Goal: Task Accomplishment & Management: Use online tool/utility

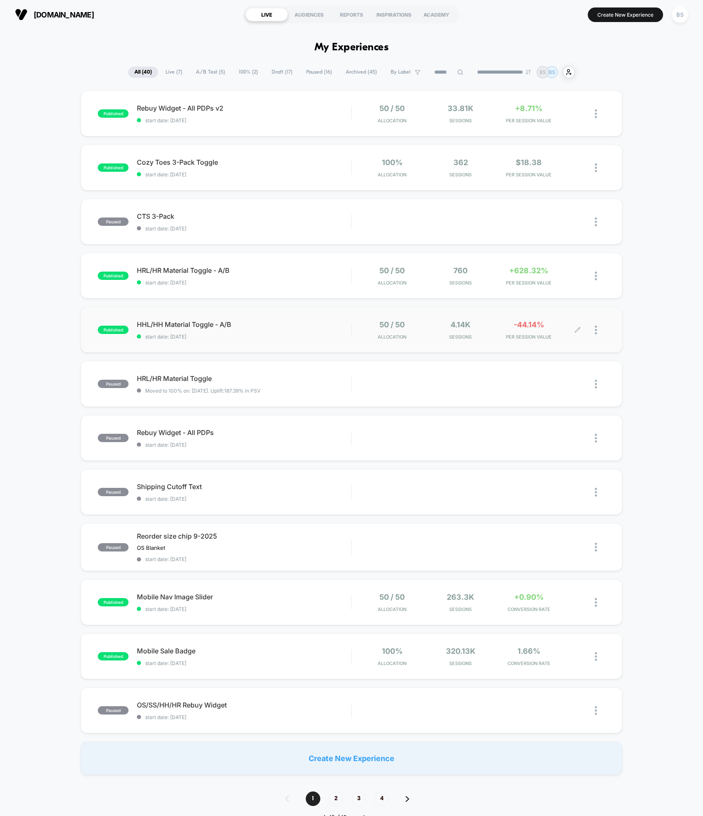
click at [356, 324] on div "50 / 50 Allocation 4.14k Sessions -44.14% PER SESSION VALUE" at bounding box center [478, 330] width 253 height 20
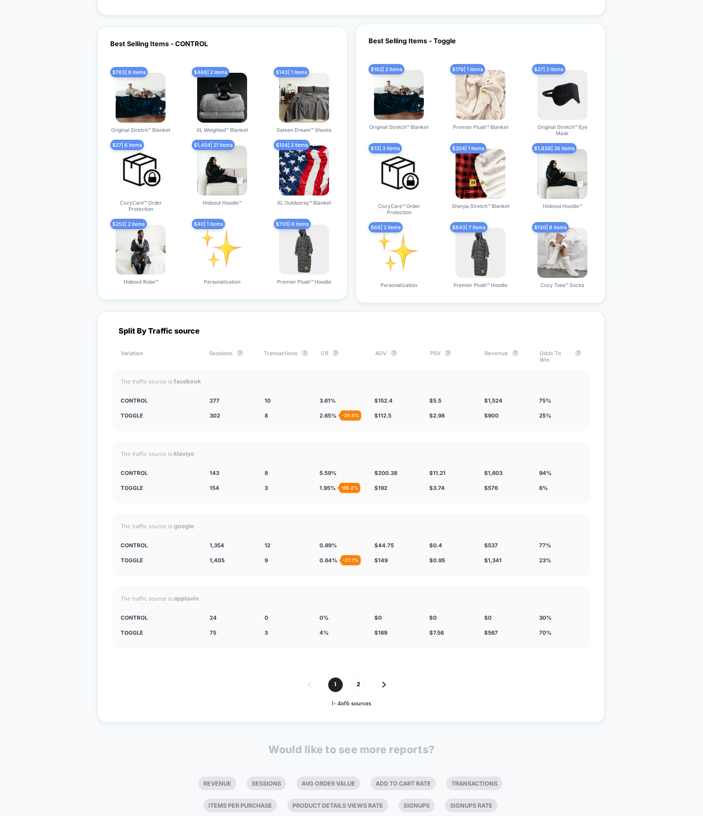
scroll to position [1647, 0]
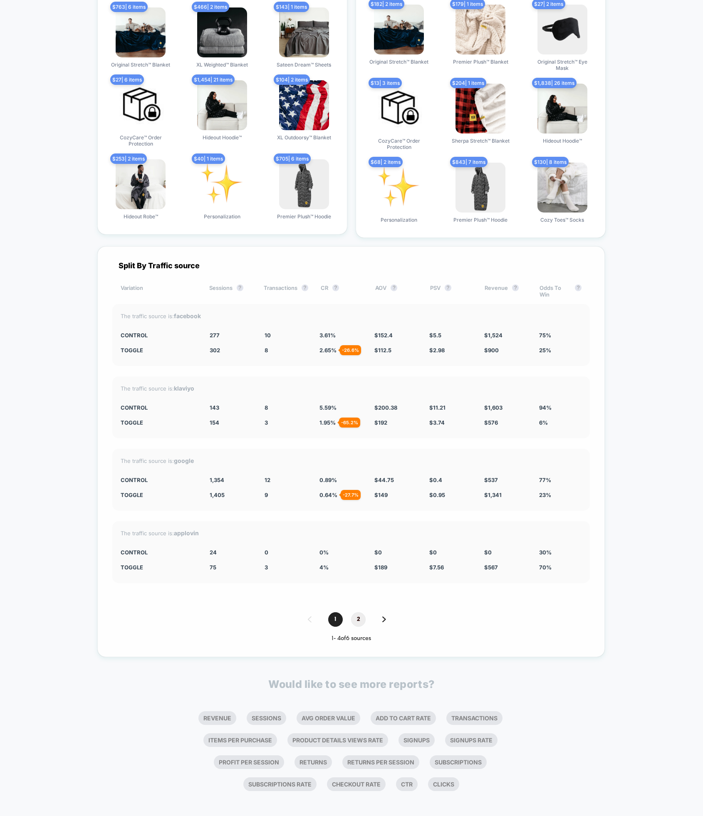
click at [362, 614] on span "2" at bounding box center [358, 619] width 15 height 15
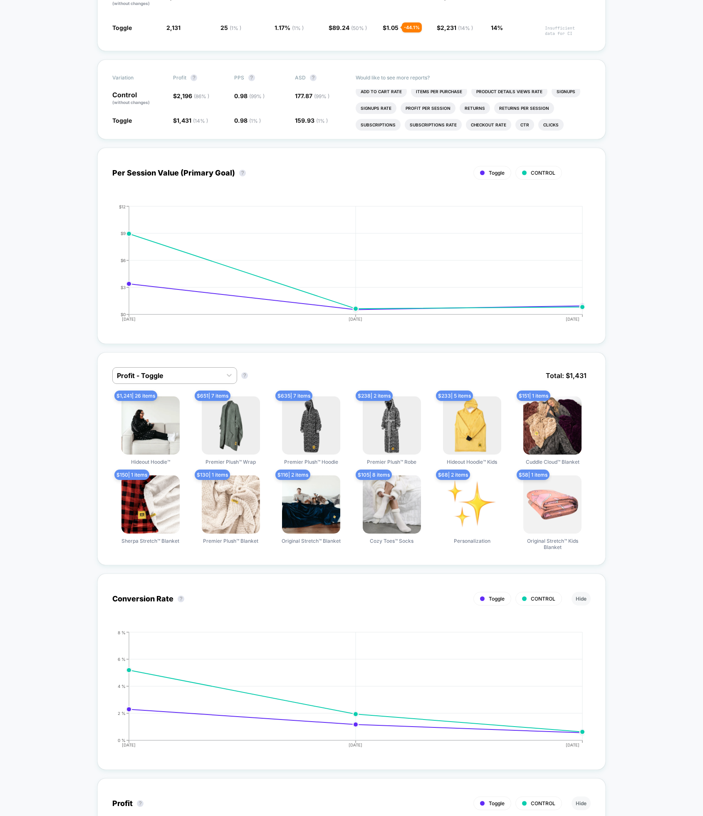
scroll to position [0, 0]
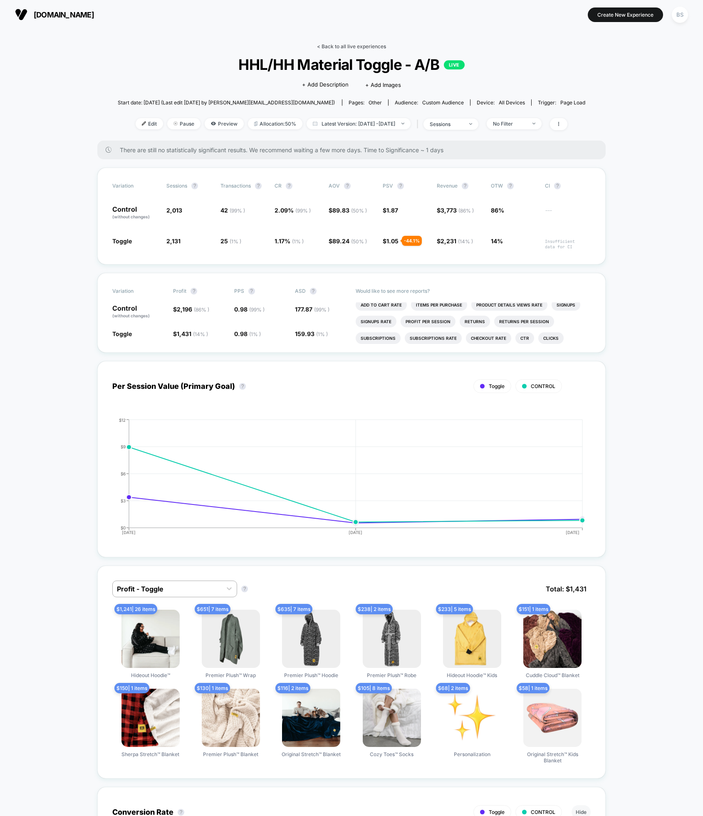
click at [351, 45] on link "< Back to all live experiences" at bounding box center [351, 46] width 69 height 6
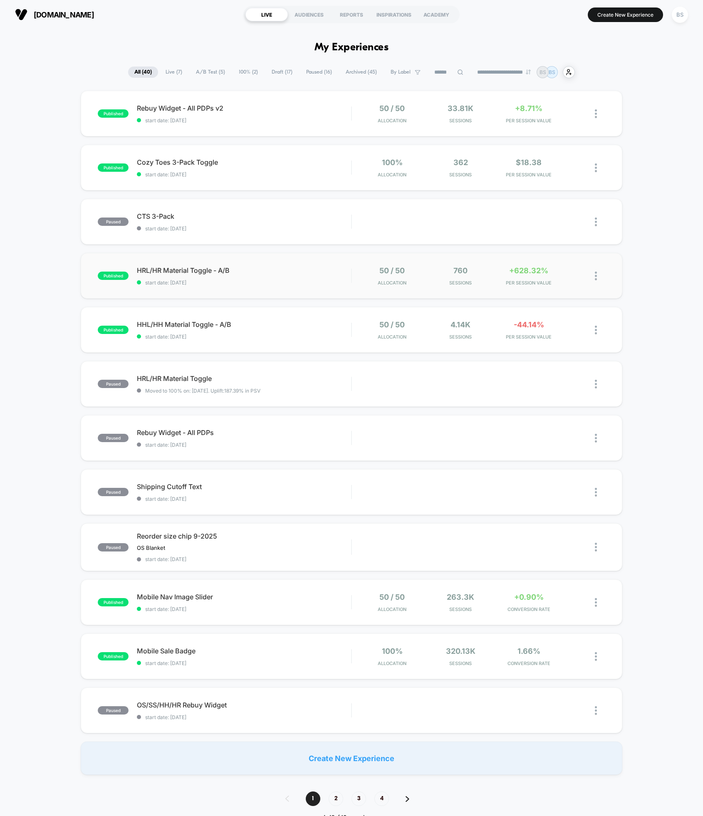
click at [342, 293] on div "published HRL/HR Material Toggle - A/B start date: 9/17/2025 50 / 50 Allocation…" at bounding box center [351, 276] width 541 height 46
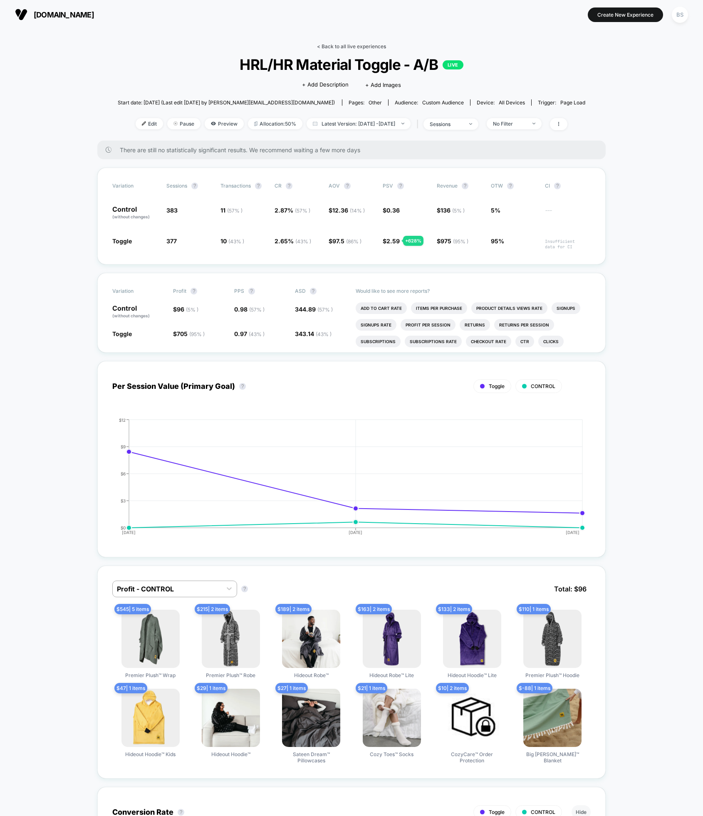
click at [345, 45] on link "< Back to all live experiences" at bounding box center [351, 46] width 69 height 6
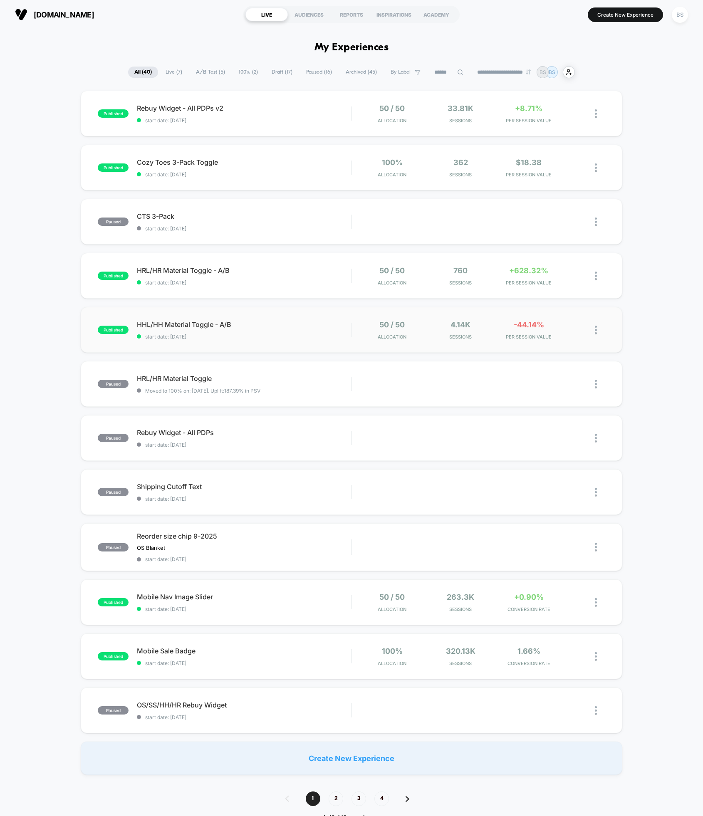
click at [595, 327] on img at bounding box center [596, 330] width 2 height 9
click at [542, 341] on div "Preview Link" at bounding box center [553, 339] width 75 height 19
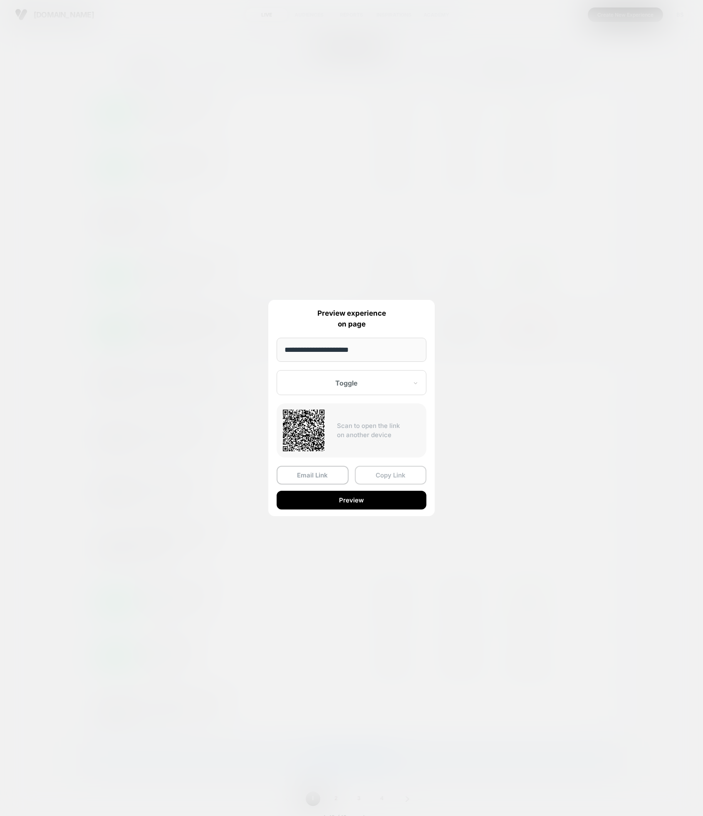
click at [396, 474] on button "Copy Link" at bounding box center [391, 475] width 72 height 19
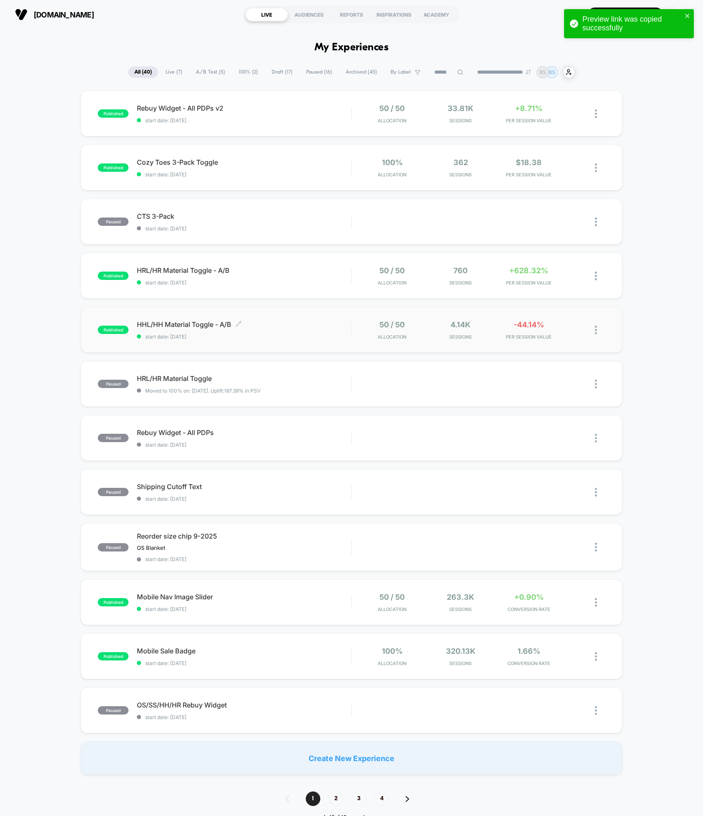
click at [329, 331] on div "HHL/HH Material Toggle - A/B Click to edit experience details Click to edit exp…" at bounding box center [244, 330] width 214 height 20
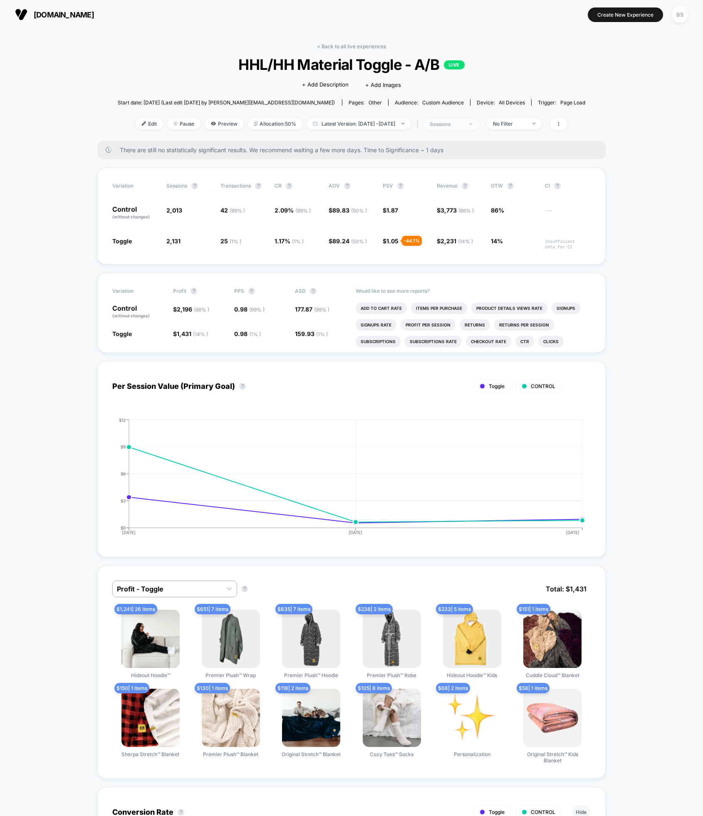
click at [472, 124] on img at bounding box center [470, 124] width 3 height 2
click at [477, 171] on span "Sessions with impressions" at bounding box center [460, 172] width 70 height 7
click at [466, 216] on button "Save" at bounding box center [460, 212] width 99 height 14
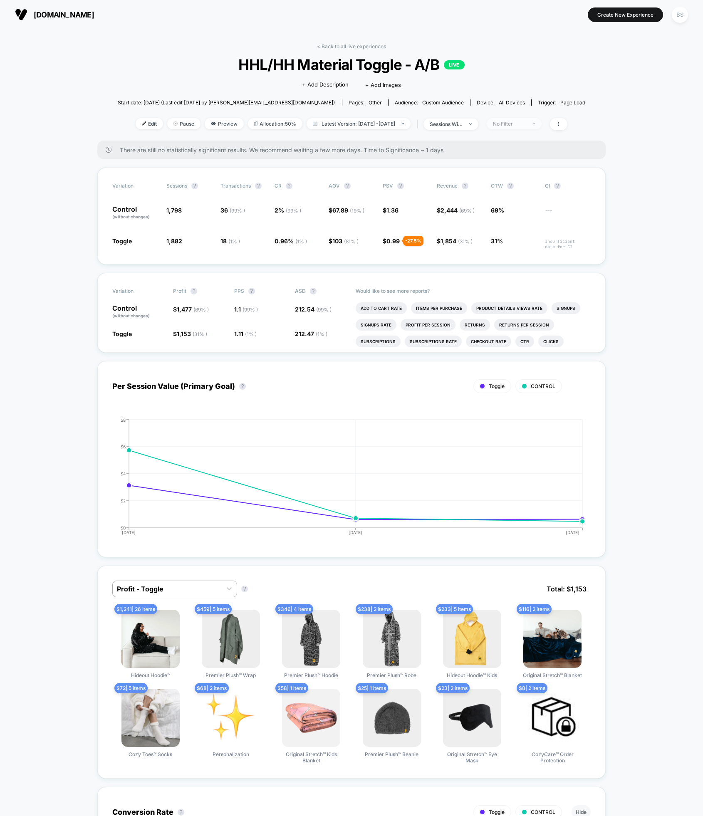
click at [526, 122] on div "No Filter" at bounding box center [509, 124] width 33 height 6
click at [520, 174] on span "Desktop Visitors" at bounding box center [524, 171] width 45 height 7
click at [520, 238] on button "Save" at bounding box center [527, 245] width 76 height 14
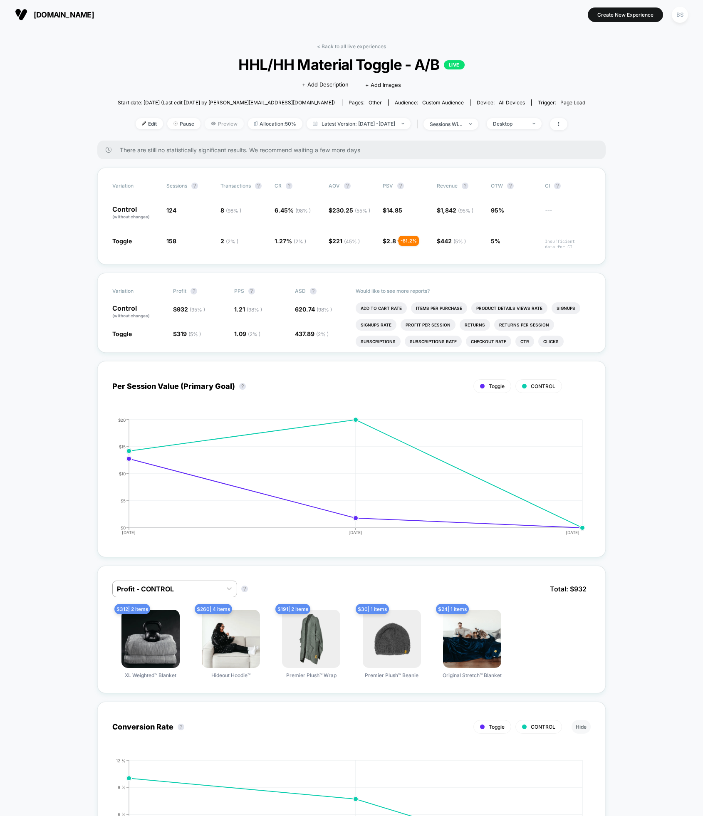
click at [219, 124] on span "Preview" at bounding box center [224, 123] width 39 height 11
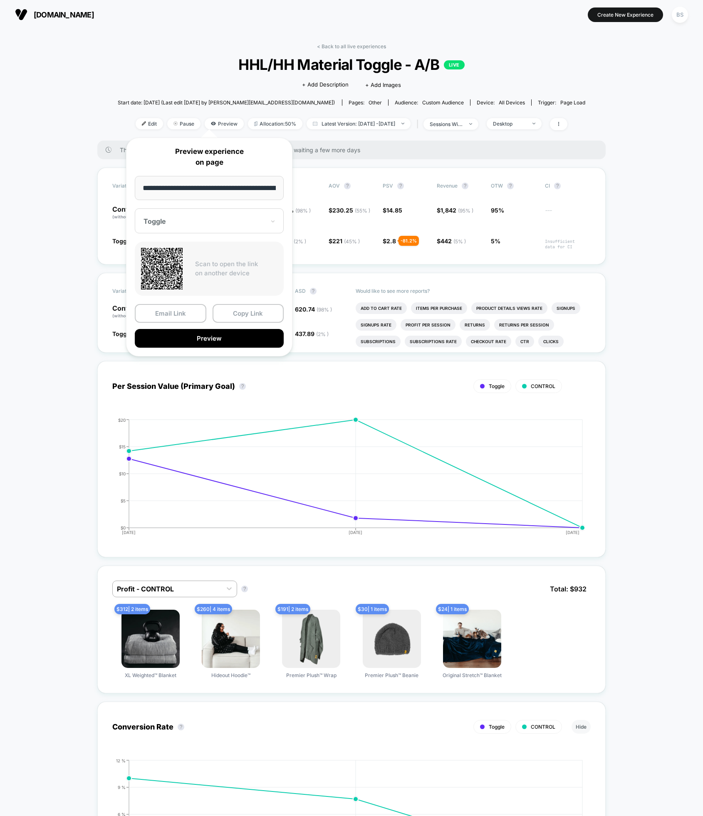
scroll to position [0, 34]
click at [240, 321] on button "Copy Link" at bounding box center [249, 313] width 72 height 19
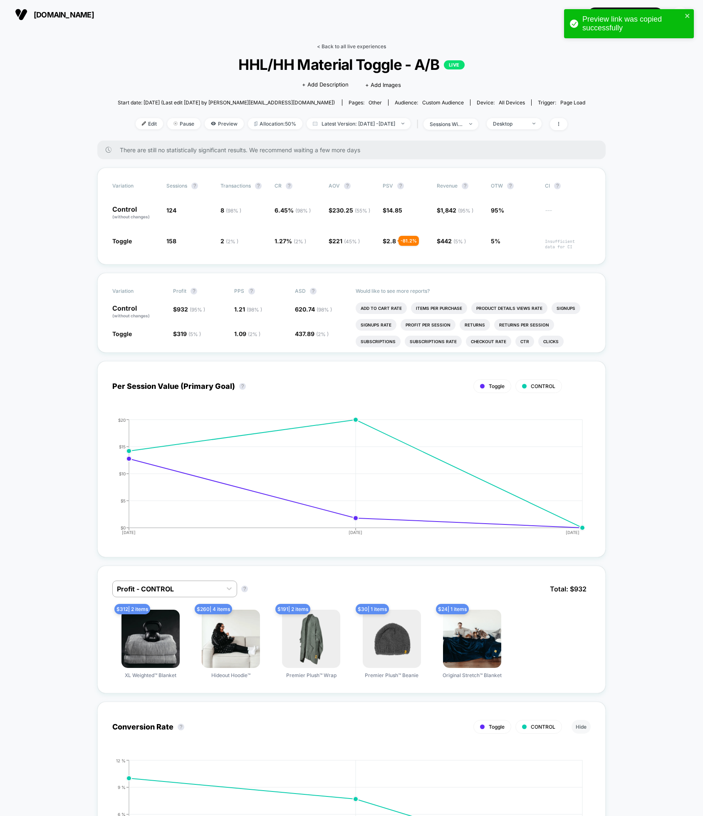
click at [355, 47] on link "< Back to all live experiences" at bounding box center [351, 46] width 69 height 6
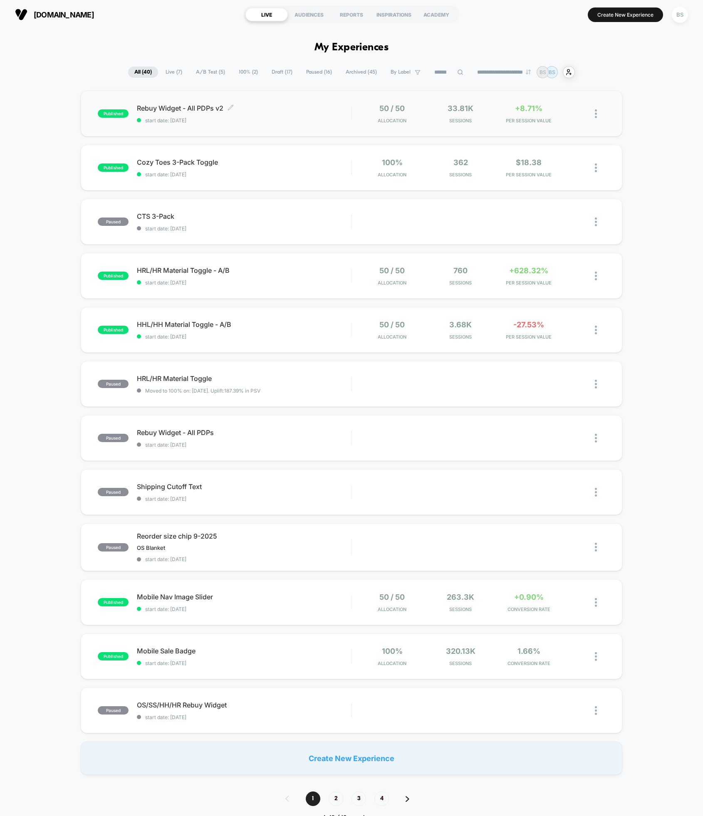
click at [340, 116] on div "Rebuy Widget - All PDPs v2 Click to edit experience details Click to edit exper…" at bounding box center [244, 114] width 214 height 20
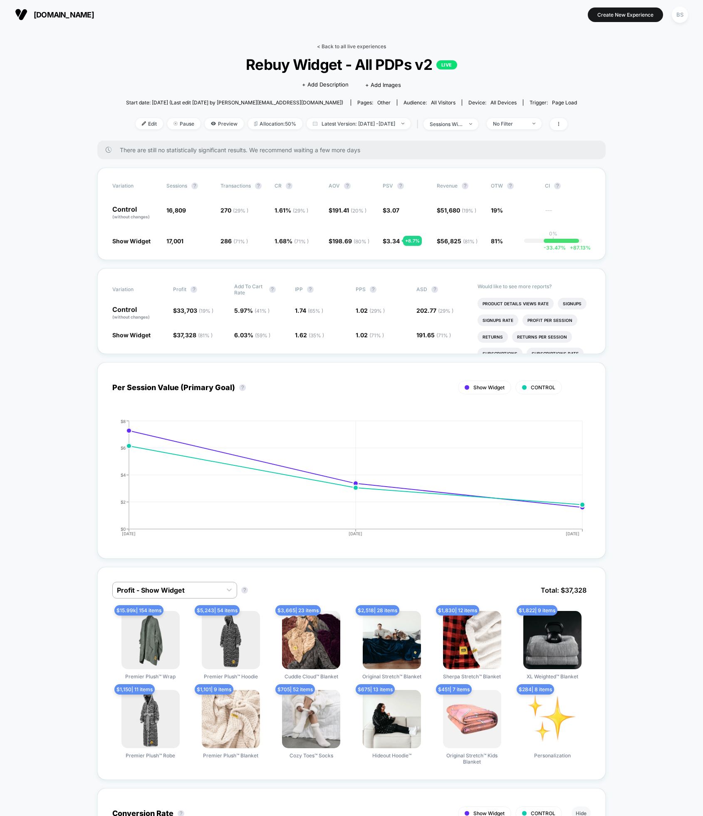
click at [326, 48] on link "< Back to all live experiences" at bounding box center [351, 46] width 69 height 6
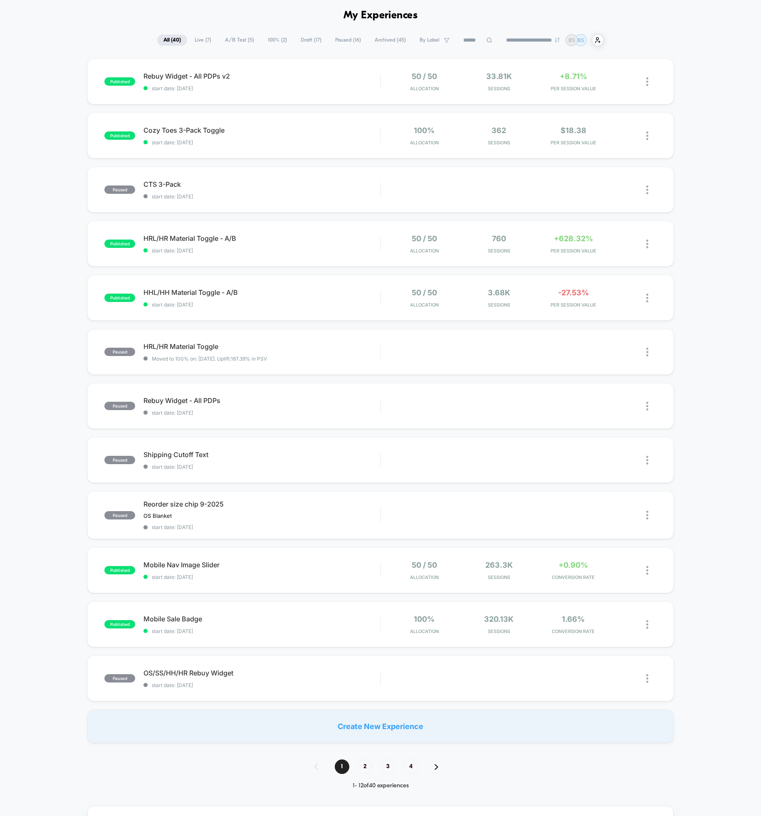
scroll to position [33, 0]
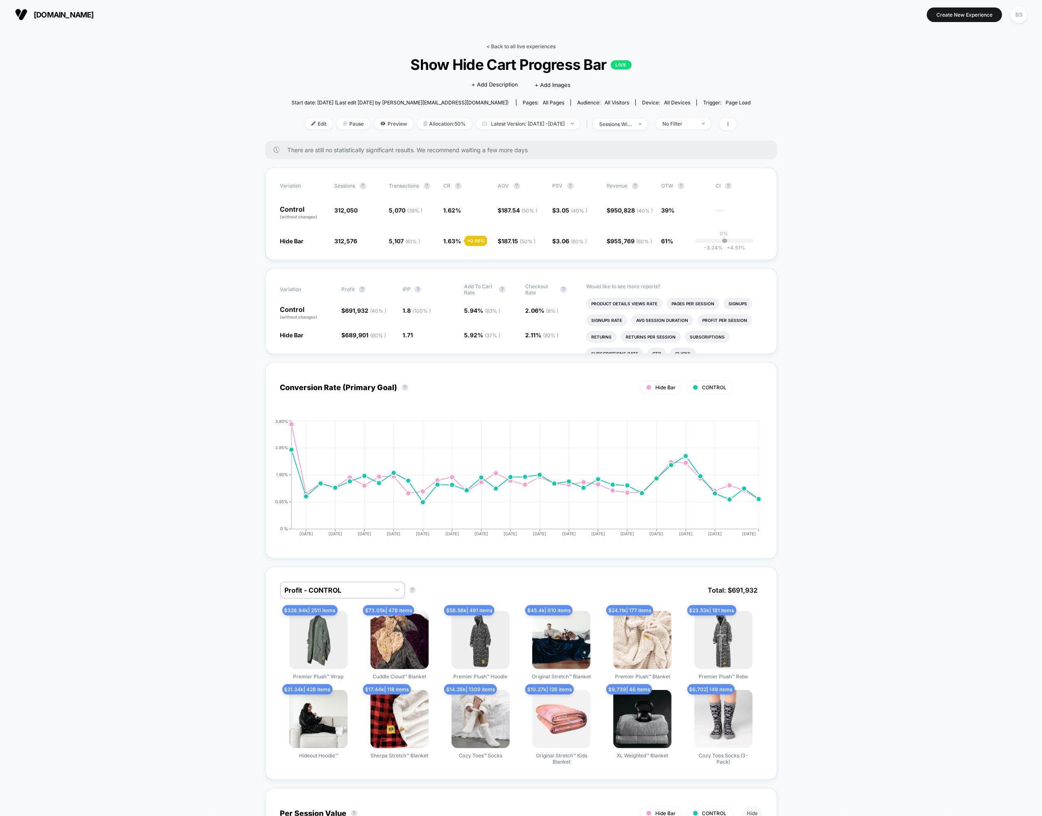
click at [491, 47] on link "< Back to all live experiences" at bounding box center [521, 46] width 69 height 6
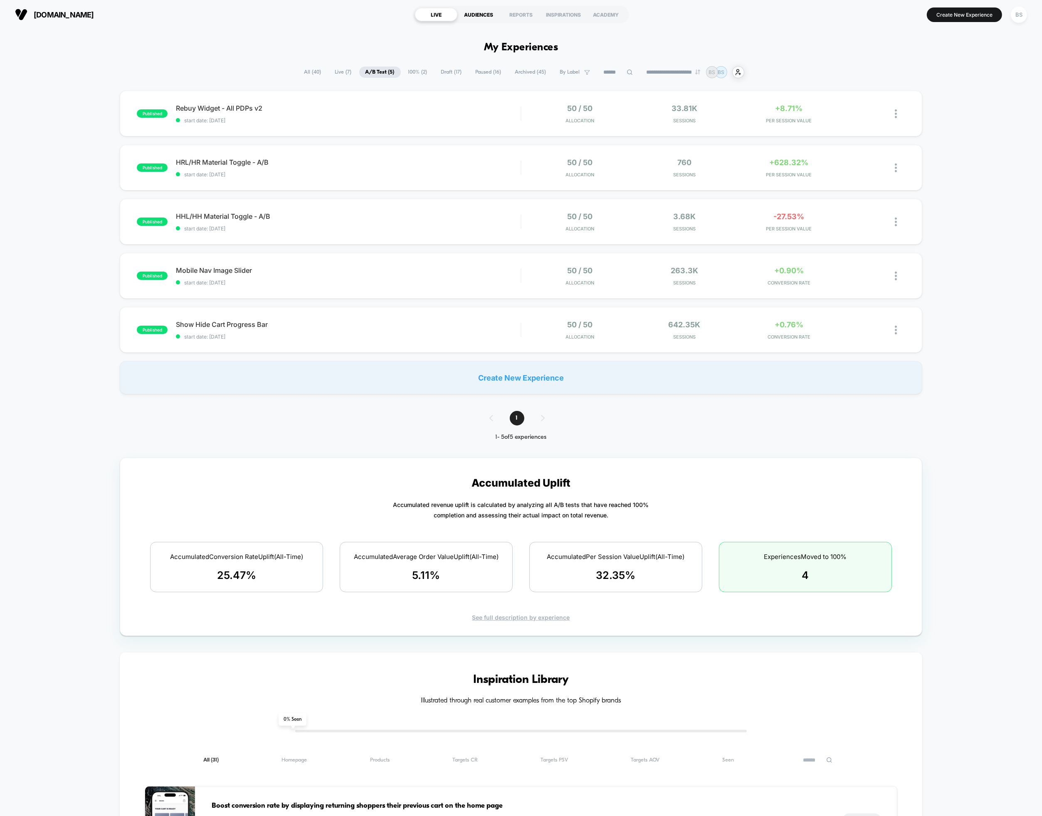
click at [488, 13] on div "AUDIENCES" at bounding box center [479, 14] width 42 height 13
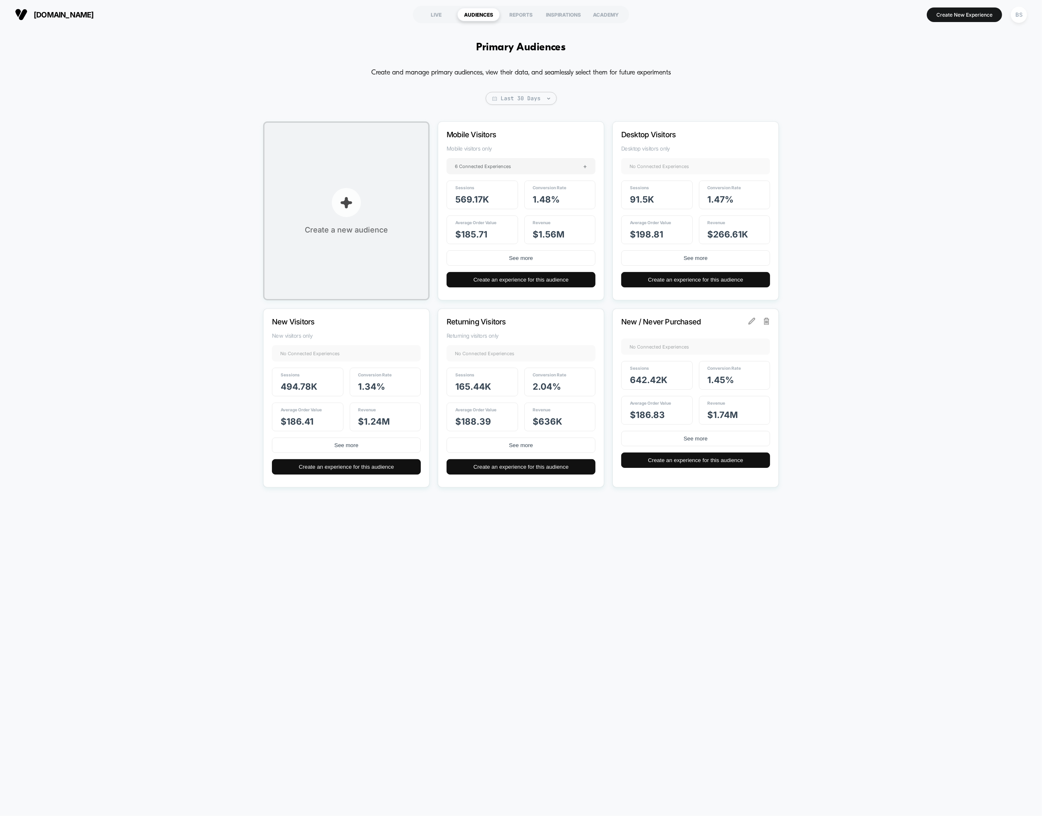
click at [349, 208] on img "button" at bounding box center [346, 202] width 12 height 12
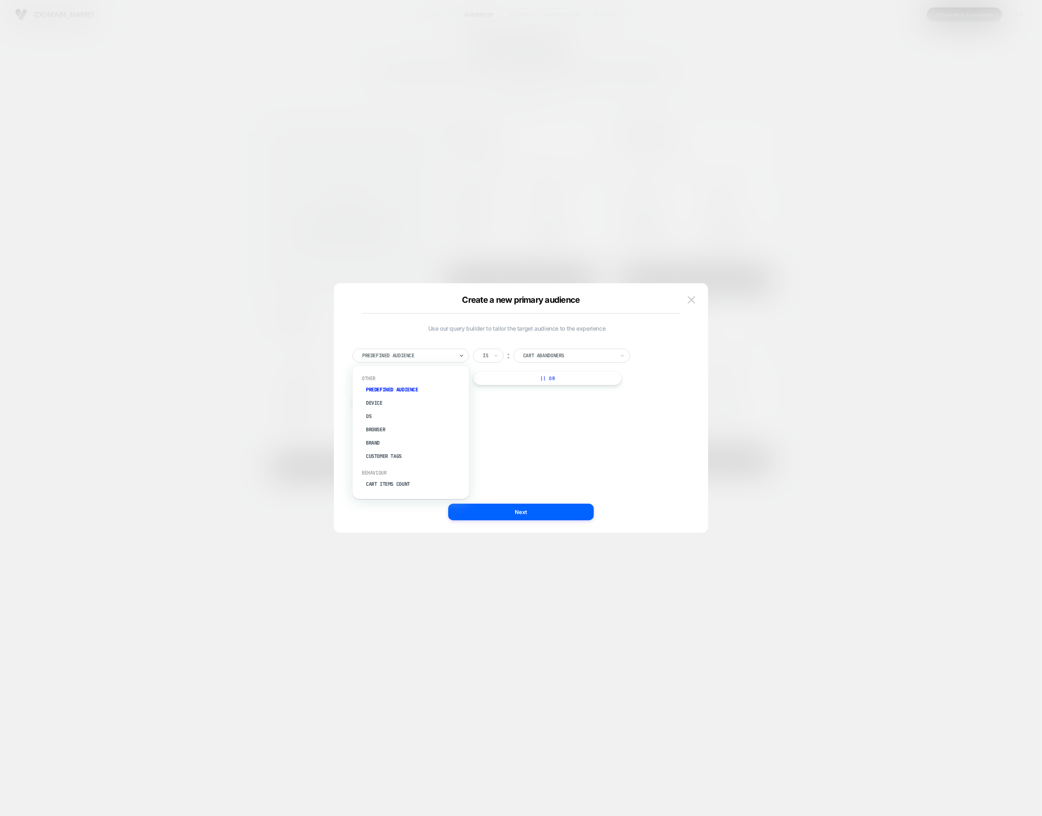
click at [444, 355] on div at bounding box center [408, 355] width 92 height 7
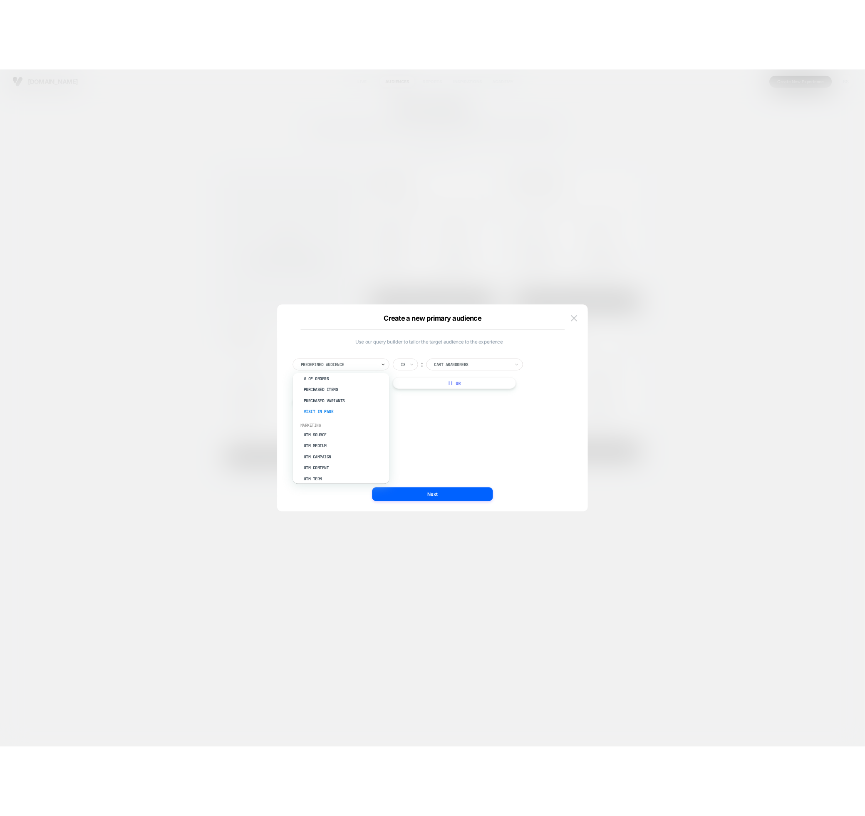
scroll to position [324, 0]
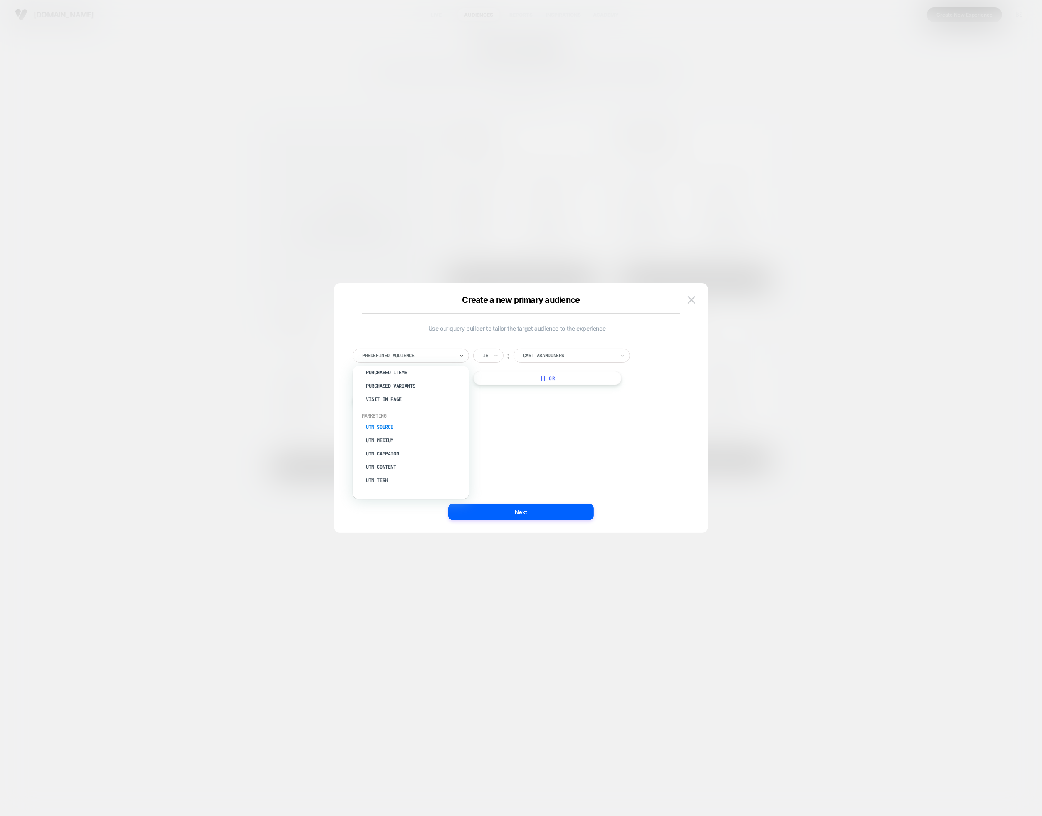
click at [409, 428] on div "UTM Source" at bounding box center [415, 427] width 108 height 13
click at [490, 355] on div "Is" at bounding box center [488, 356] width 30 height 14
click at [499, 401] on div "Includes" at bounding box center [509, 404] width 54 height 13
click at [567, 352] on input at bounding box center [582, 356] width 104 height 14
type input "*******"
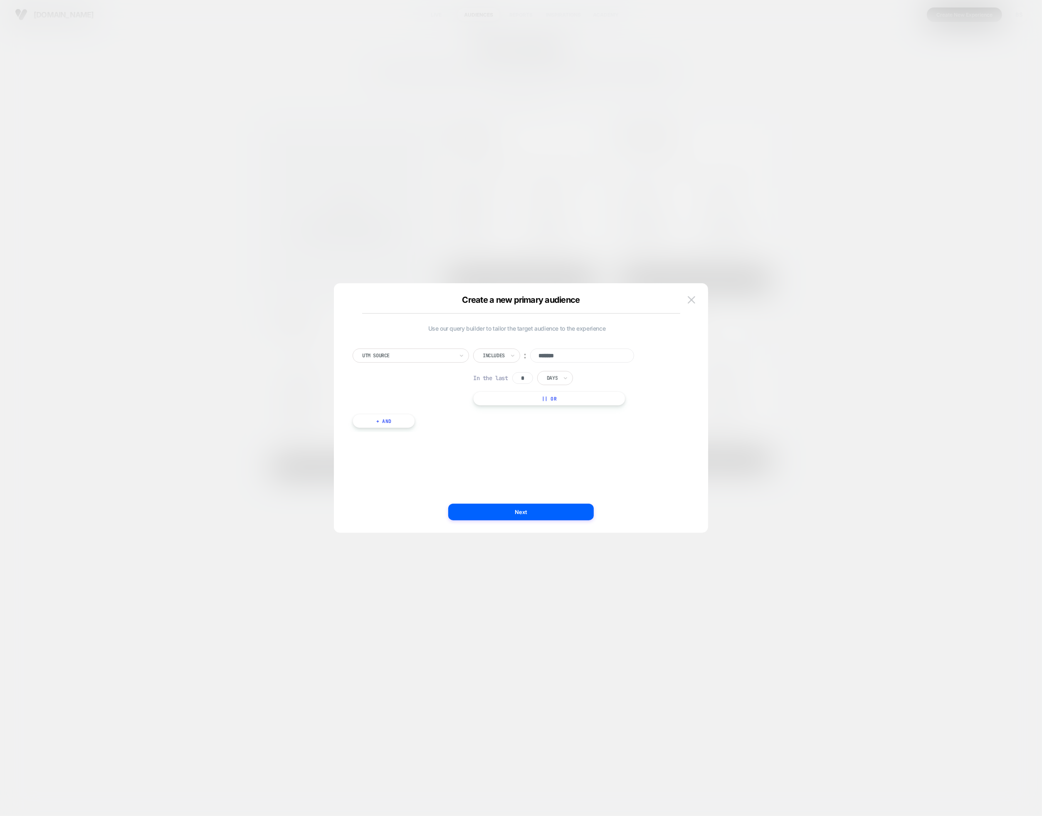
click at [514, 382] on div "In the last * Days" at bounding box center [523, 378] width 100 height 14
click at [520, 378] on input "*" at bounding box center [522, 378] width 21 height 12
drag, startPoint x: 528, startPoint y: 377, endPoint x: 518, endPoint y: 380, distance: 10.4
click at [528, 378] on input "*" at bounding box center [522, 378] width 21 height 12
click at [527, 376] on input "*" at bounding box center [522, 378] width 21 height 12
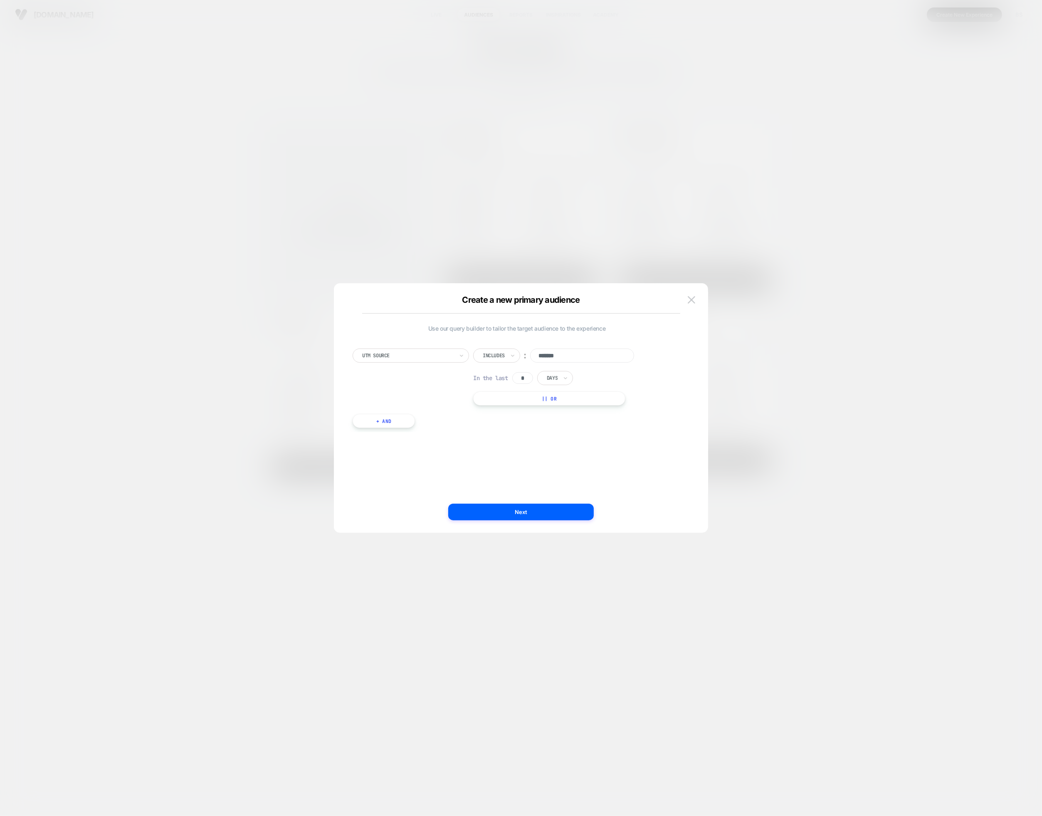
click at [527, 376] on input "*" at bounding box center [522, 378] width 21 height 12
type input "*"
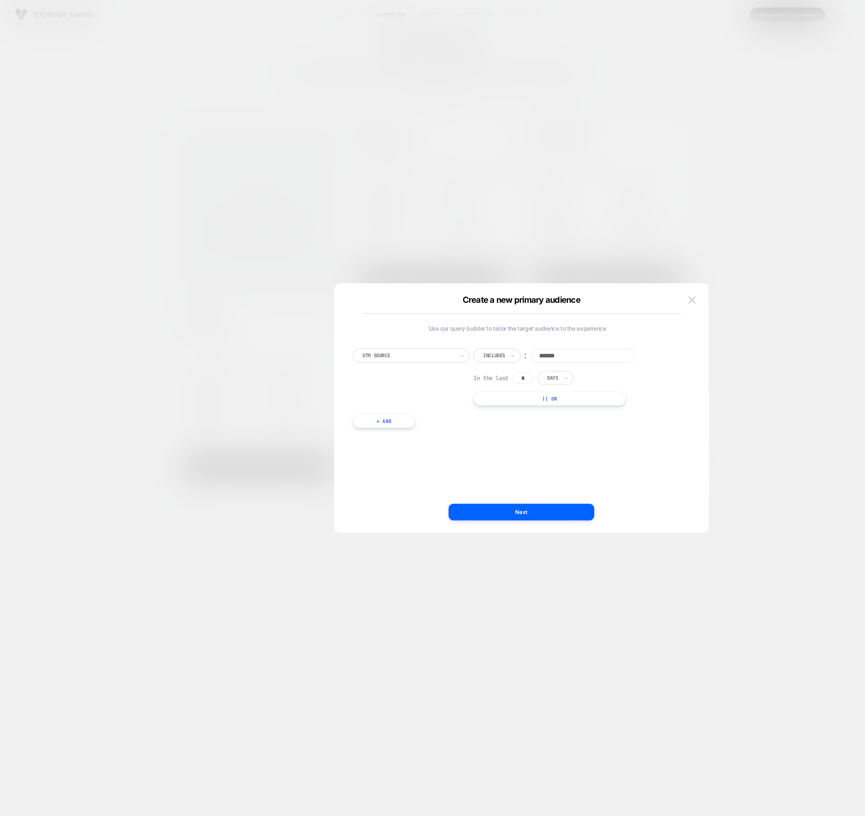
click at [448, 361] on div "UTM Source" at bounding box center [411, 356] width 116 height 14
click at [524, 516] on button "Next" at bounding box center [521, 512] width 146 height 17
click at [369, 302] on button "button" at bounding box center [361, 300] width 15 height 12
click at [532, 375] on input "*" at bounding box center [522, 378] width 21 height 12
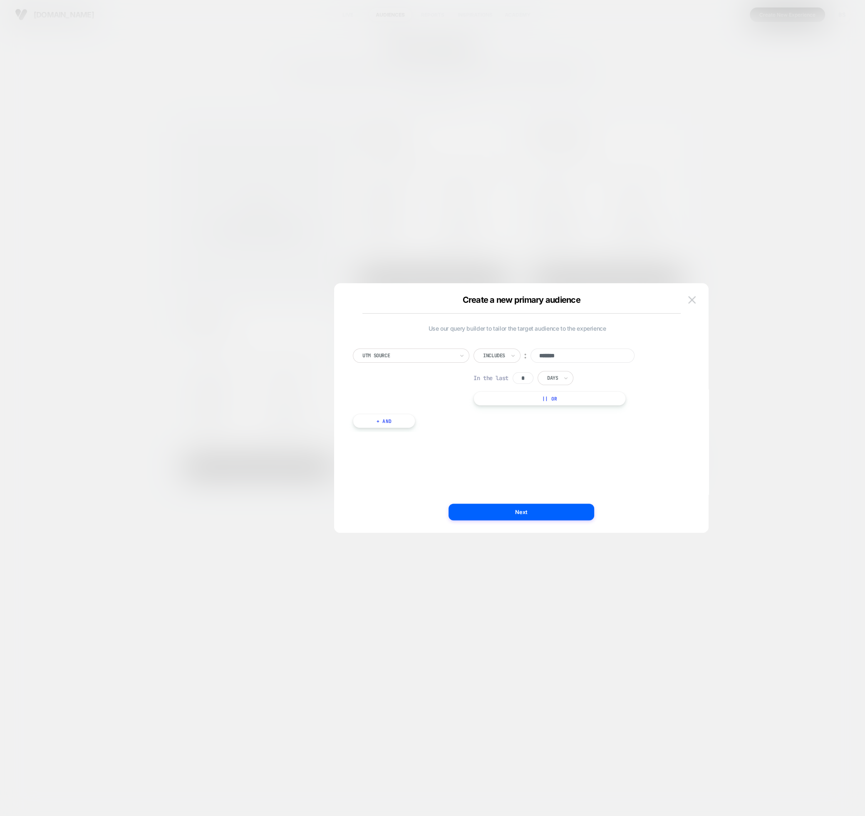
click at [532, 375] on input "*" at bounding box center [522, 378] width 21 height 12
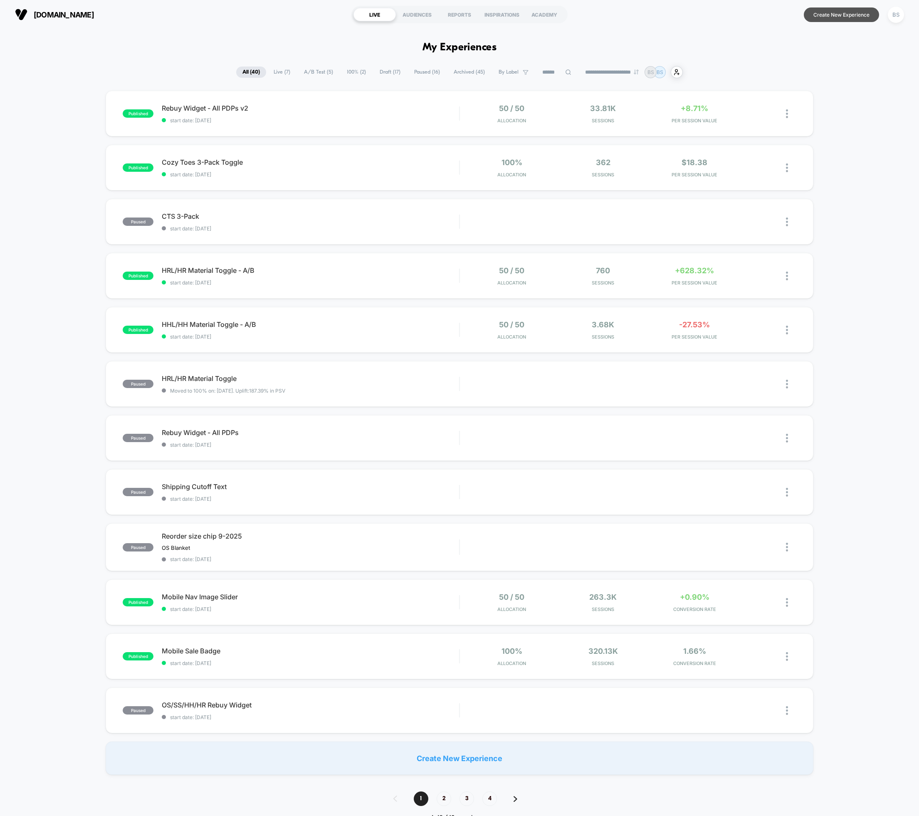
click at [839, 16] on button "Create New Experience" at bounding box center [841, 14] width 75 height 15
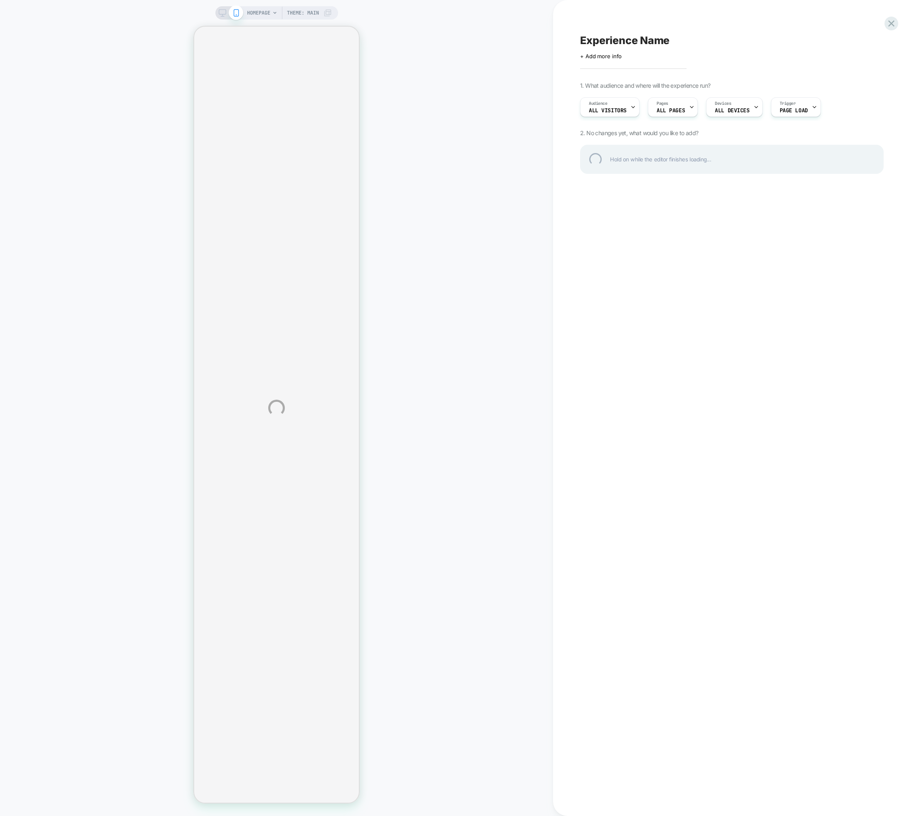
click at [692, 107] on div "HOMEPAGE Theme: MAIN Experience Name Click to edit experience details + Add mor…" at bounding box center [459, 408] width 919 height 816
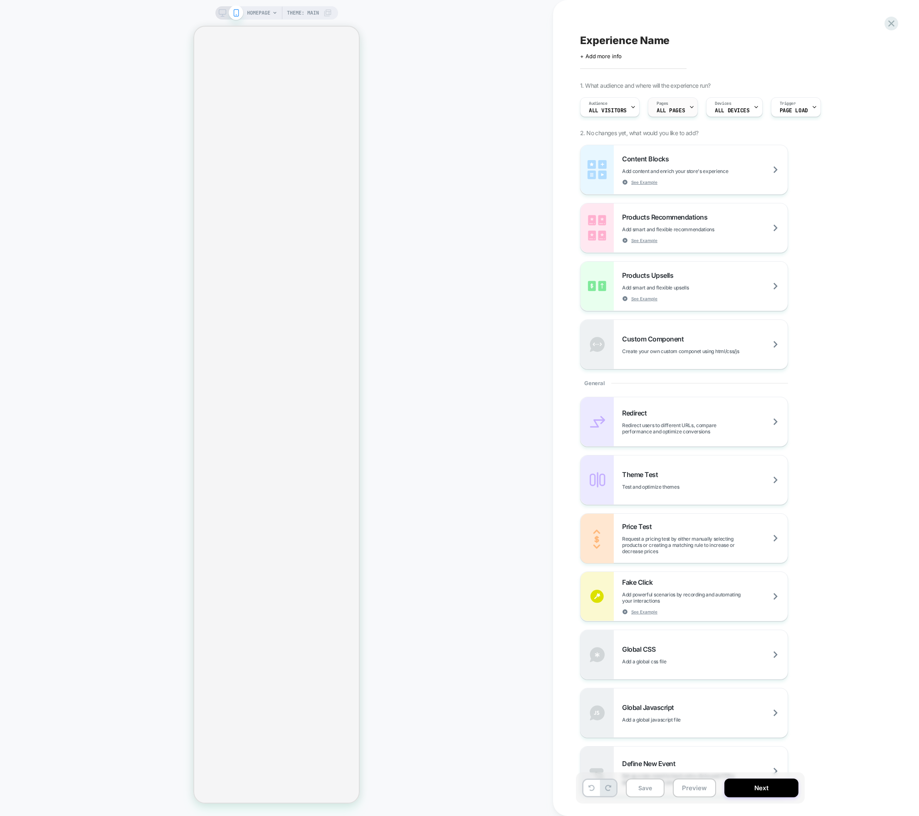
click at [689, 107] on icon at bounding box center [691, 106] width 5 height 5
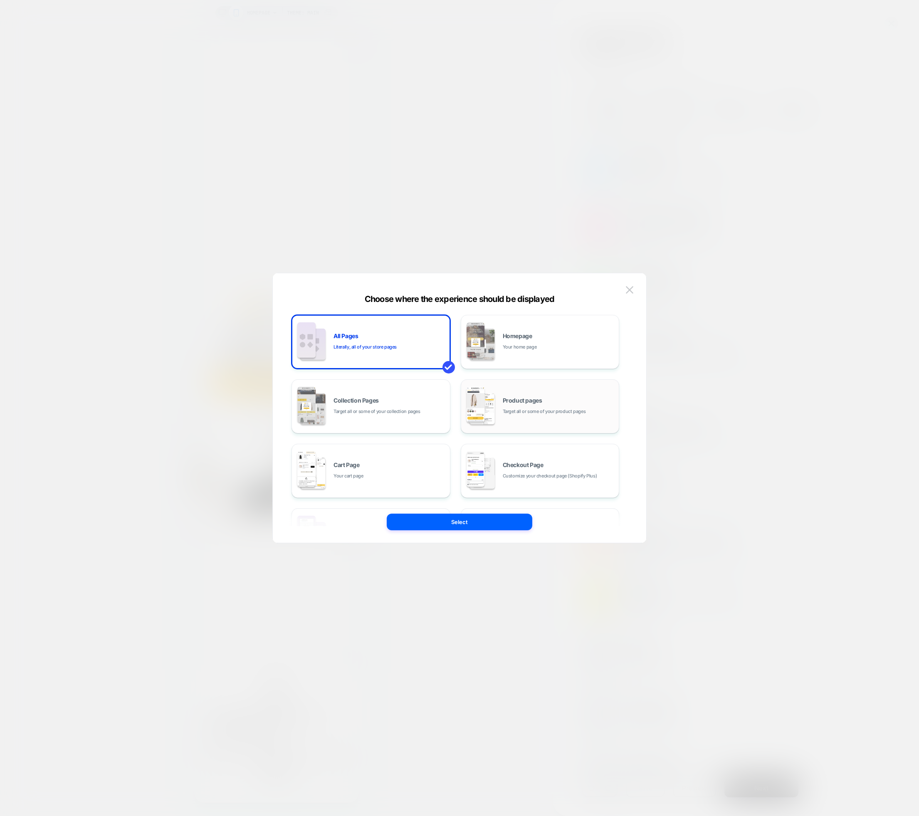
click at [573, 418] on div "Product pages Target all or some of your product pages" at bounding box center [540, 406] width 150 height 46
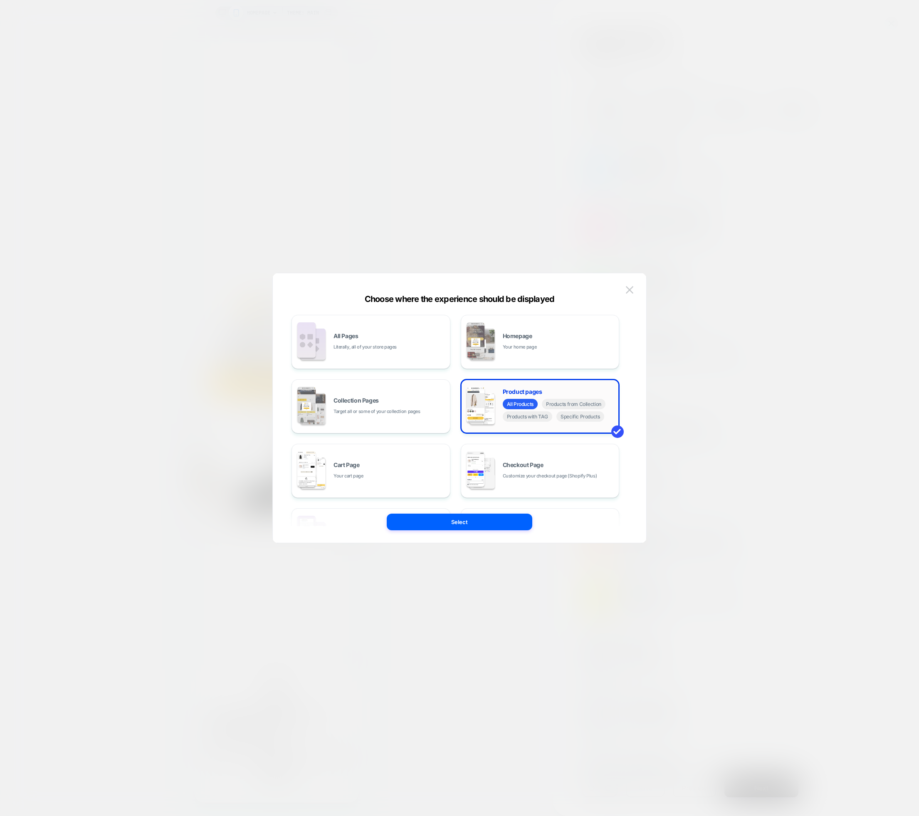
click at [589, 422] on div "All Products Products from Collection Products with TAG Specific Products" at bounding box center [559, 411] width 112 height 25
click at [589, 419] on span "Specific Products" at bounding box center [581, 416] width 48 height 10
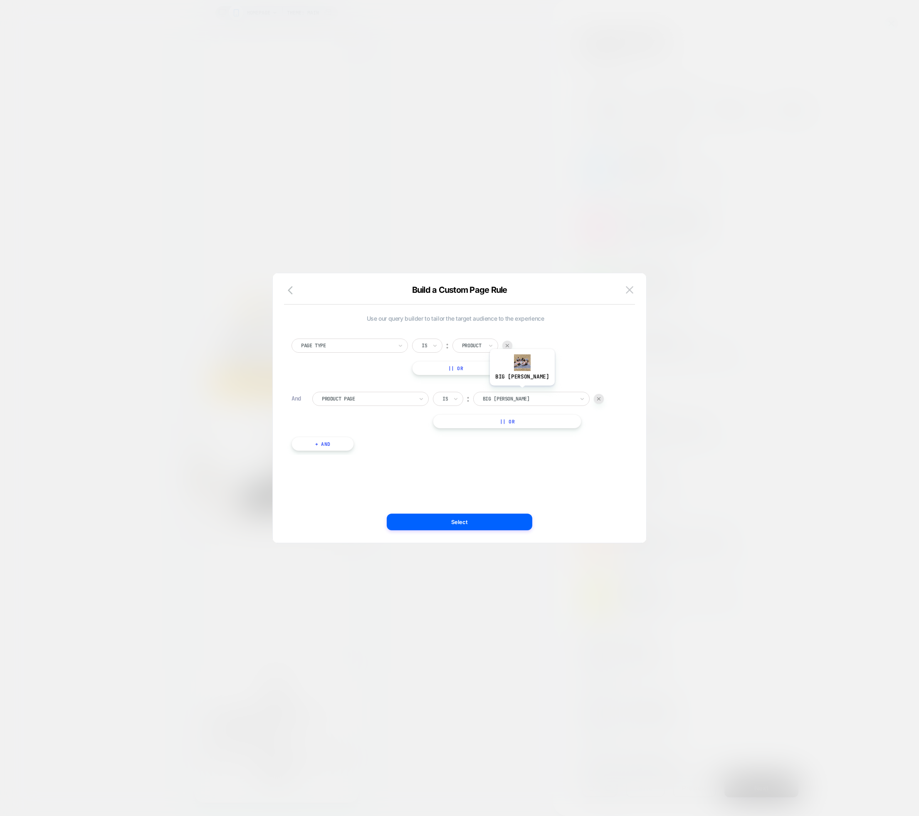
click at [510, 401] on div at bounding box center [529, 398] width 92 height 7
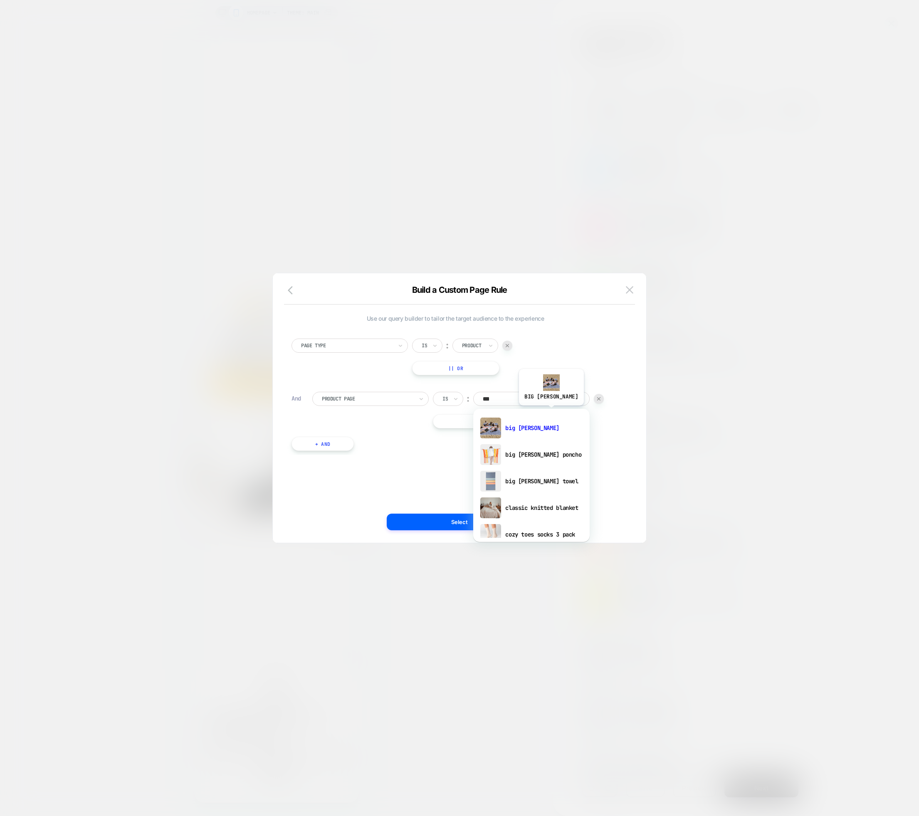
type input "****"
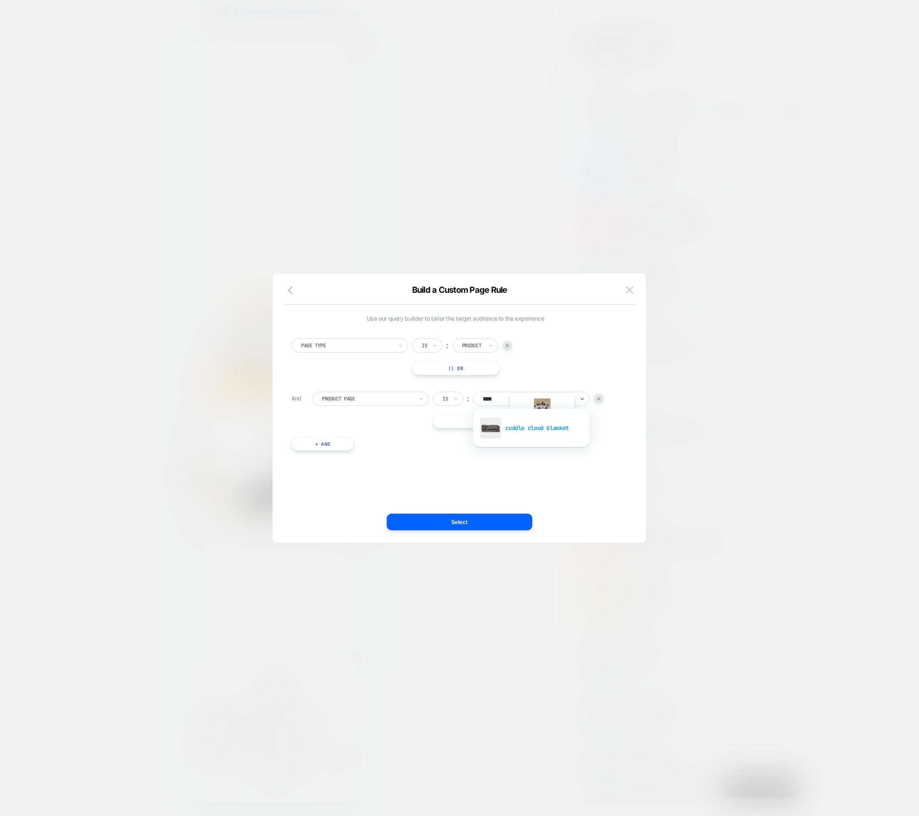
click at [532, 427] on div "cuddle cloud blanket" at bounding box center [532, 428] width 108 height 27
click at [502, 422] on button "|| Or" at bounding box center [507, 421] width 148 height 14
click at [522, 423] on div at bounding box center [529, 421] width 92 height 7
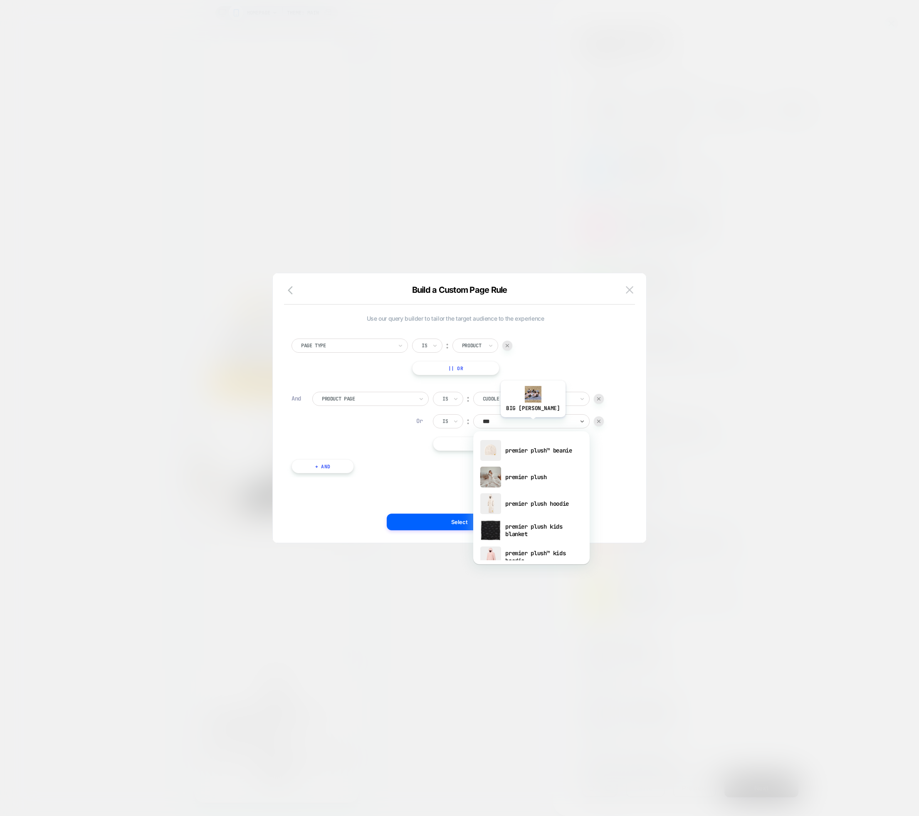
type input "****"
click at [532, 451] on div "sherpa stretch" at bounding box center [532, 450] width 108 height 27
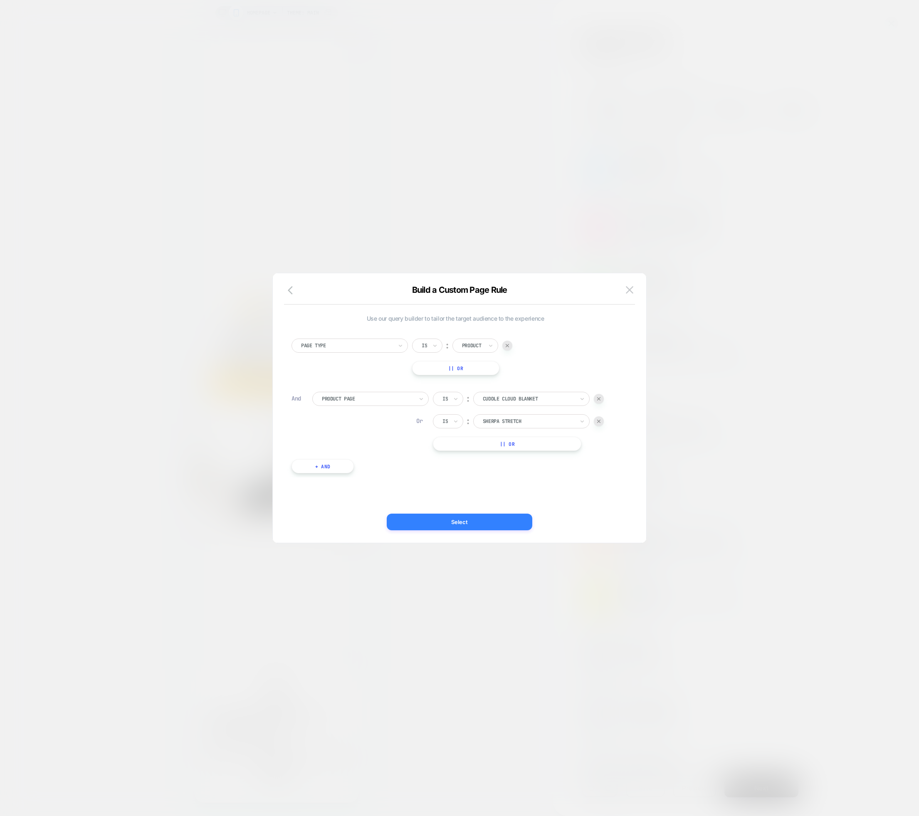
click at [491, 522] on button "Select" at bounding box center [460, 522] width 146 height 17
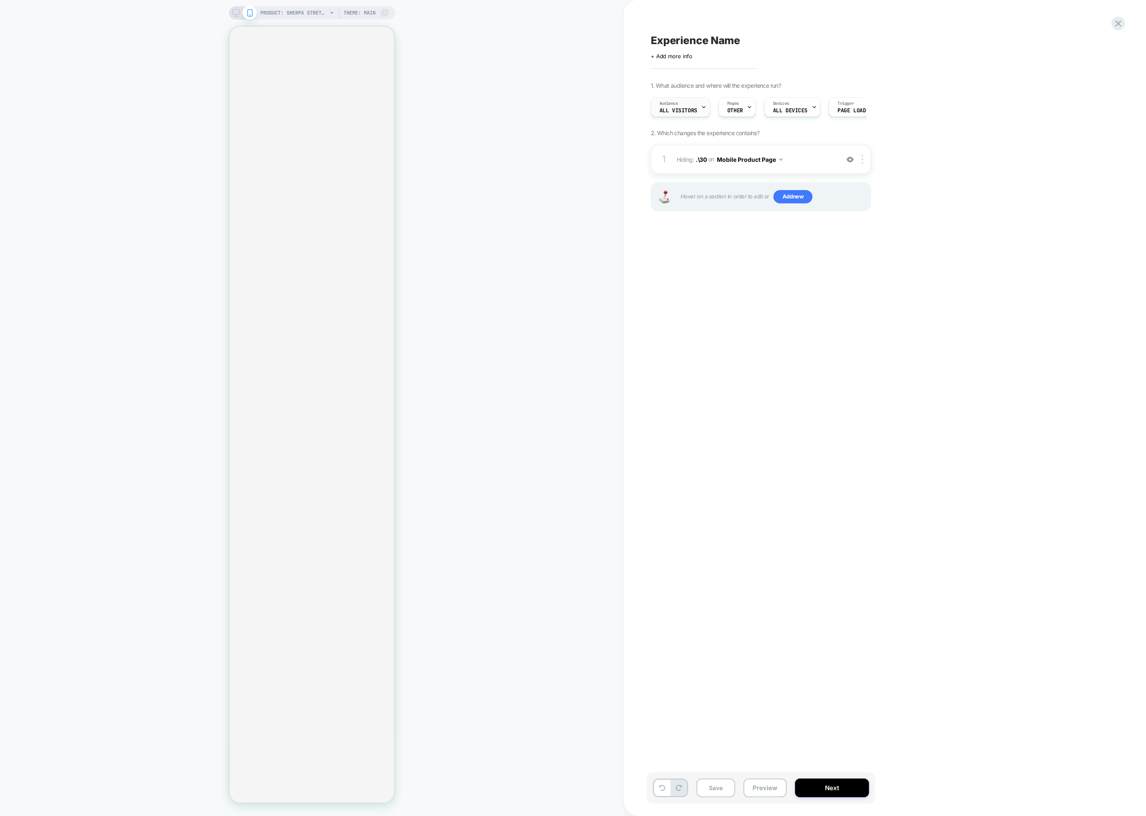
click at [704, 106] on icon at bounding box center [703, 106] width 5 height 5
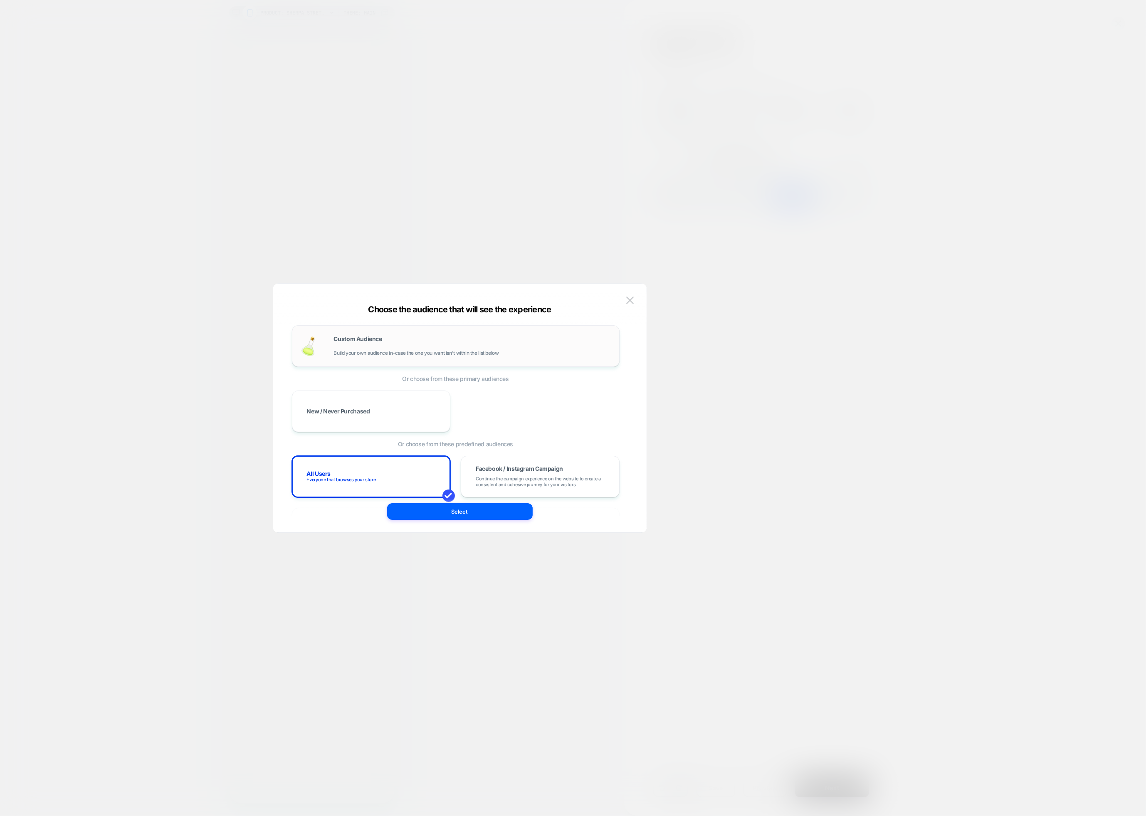
click at [417, 348] on div "Custom Audience Build your own audience in-case the one you want isn't within t…" at bounding box center [472, 346] width 277 height 20
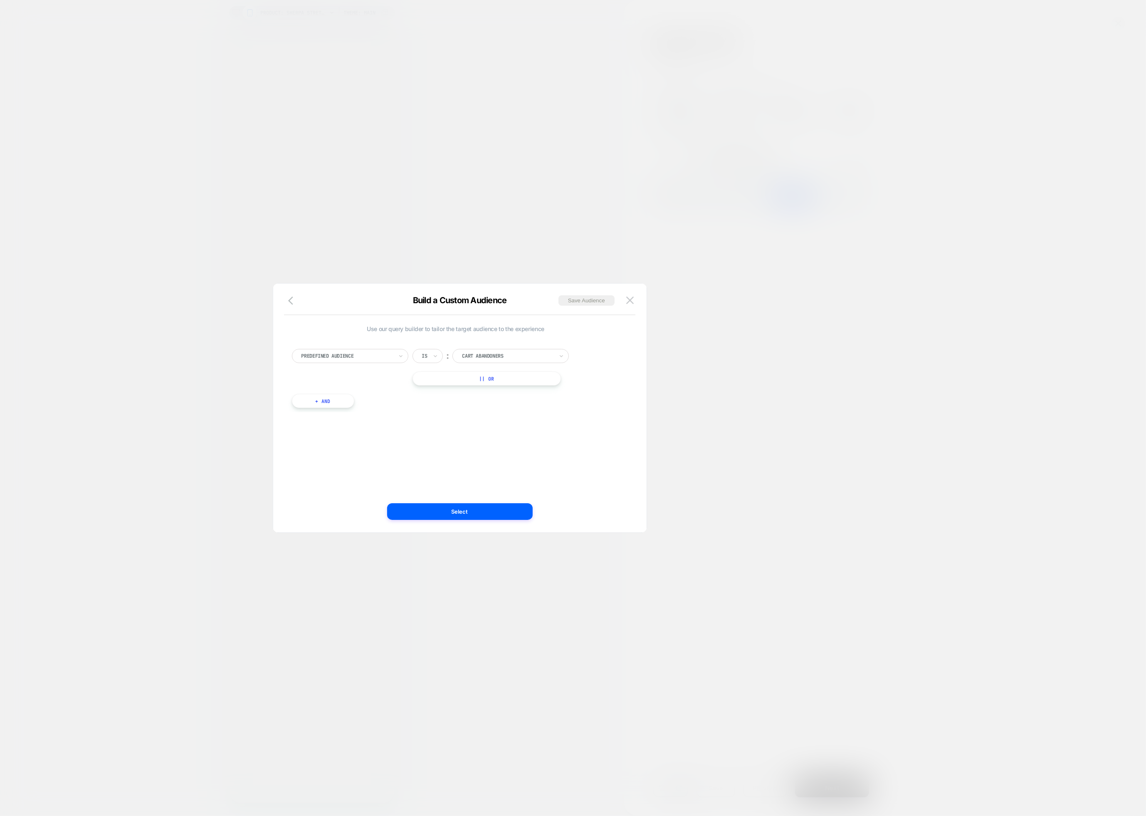
click at [367, 359] on div at bounding box center [348, 355] width 92 height 7
click at [332, 417] on div "UTM Term" at bounding box center [354, 415] width 108 height 13
click at [423, 354] on input "text" at bounding box center [423, 355] width 3 height 7
click at [432, 355] on div "Is" at bounding box center [428, 356] width 30 height 14
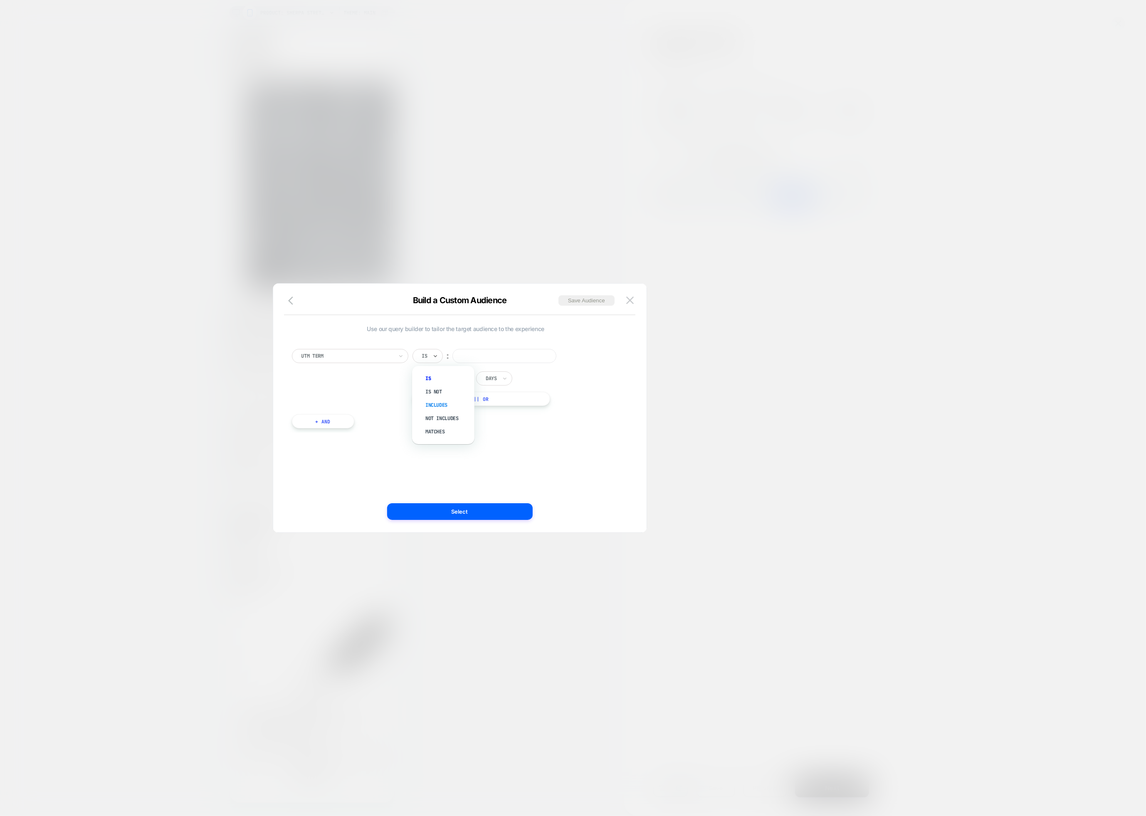
scroll to position [0, 0]
click at [442, 403] on div "Includes" at bounding box center [448, 404] width 54 height 13
click at [485, 353] on input at bounding box center [521, 356] width 104 height 14
type input "********"
click at [465, 509] on button "Select" at bounding box center [460, 511] width 146 height 17
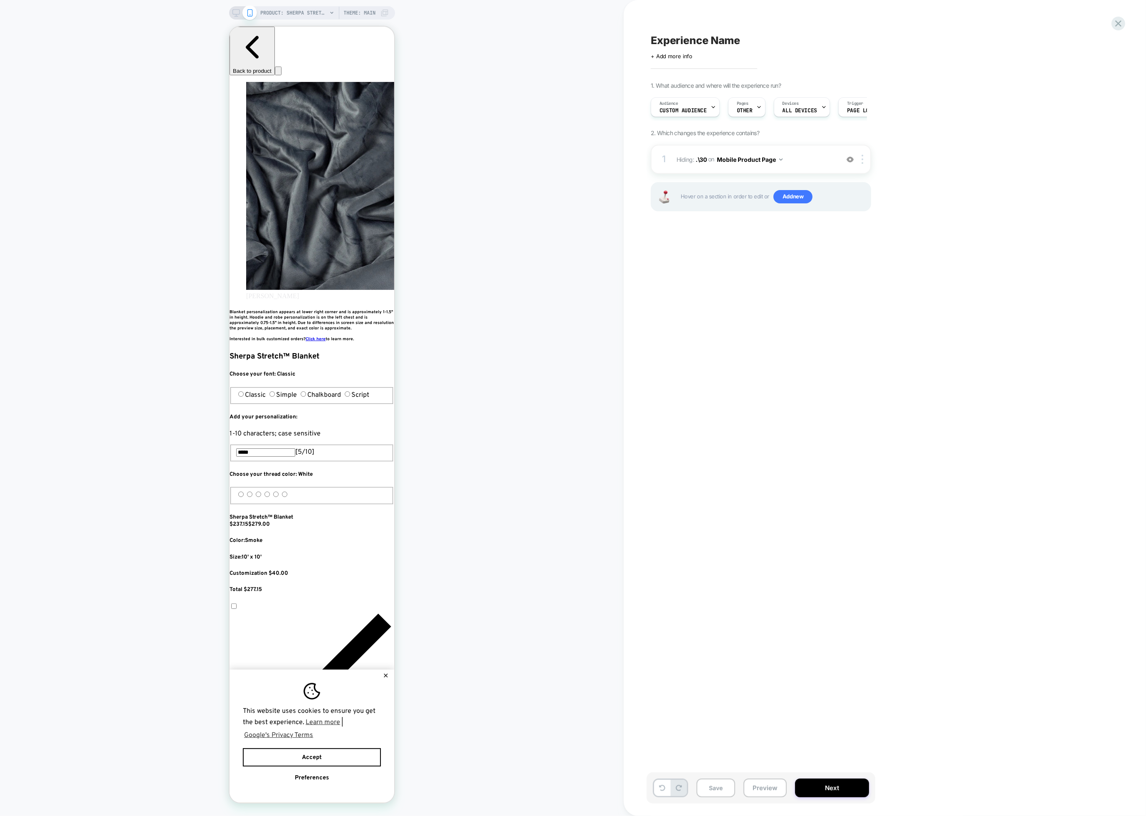
scroll to position [0, 151]
click at [231, 17] on div "PRODUCT: Sherpa Stretch™ Blanket Theme: MAIN" at bounding box center [312, 12] width 166 height 13
click at [863, 161] on img at bounding box center [863, 159] width 2 height 9
click at [239, 15] on icon at bounding box center [236, 12] width 7 height 7
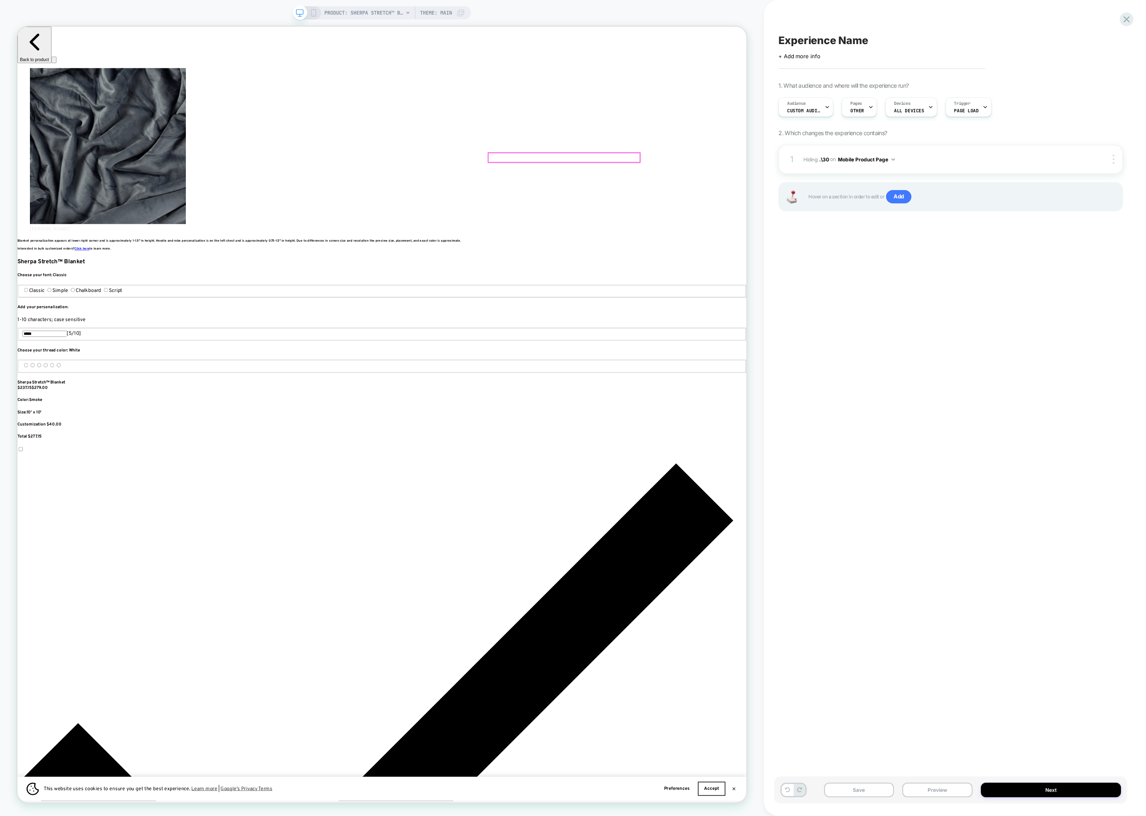
click at [820, 198] on div at bounding box center [747, 201] width 202 height 12
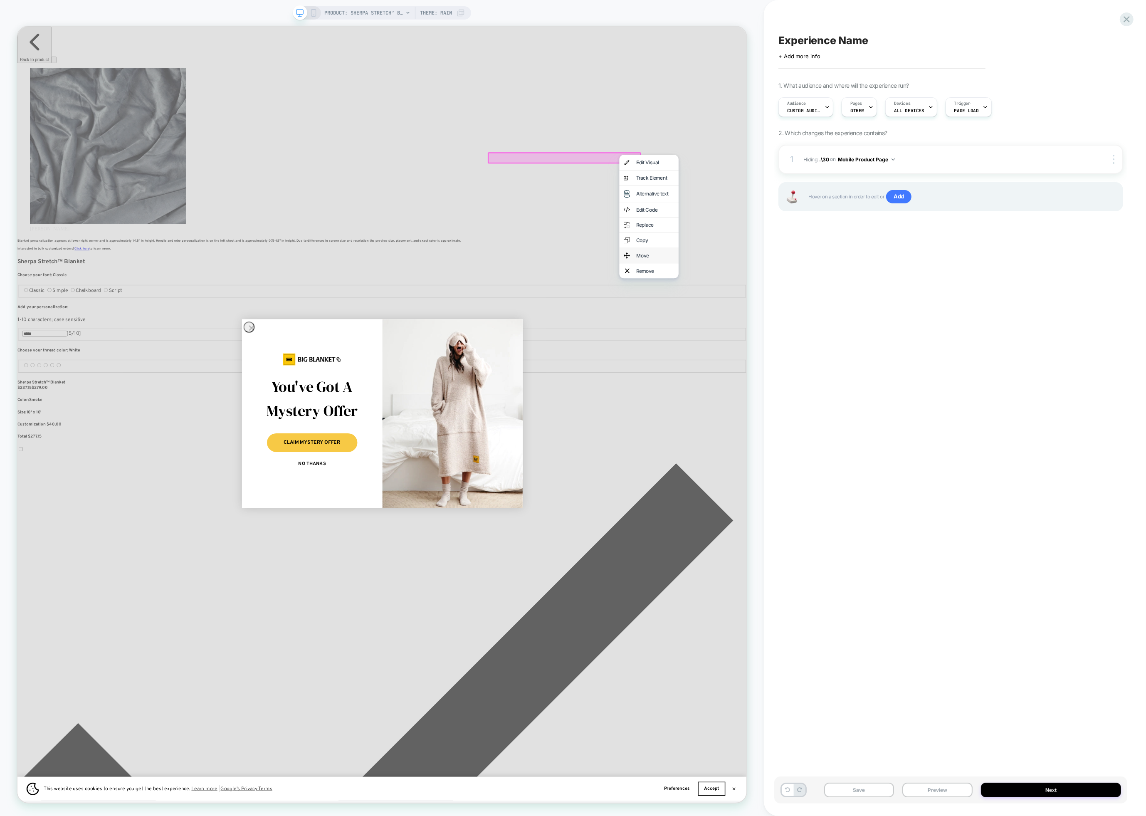
scroll to position [0, 556]
click at [844, 357] on div "Remove" at bounding box center [859, 352] width 79 height 20
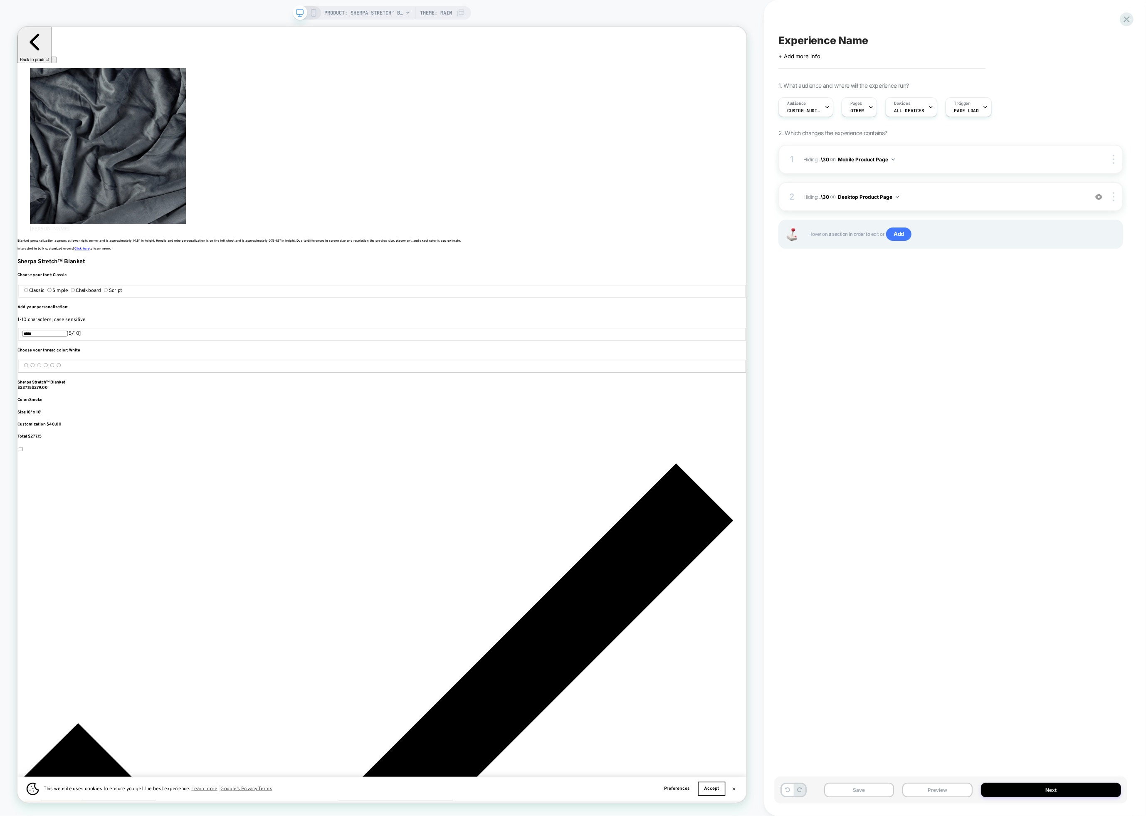
click at [858, 289] on div "Experience Name Click to edit experience details + Add more info 1. What audien…" at bounding box center [950, 407] width 353 height 799
click at [919, 792] on button "Next" at bounding box center [1051, 790] width 140 height 15
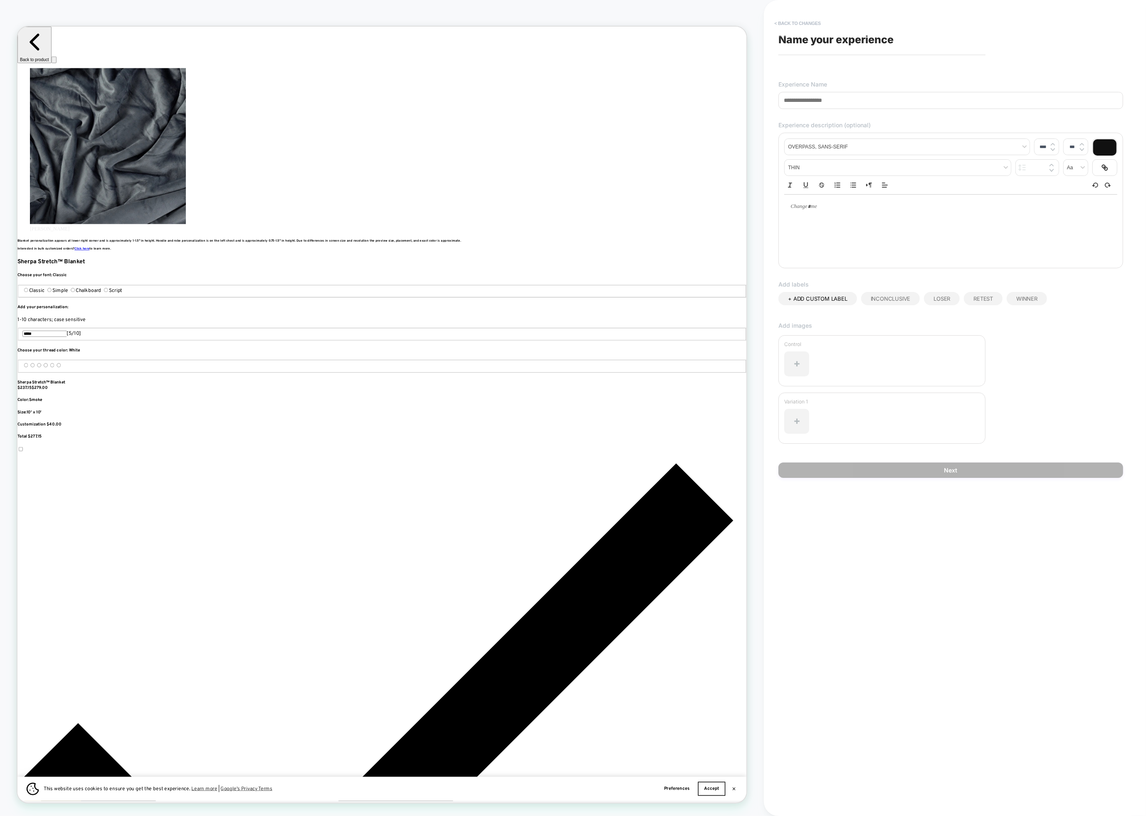
click at [797, 18] on button "< Back to changes" at bounding box center [797, 23] width 55 height 13
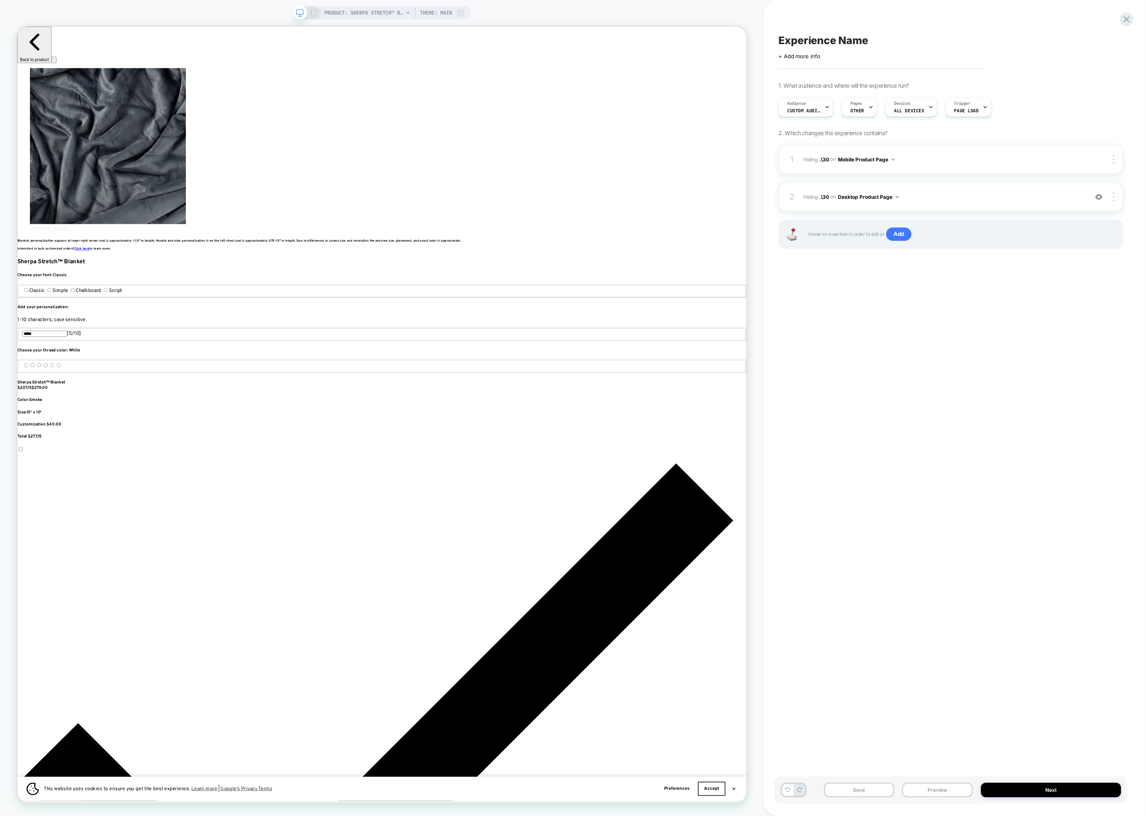
scroll to position [0, 1667]
click at [801, 38] on span "Experience Name" at bounding box center [823, 40] width 89 height 12
type textarea "**********"
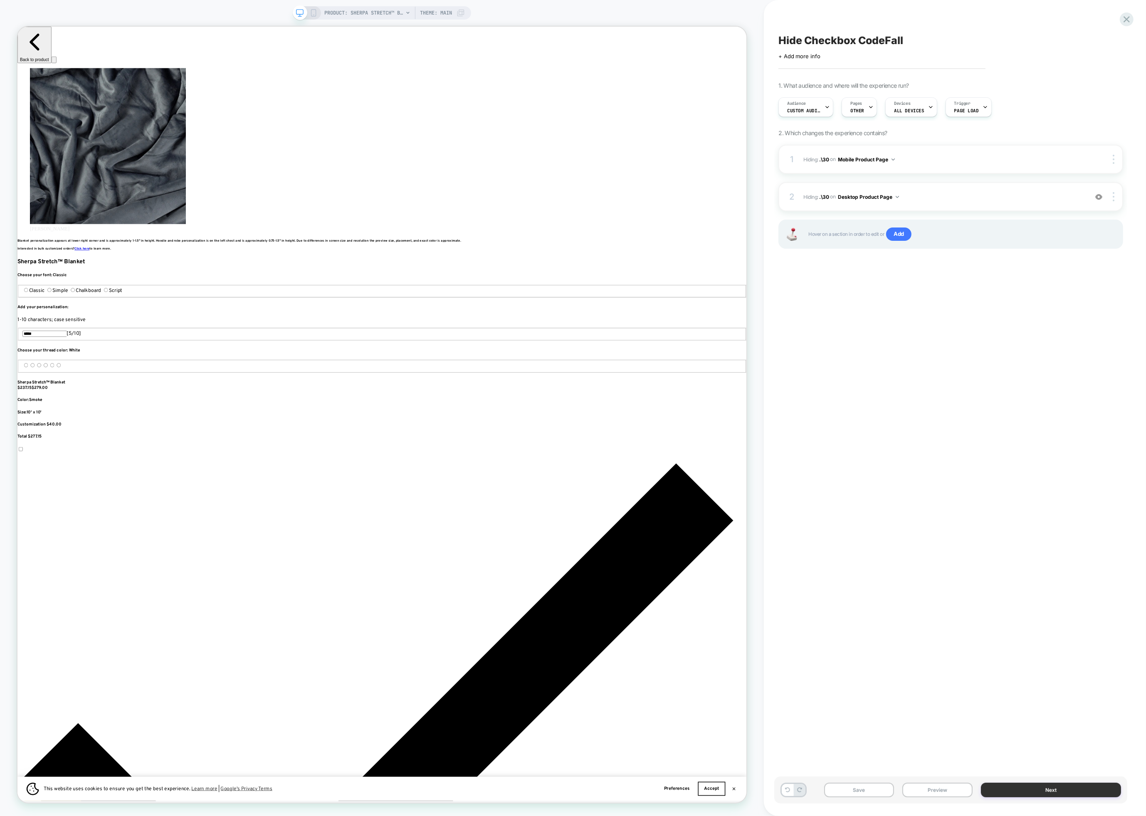
click at [919, 792] on button "Next" at bounding box center [1051, 790] width 140 height 15
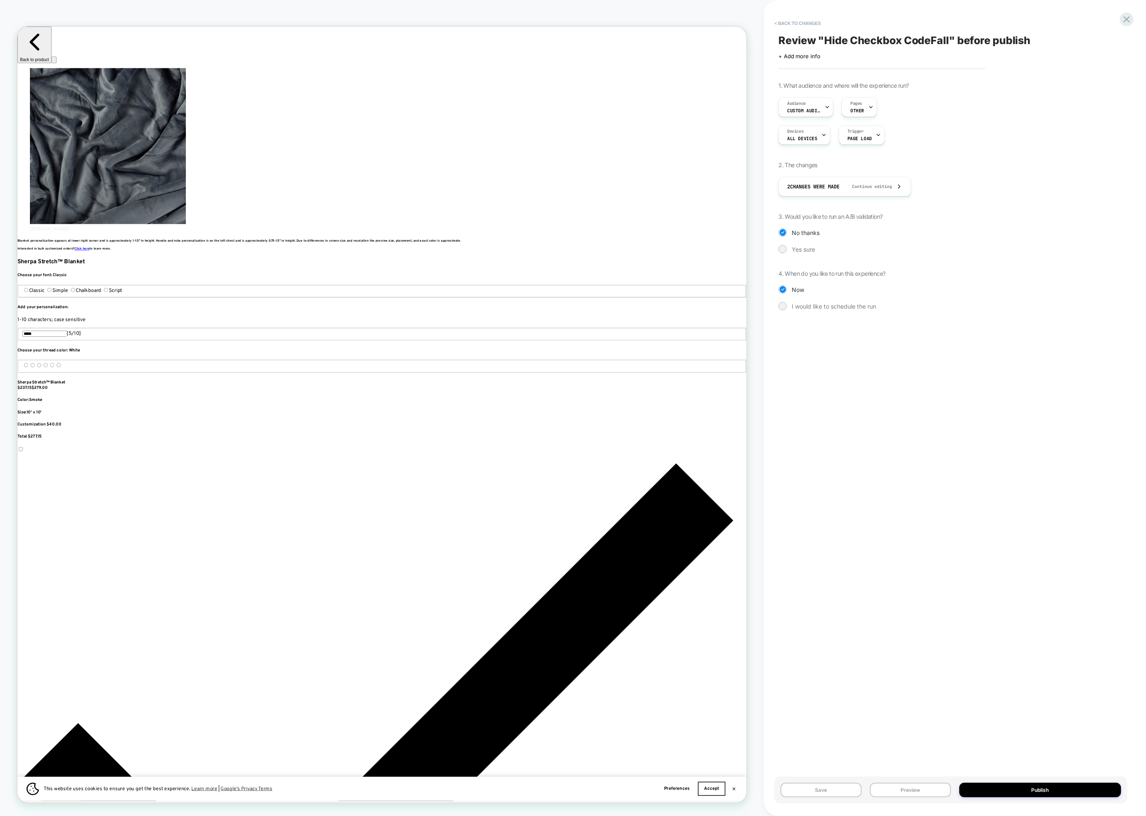
scroll to position [0, 1111]
click at [819, 309] on div "I would like to schedule the run" at bounding box center [951, 306] width 345 height 8
click at [904, 389] on input "**********" at bounding box center [951, 391] width 318 height 20
click at [919, 393] on input "**********" at bounding box center [951, 391] width 318 height 20
click at [919, 388] on input "**********" at bounding box center [951, 391] width 318 height 20
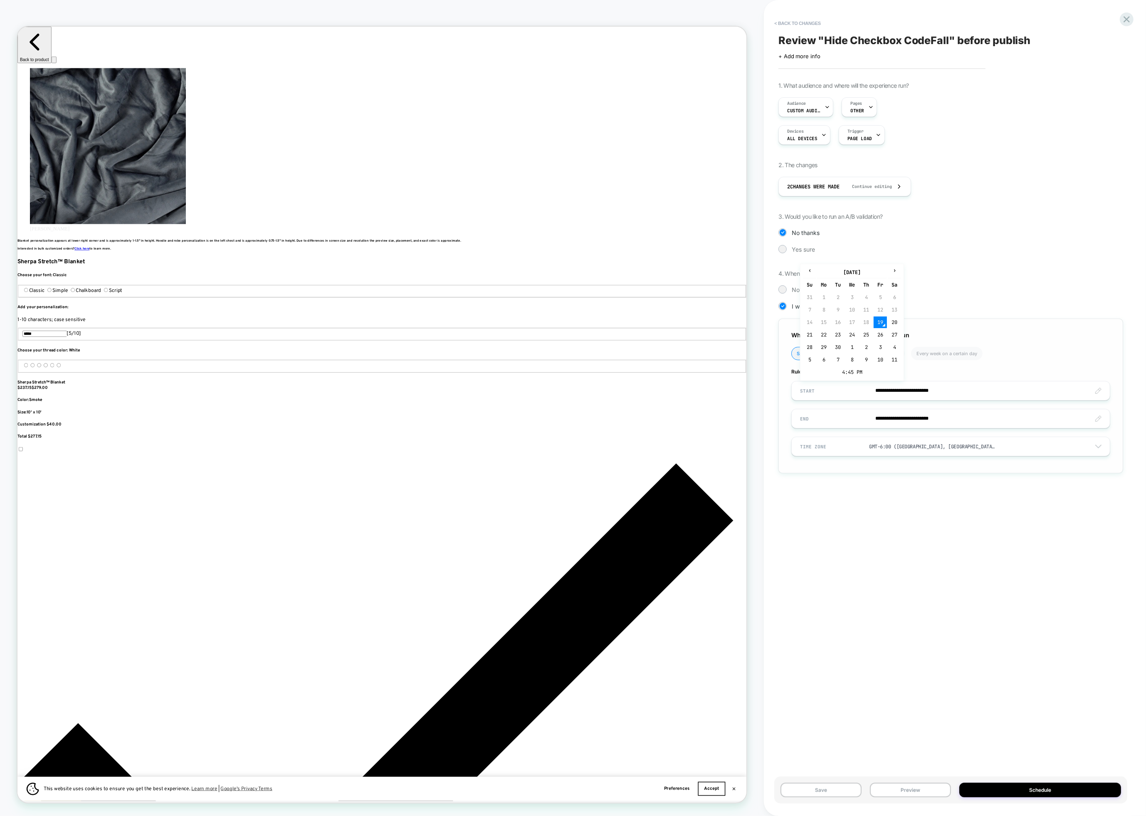
scroll to position [0, 1667]
click at [919, 391] on input "**********" at bounding box center [951, 391] width 318 height 20
click at [873, 370] on td "12:00 AM" at bounding box center [852, 372] width 98 height 12
click at [919, 391] on input "**********" at bounding box center [951, 391] width 318 height 20
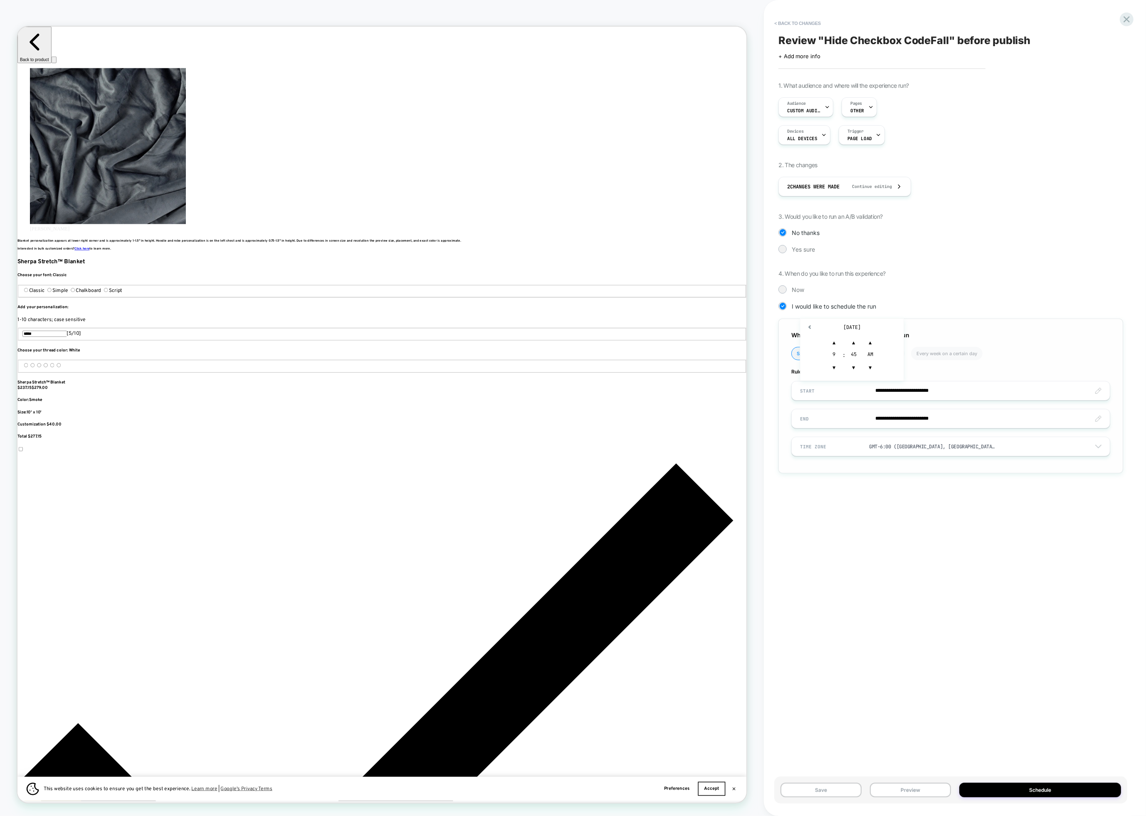
click at [919, 388] on input "**********" at bounding box center [951, 391] width 318 height 20
type input "**********"
click at [866, 366] on span "▼" at bounding box center [870, 367] width 17 height 17
click at [919, 536] on div "**********" at bounding box center [950, 407] width 353 height 799
click at [898, 409] on input "**********" at bounding box center [951, 419] width 318 height 20
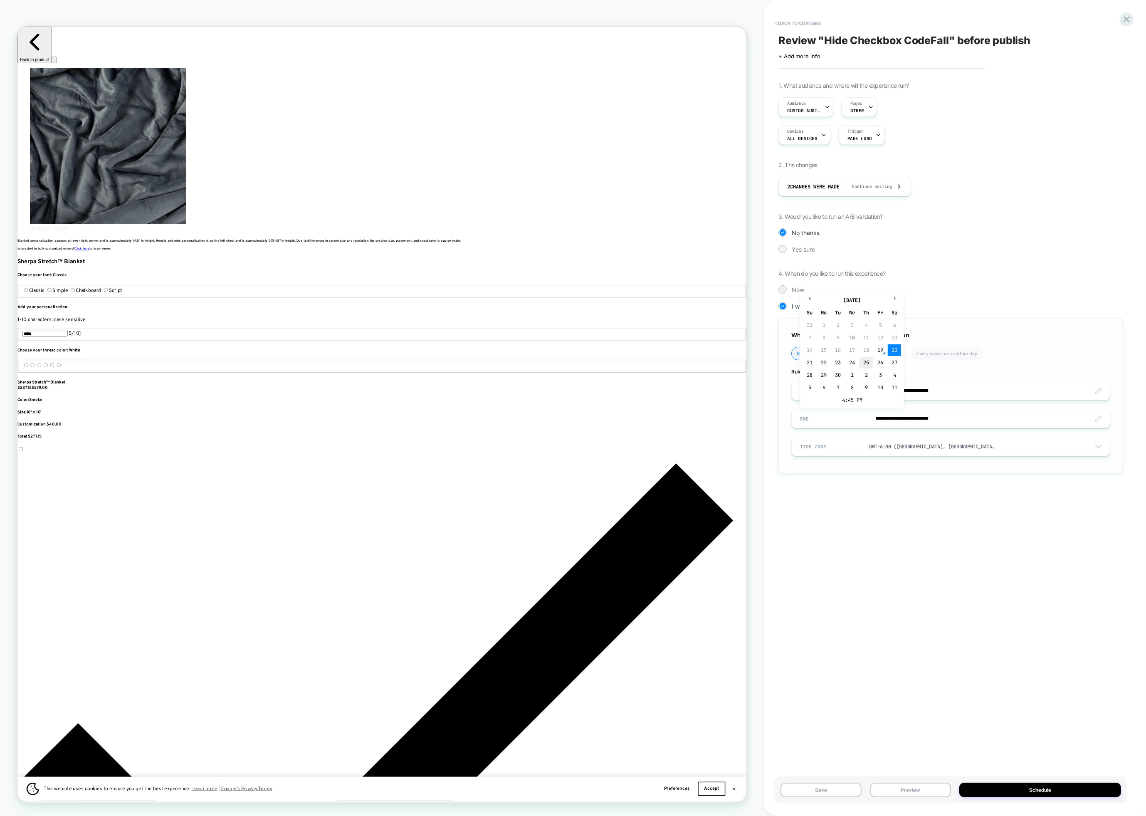
scroll to position [0, 556]
click at [891, 363] on td "27" at bounding box center [894, 363] width 13 height 12
type input "**********"
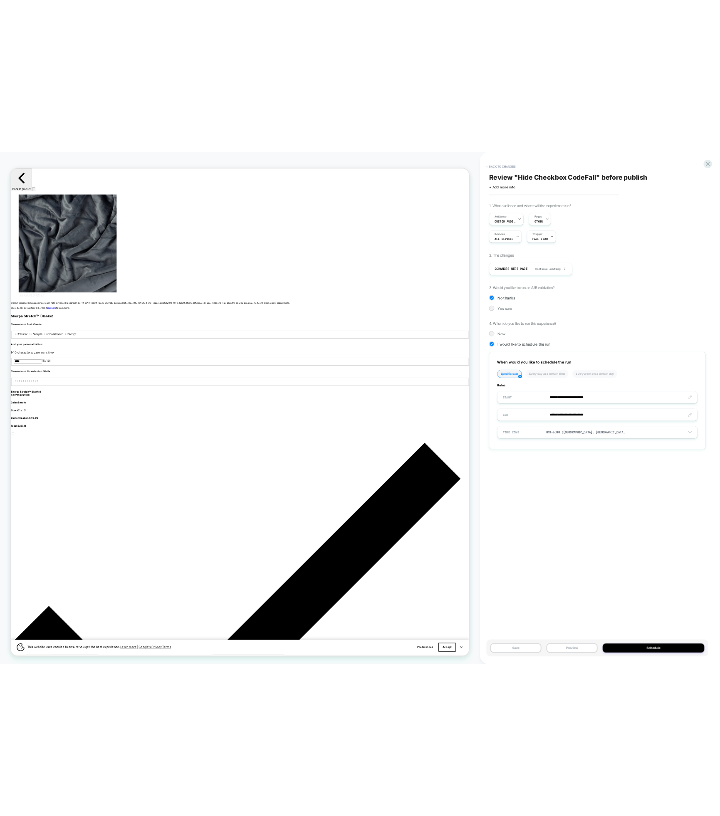
scroll to position [0, 1667]
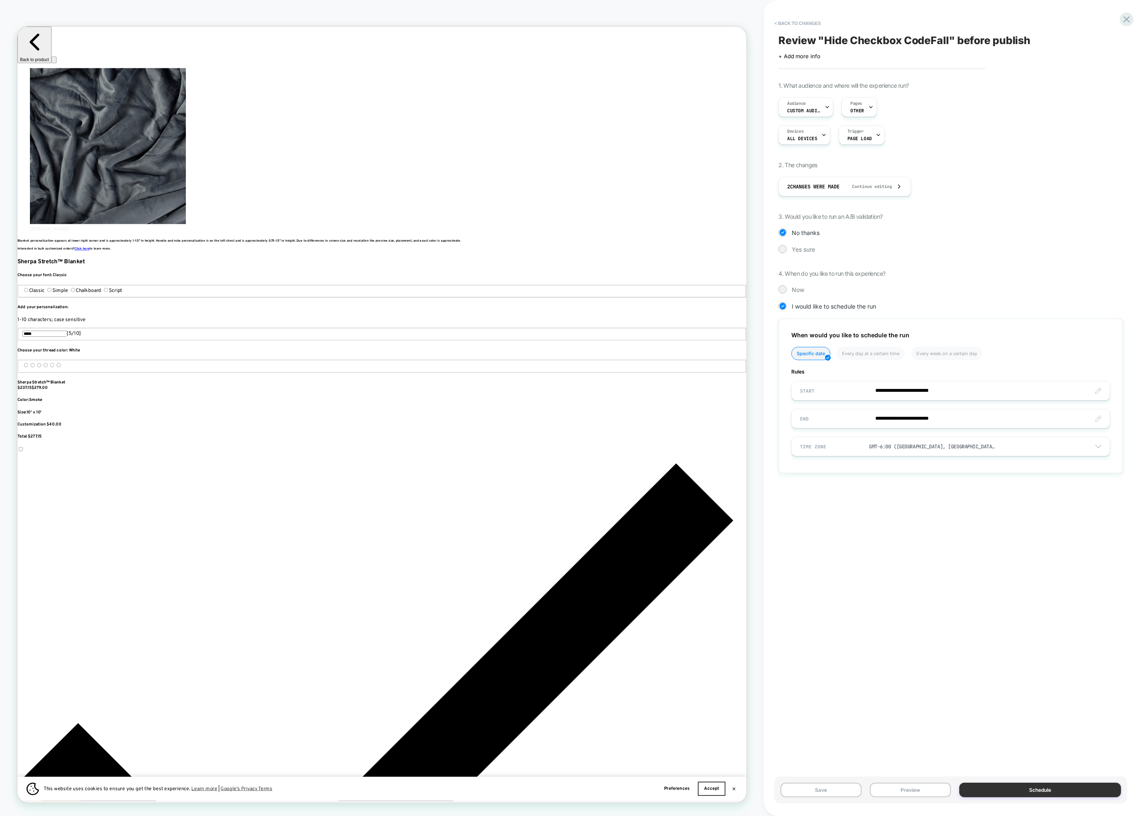
click at [919, 792] on button "Schedule" at bounding box center [1041, 790] width 162 height 15
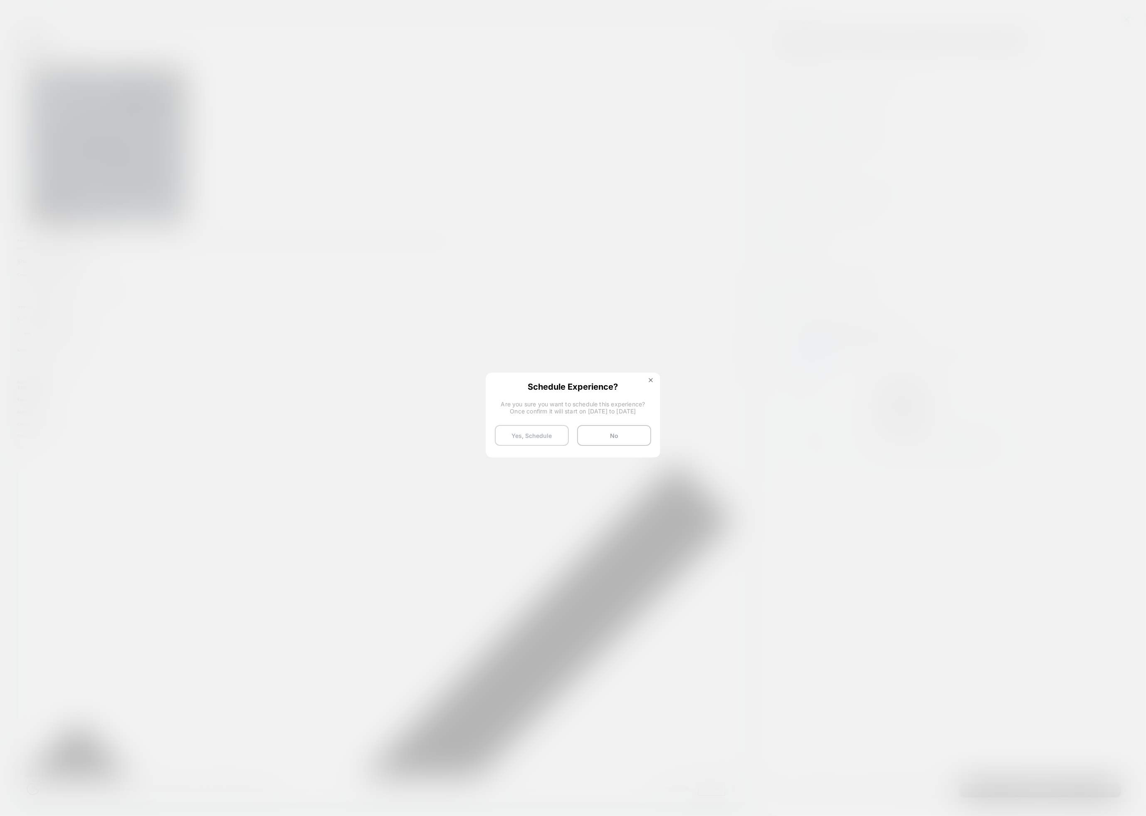
click at [540, 443] on button "Yes, Schedule" at bounding box center [532, 435] width 74 height 21
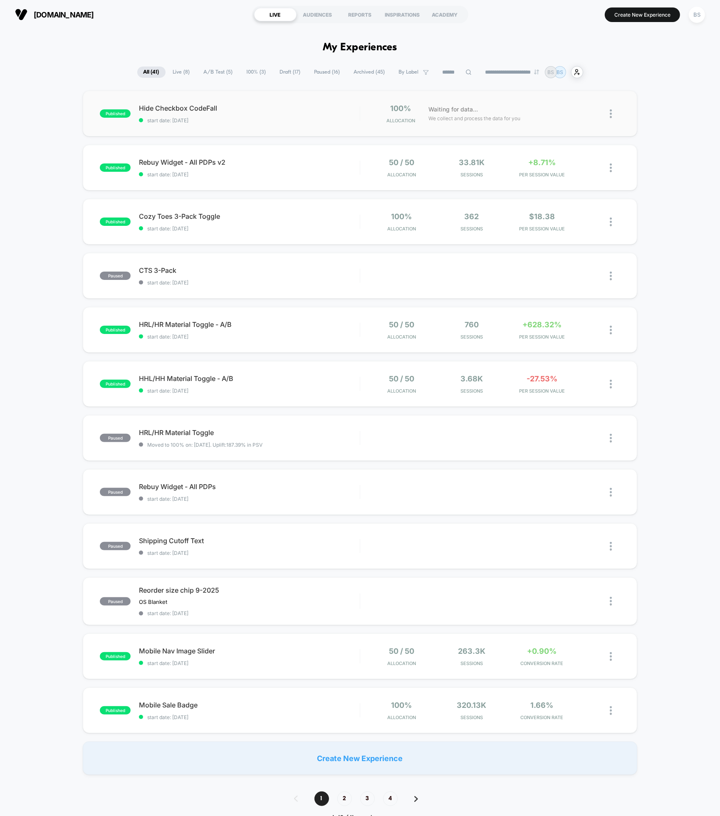
click at [611, 113] on img at bounding box center [611, 113] width 2 height 9
click at [628, 11] on button "Create New Experience" at bounding box center [642, 14] width 75 height 15
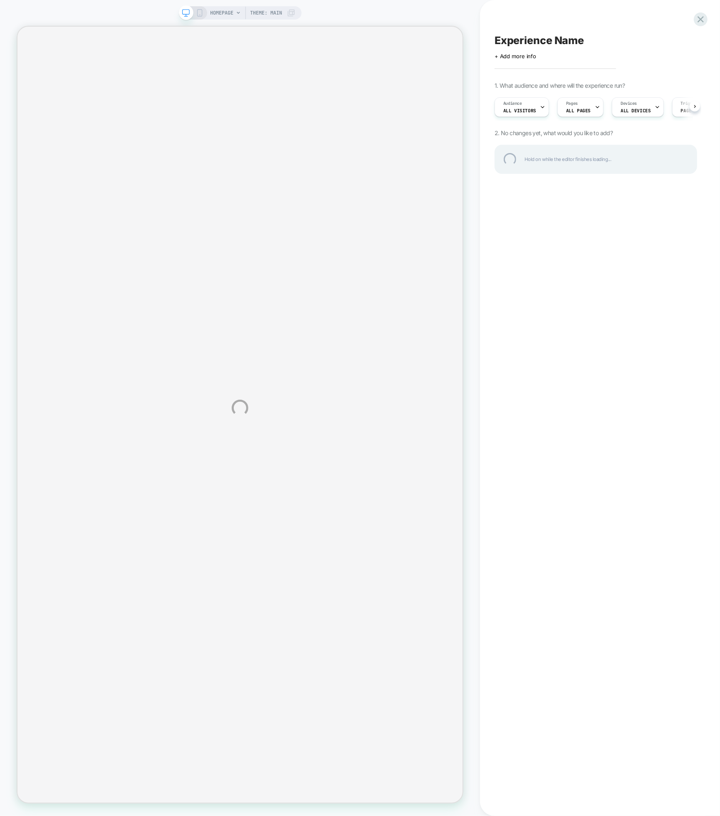
click at [594, 112] on div "HOMEPAGE Theme: MAIN Experience Name Click to edit experience details + Add mor…" at bounding box center [360, 408] width 720 height 816
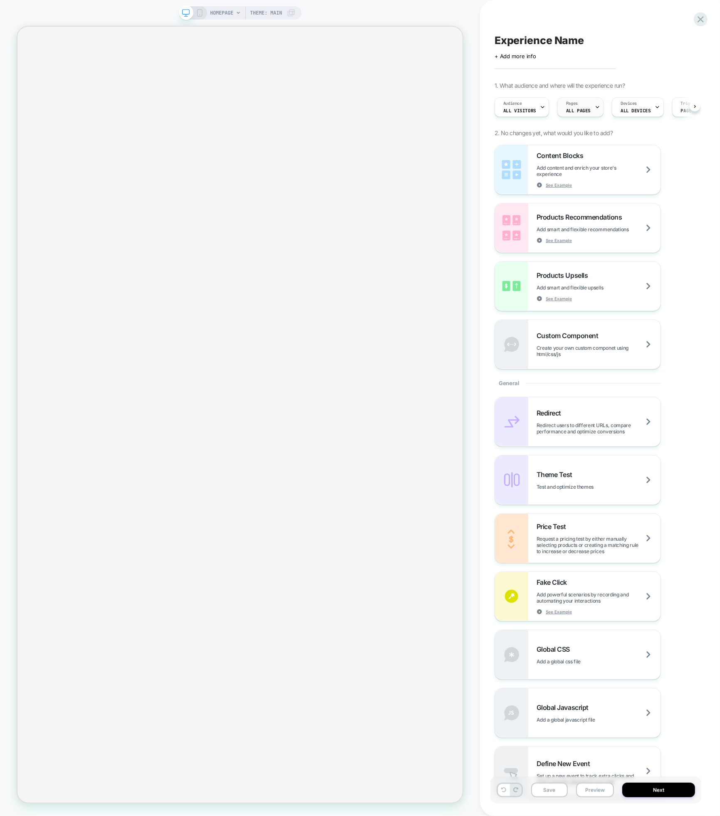
scroll to position [0, 0]
click at [588, 106] on div "Pages ALL PAGES" at bounding box center [577, 107] width 41 height 19
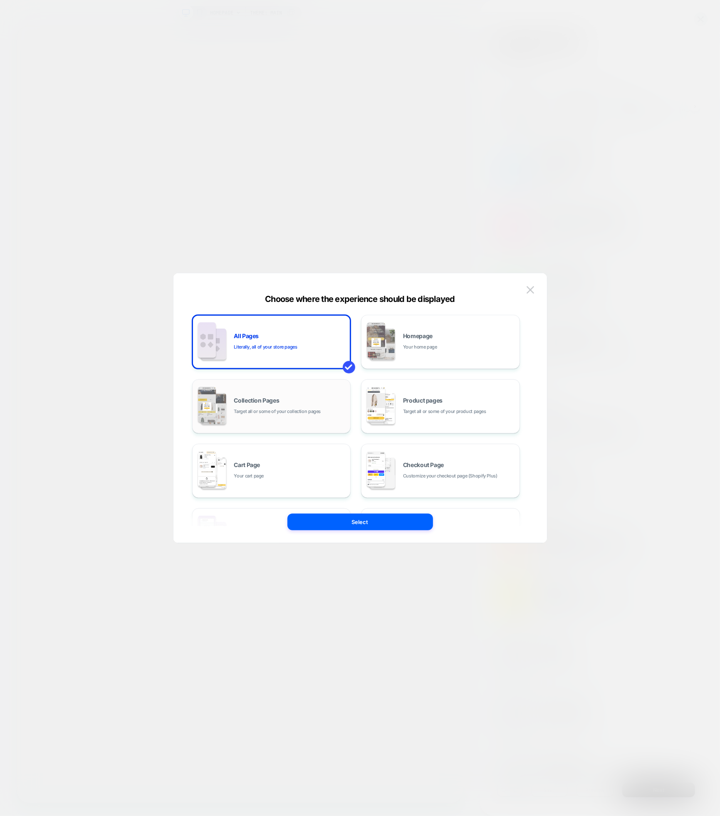
click at [314, 399] on div "Collection Pages Target all or some of your collection pages" at bounding box center [290, 407] width 112 height 18
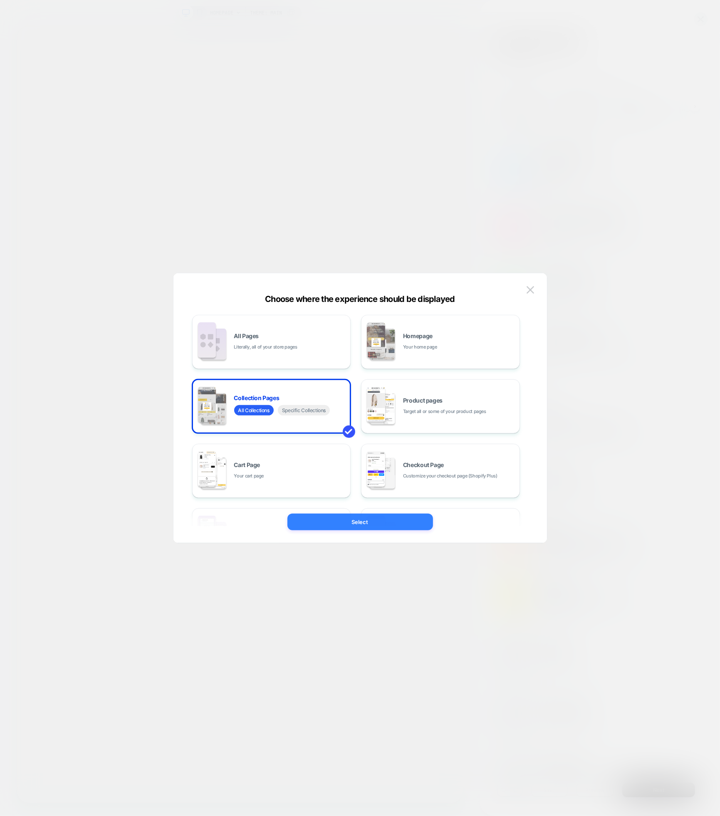
click at [375, 525] on button "Select" at bounding box center [360, 522] width 146 height 17
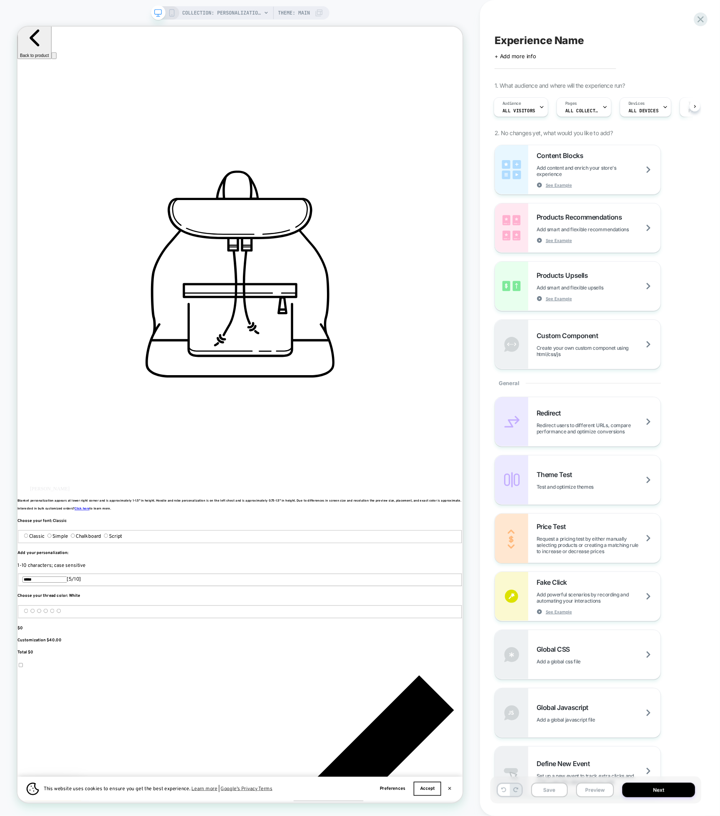
scroll to position [15, 0]
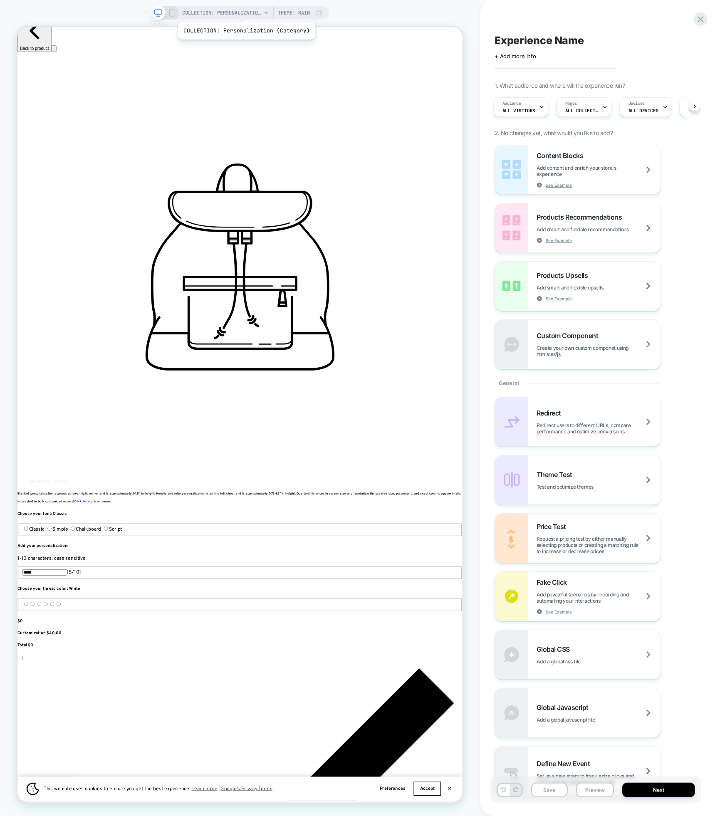
click at [245, 11] on span "COLLECTION: Personalization (Category)" at bounding box center [222, 12] width 79 height 13
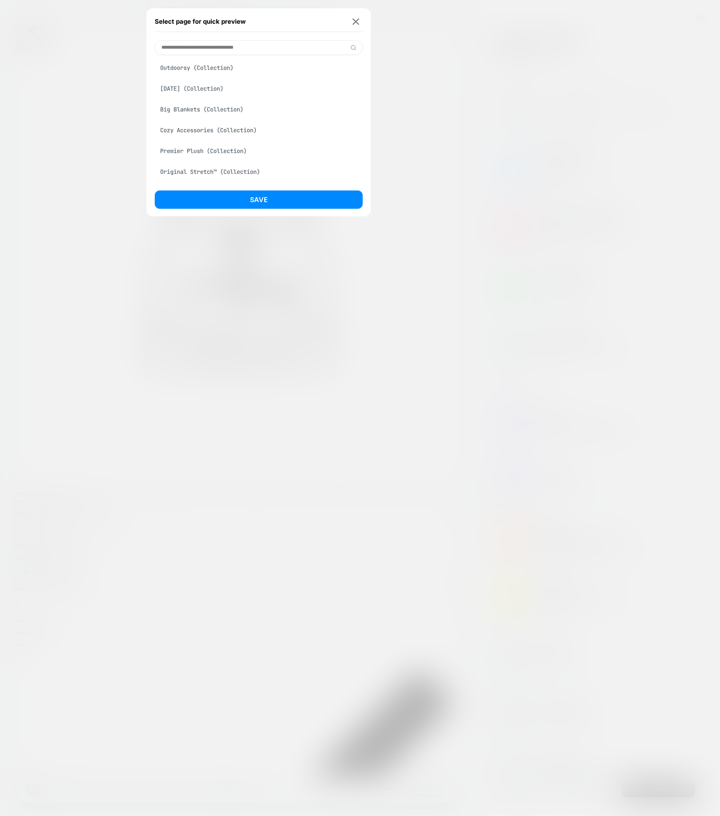
scroll to position [441, 0]
click at [223, 49] on input at bounding box center [259, 47] width 208 height 15
type input "***"
click at [224, 93] on div "Shop All (Collection)" at bounding box center [259, 90] width 208 height 16
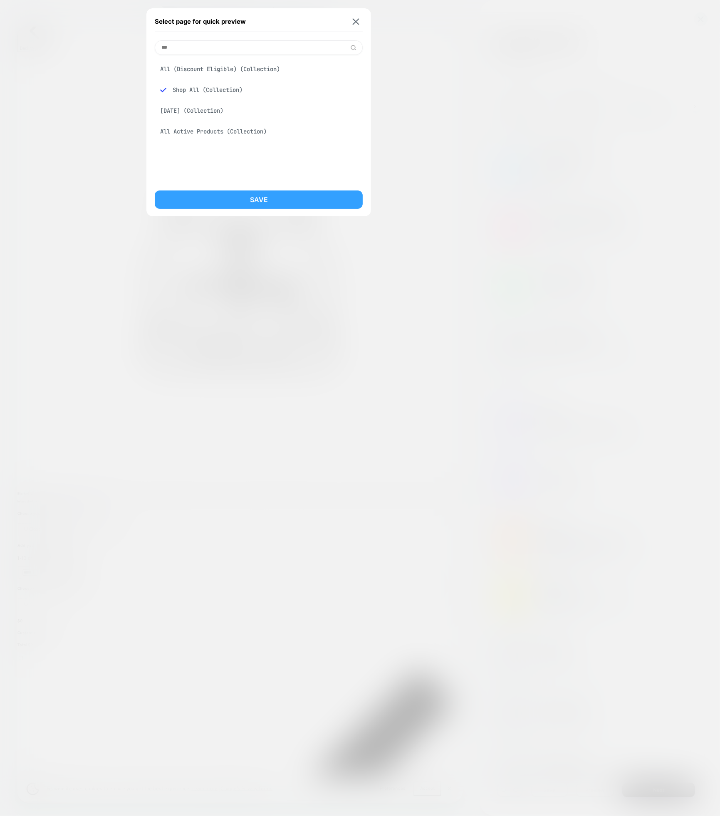
click at [237, 197] on button "Save" at bounding box center [259, 200] width 208 height 18
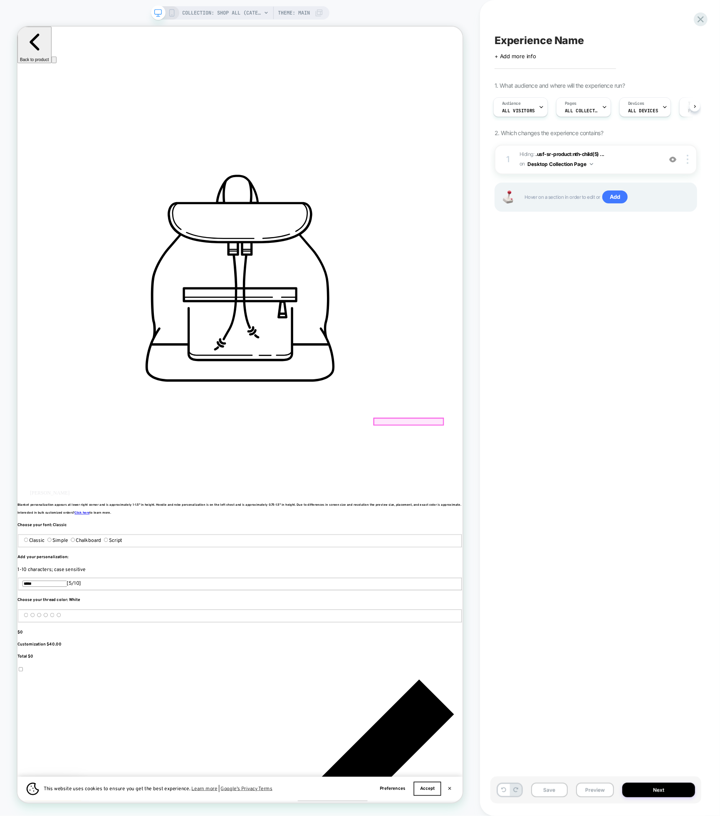
click at [513, 552] on div at bounding box center [539, 553] width 92 height 8
click at [541, 563] on div "Edit Visual" at bounding box center [561, 562] width 51 height 8
type textarea "*"
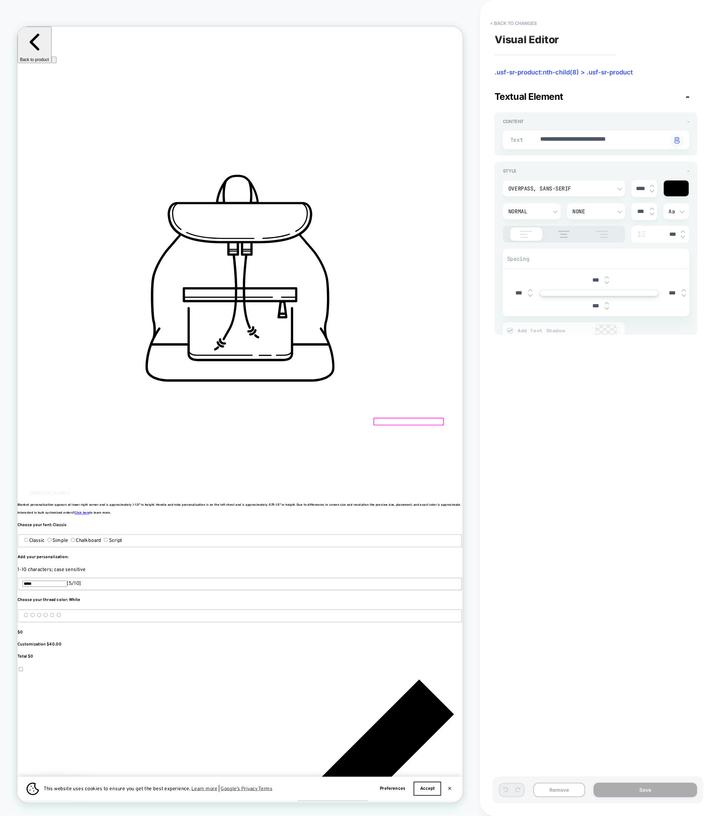
scroll to position [10, 0]
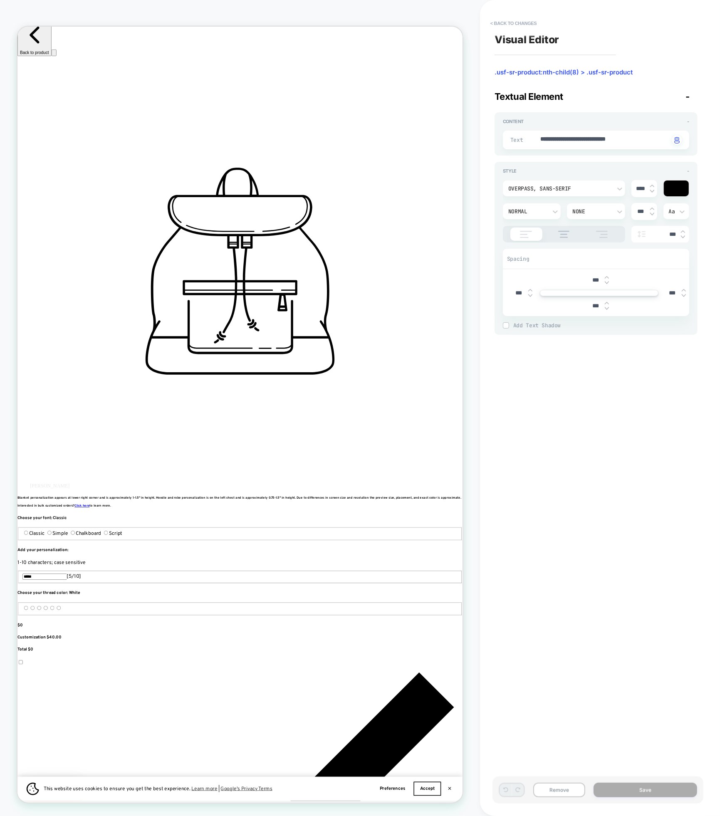
click at [500, 19] on button "< Back to changes" at bounding box center [513, 23] width 55 height 13
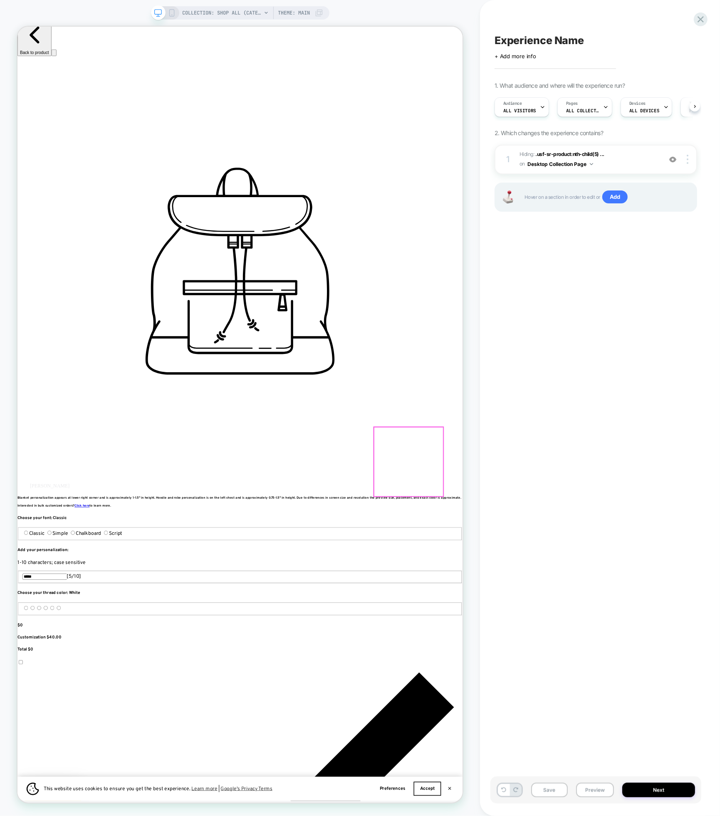
scroll to position [0, 0]
click at [552, 542] on div at bounding box center [539, 543] width 92 height 8
click at [560, 616] on div "Edit Code" at bounding box center [576, 615] width 51 height 8
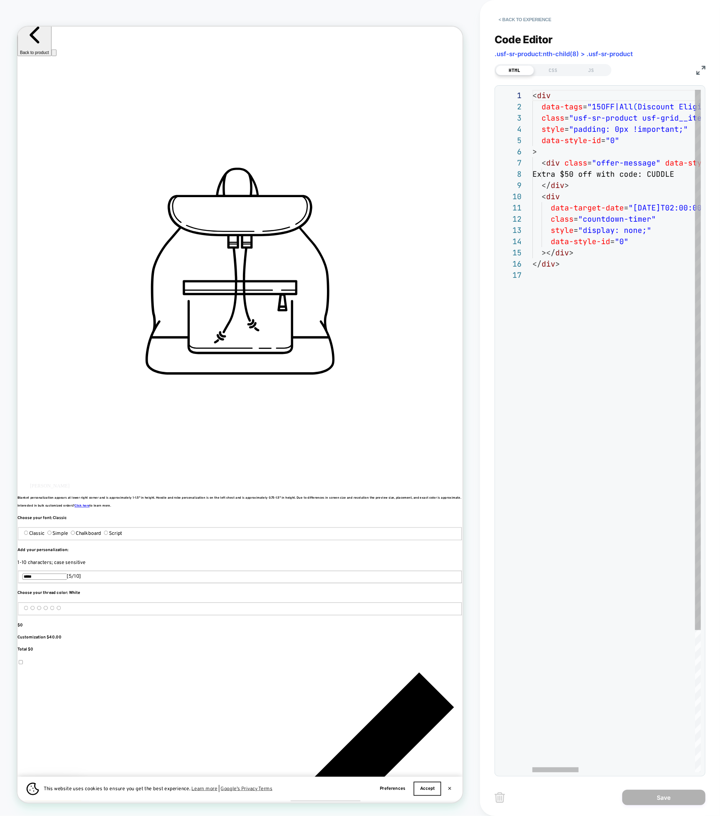
scroll to position [67, 0]
type textarea "**********"
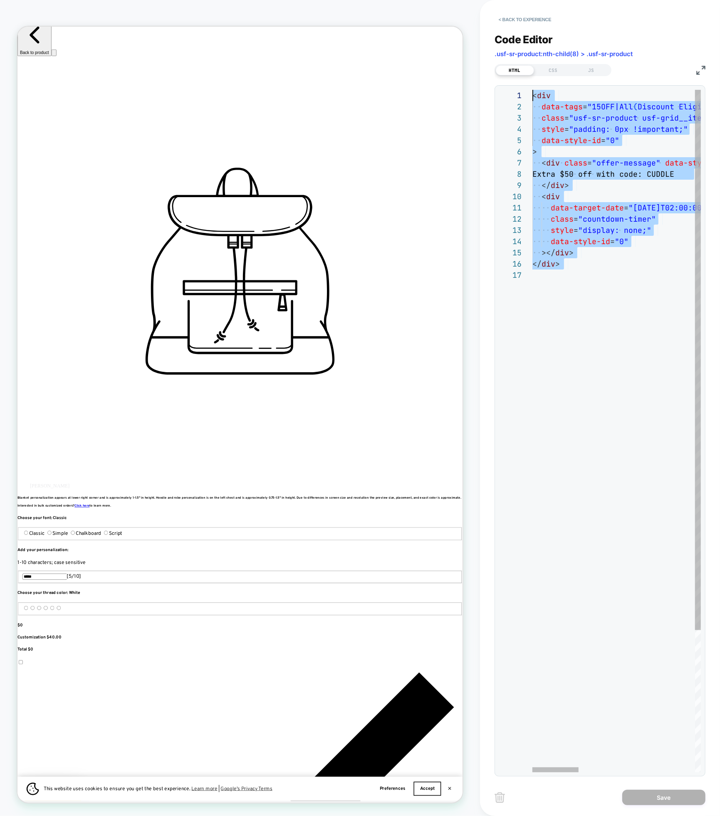
drag, startPoint x: 580, startPoint y: 317, endPoint x: 525, endPoint y: 67, distance: 256.0
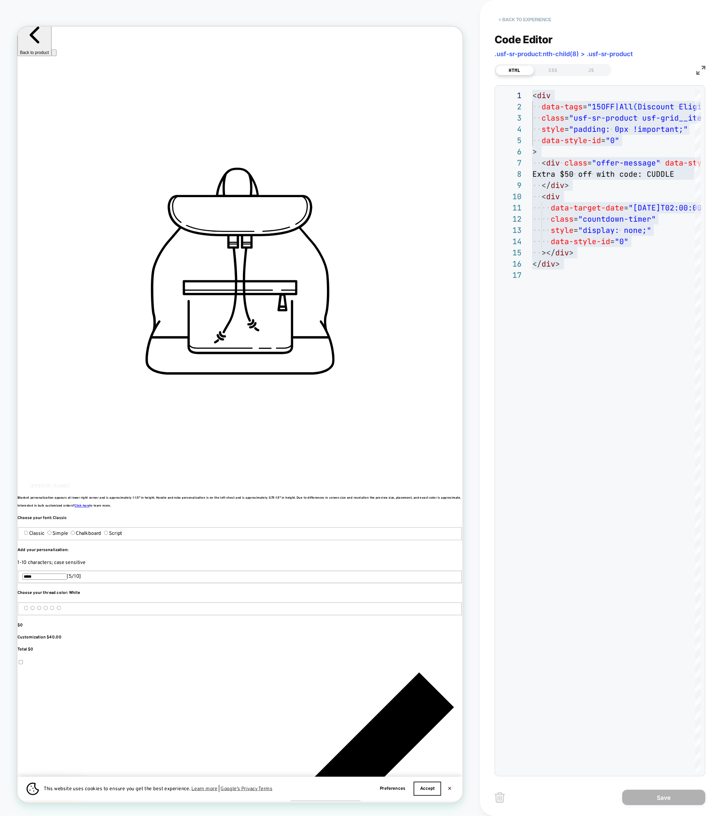
click at [505, 17] on button "< Back to experience" at bounding box center [525, 19] width 61 height 13
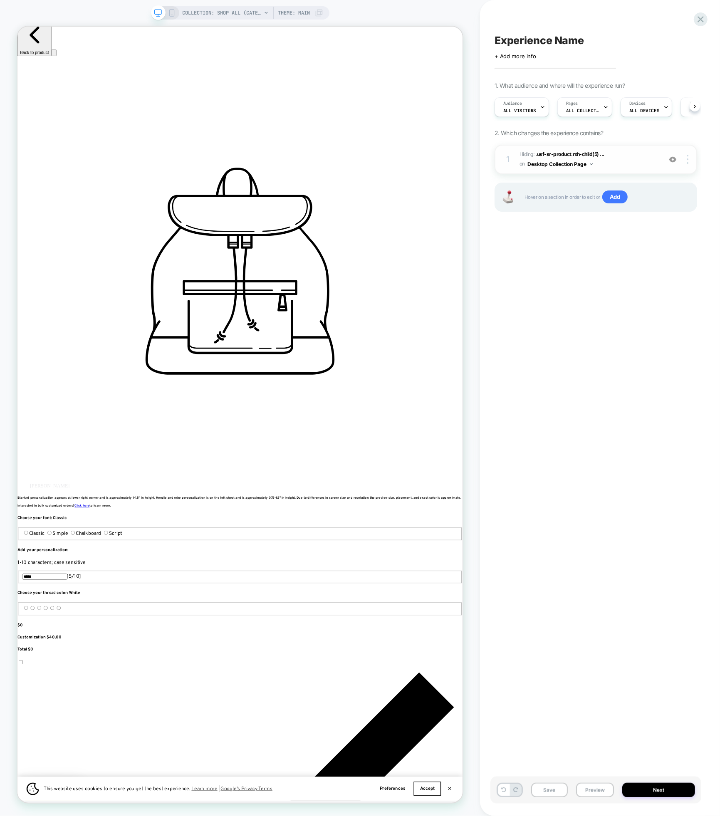
scroll to position [0, 0]
drag, startPoint x: 695, startPoint y: 158, endPoint x: 690, endPoint y: 157, distance: 6.0
click at [695, 158] on div at bounding box center [689, 159] width 16 height 9
click at [686, 157] on div at bounding box center [689, 159] width 16 height 9
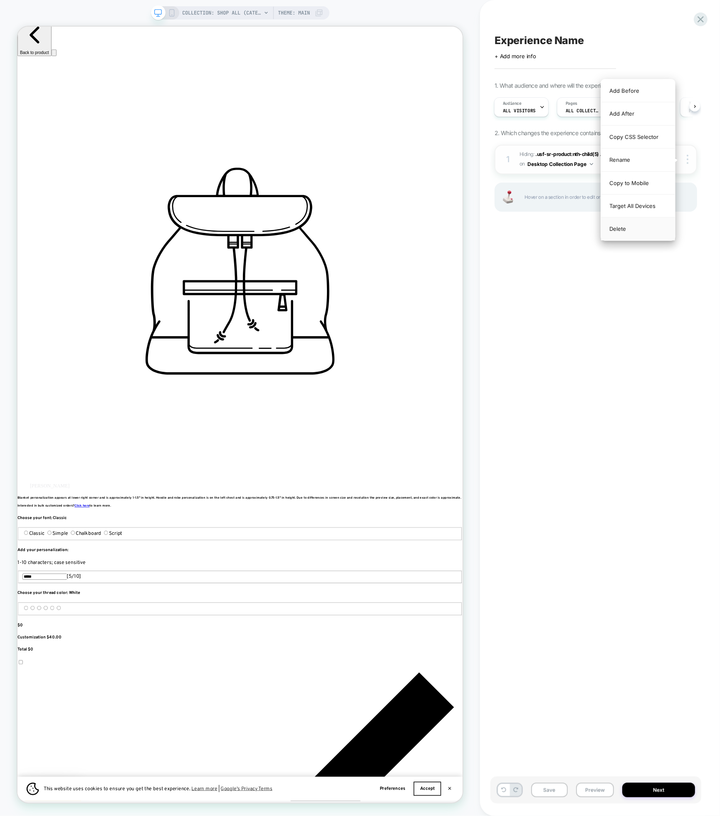
click at [644, 222] on div "Delete" at bounding box center [638, 229] width 74 height 22
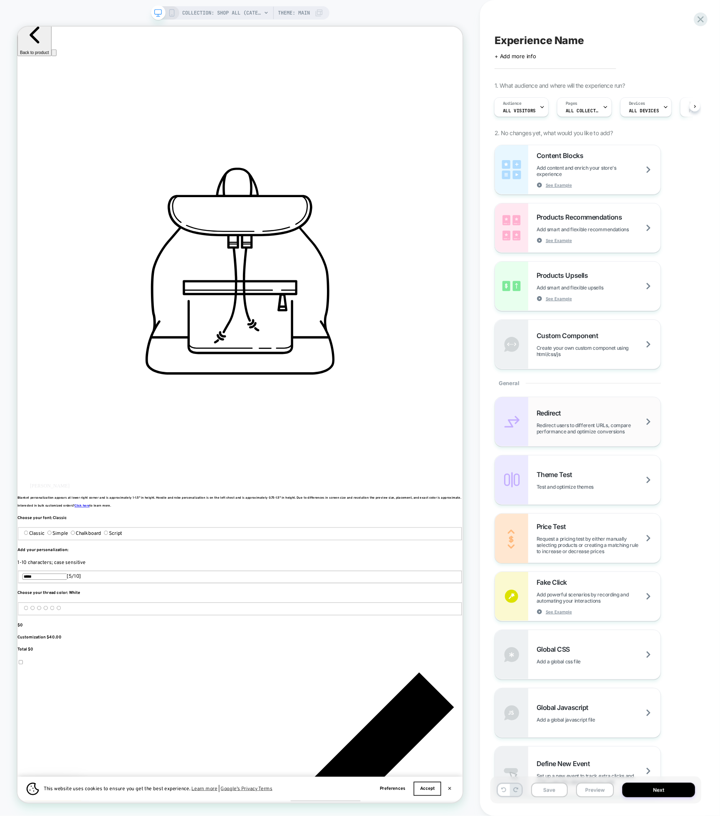
scroll to position [111, 0]
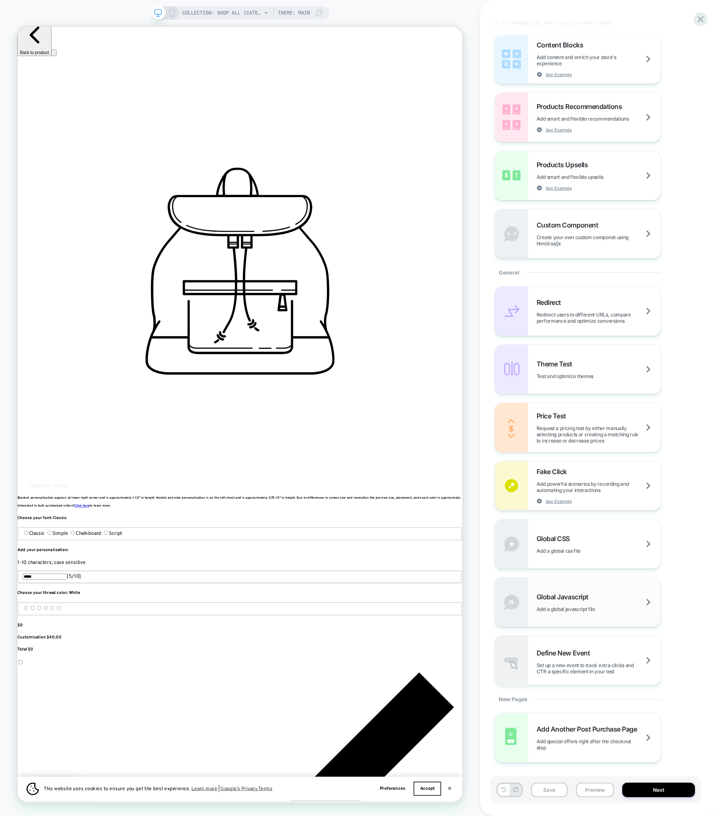
click at [586, 613] on div "Global Javascript Add a global javascript file" at bounding box center [578, 602] width 166 height 49
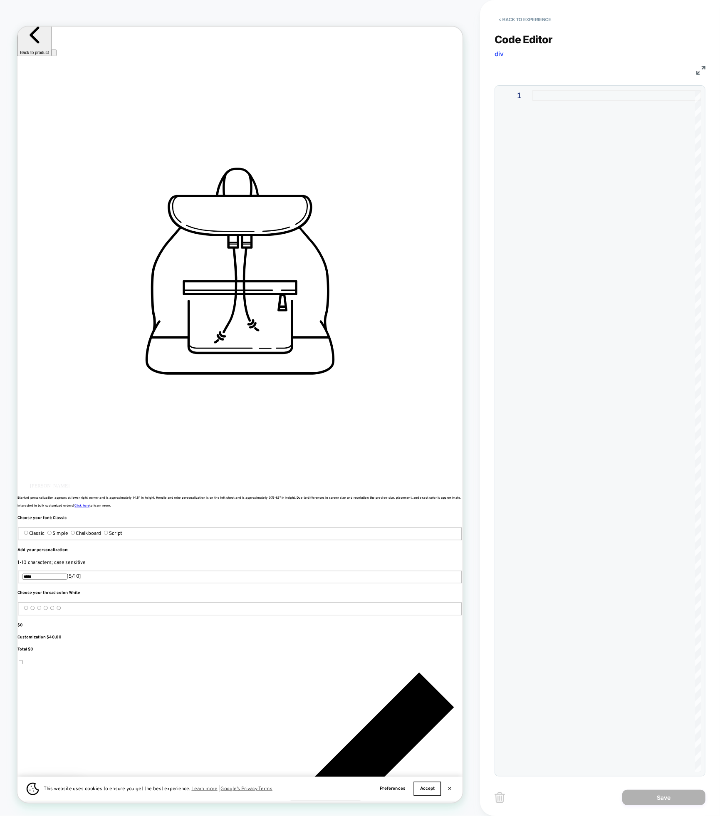
click at [568, 119] on div at bounding box center [616, 431] width 168 height 683
type textarea "**********"
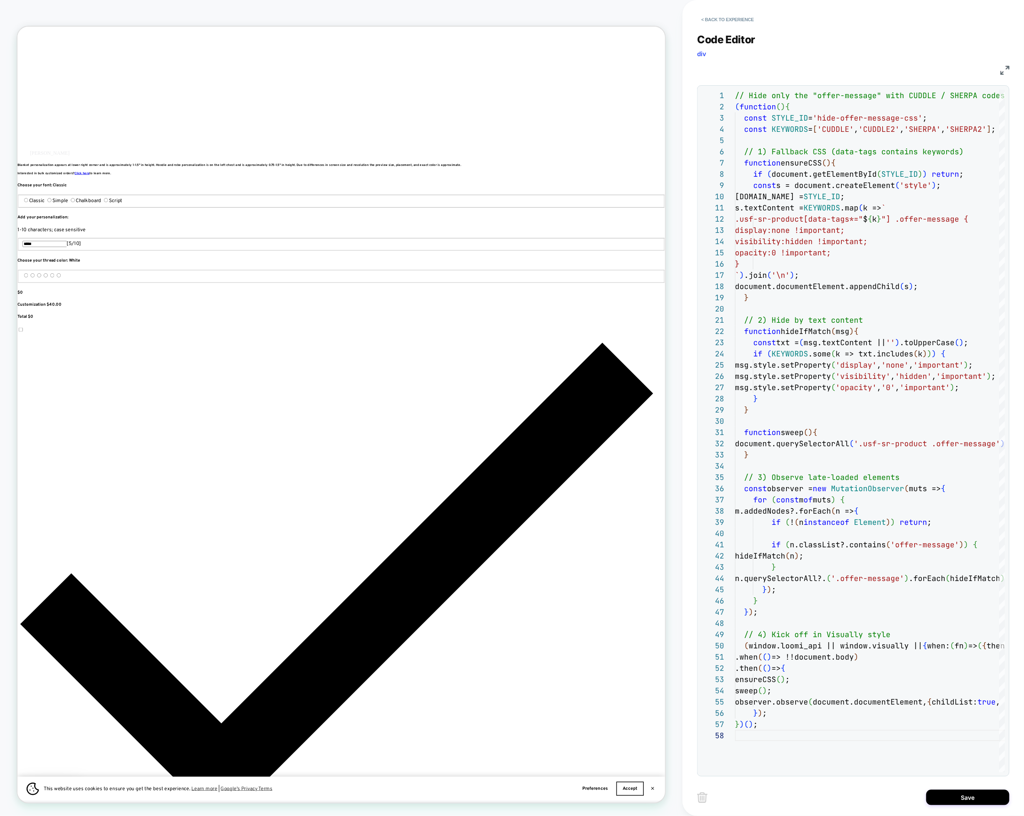
scroll to position [725, 0]
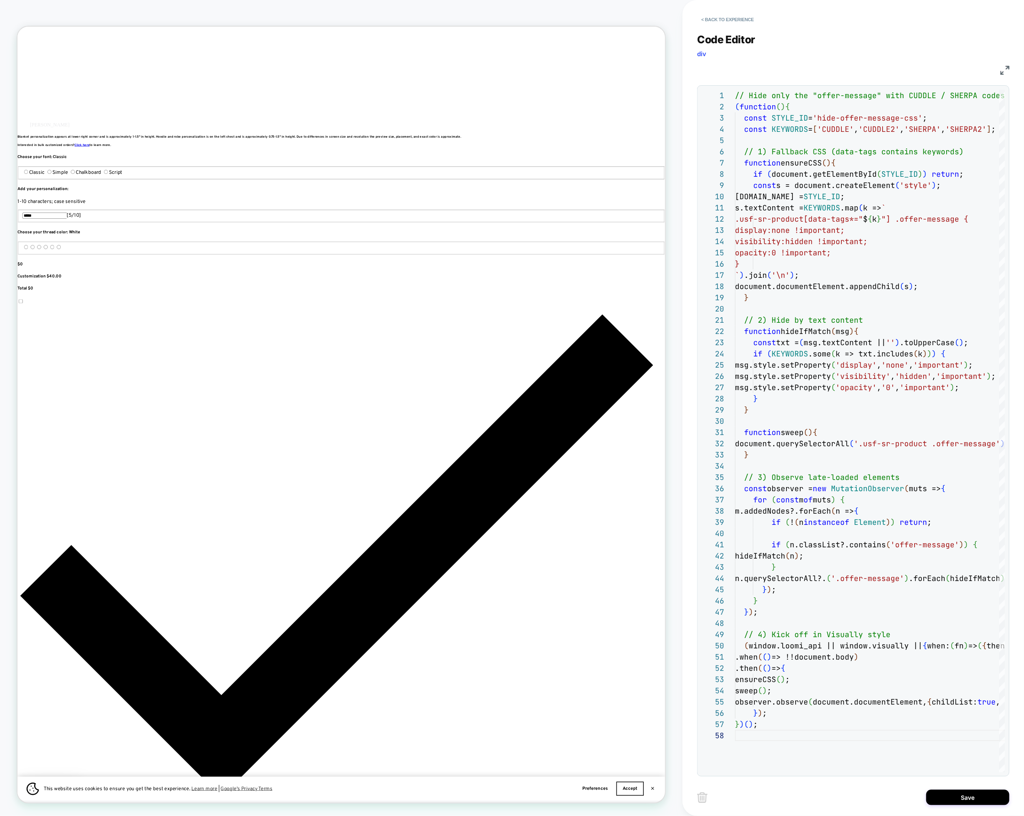
scroll to position [763, 0]
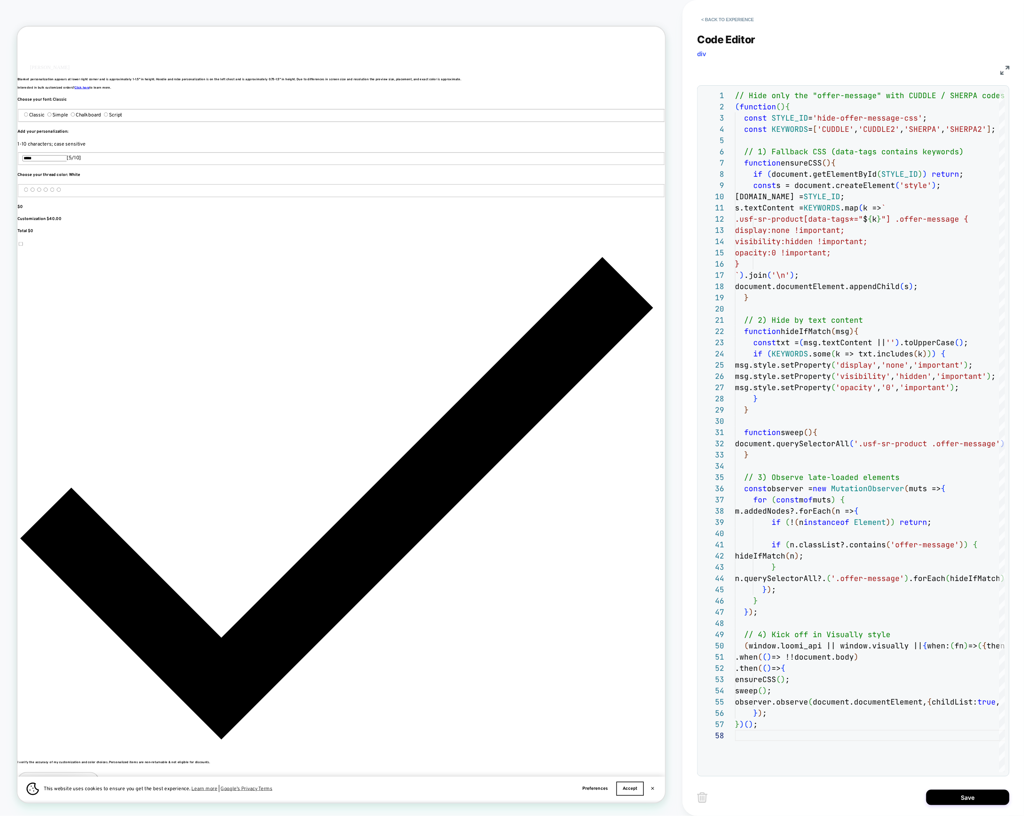
scroll to position [848, 0]
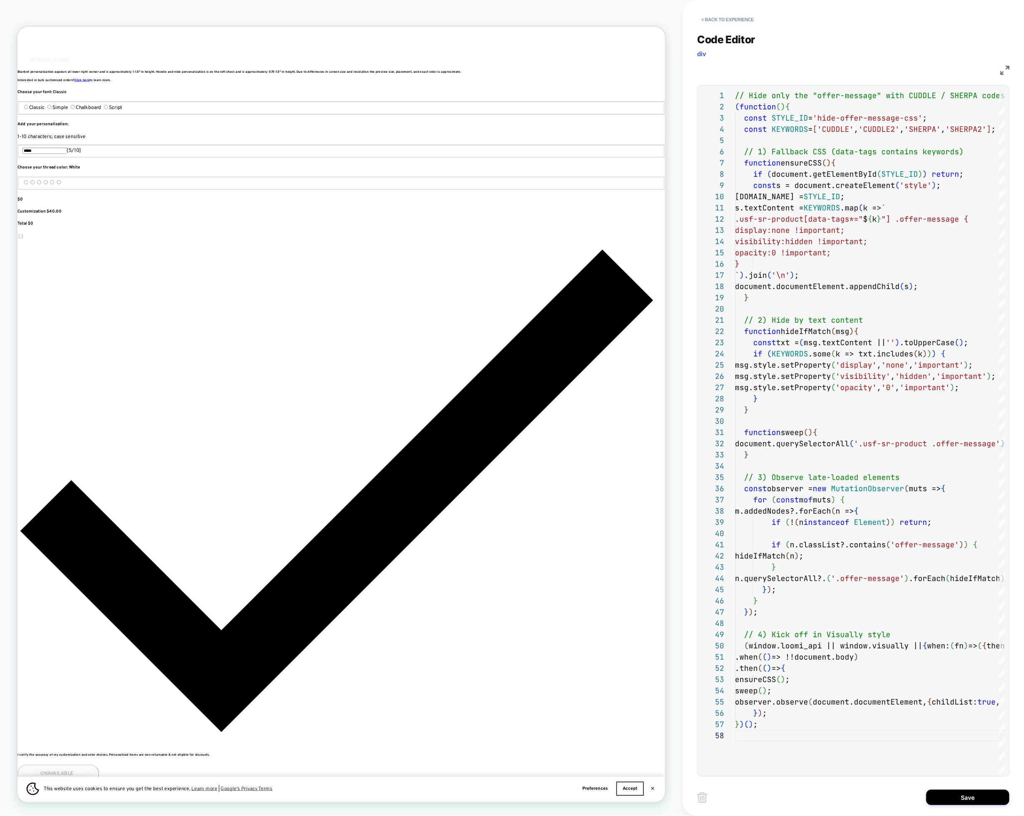
click at [919, 799] on button "Save" at bounding box center [967, 797] width 83 height 15
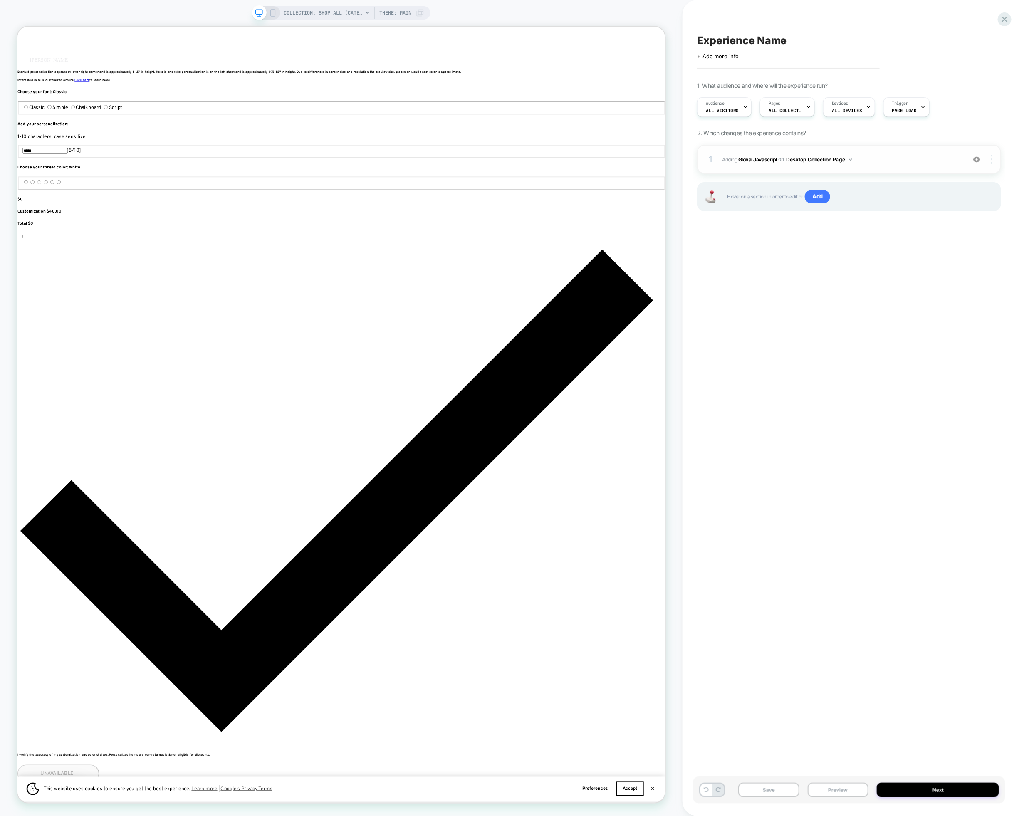
click at [919, 159] on div at bounding box center [993, 159] width 16 height 9
click at [919, 178] on div "Target All Devices" at bounding box center [943, 182] width 74 height 23
click at [722, 108] on span "All Visitors" at bounding box center [722, 111] width 33 height 6
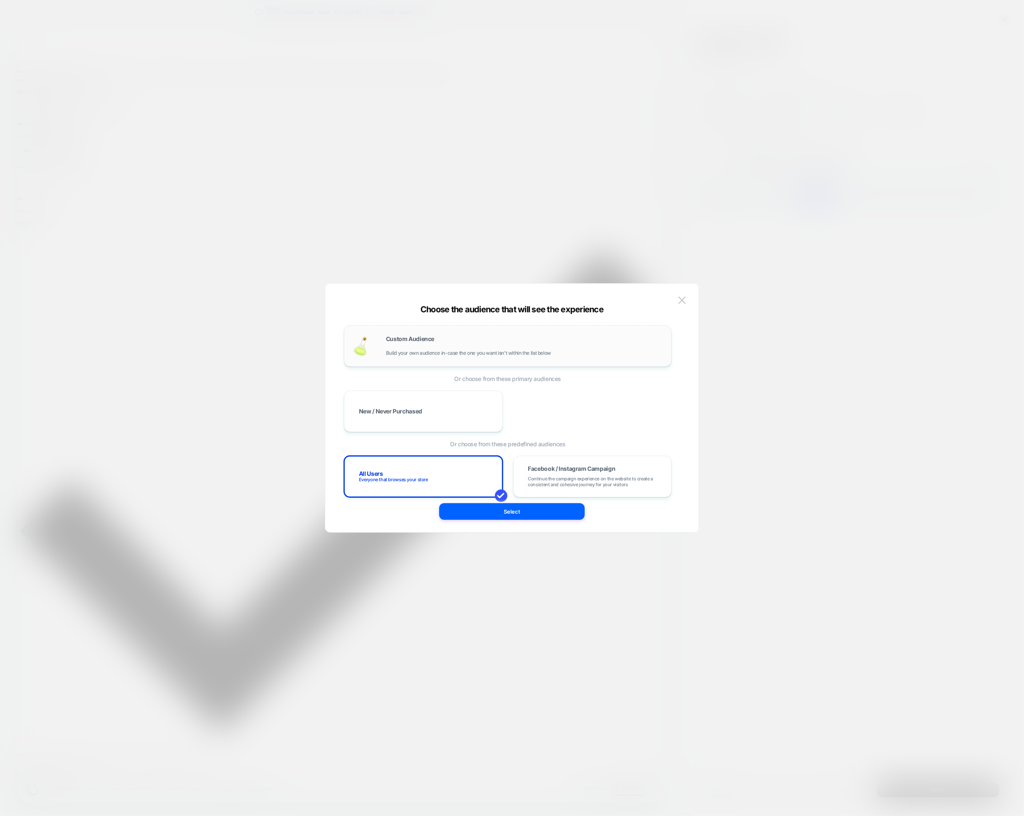
click at [516, 344] on div "Custom Audience Build your own audience in-case the one you want isn't within t…" at bounding box center [524, 346] width 277 height 20
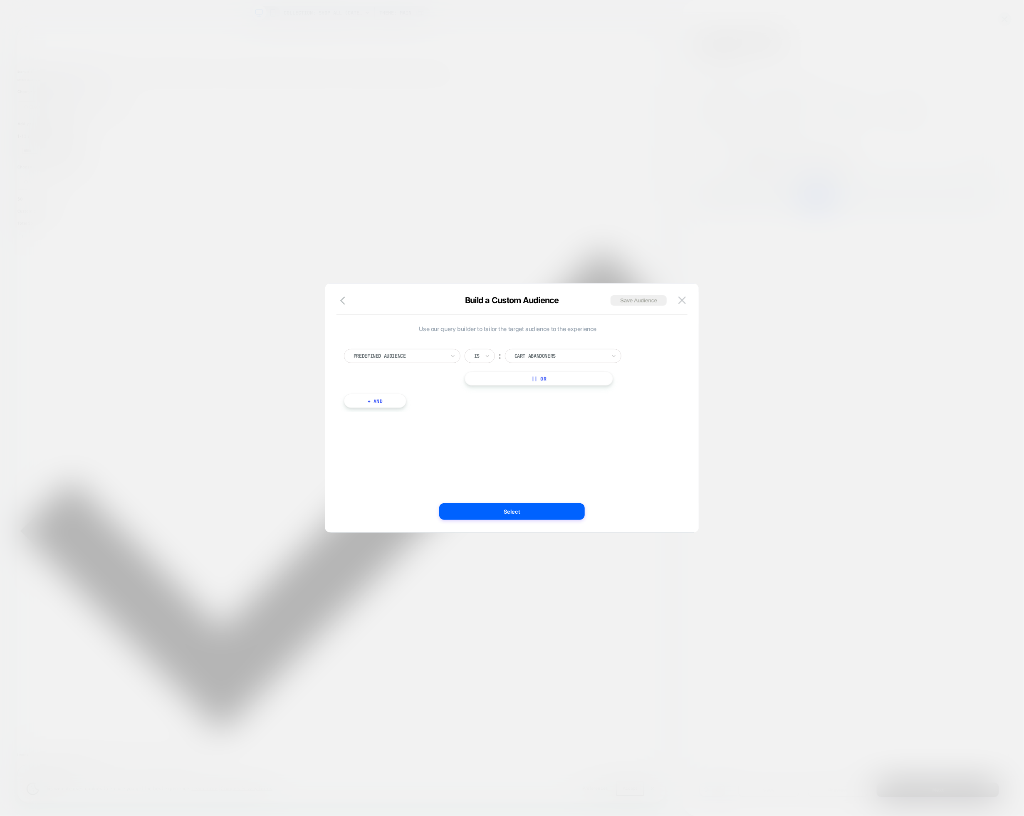
drag, startPoint x: 434, startPoint y: 351, endPoint x: 430, endPoint y: 358, distance: 7.8
click at [433, 352] on div at bounding box center [400, 355] width 92 height 7
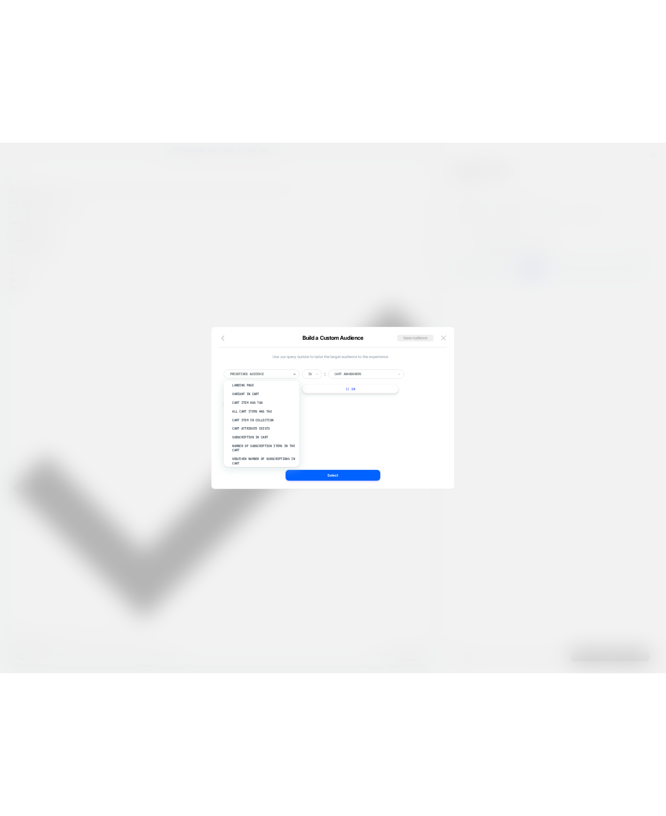
scroll to position [393, 0]
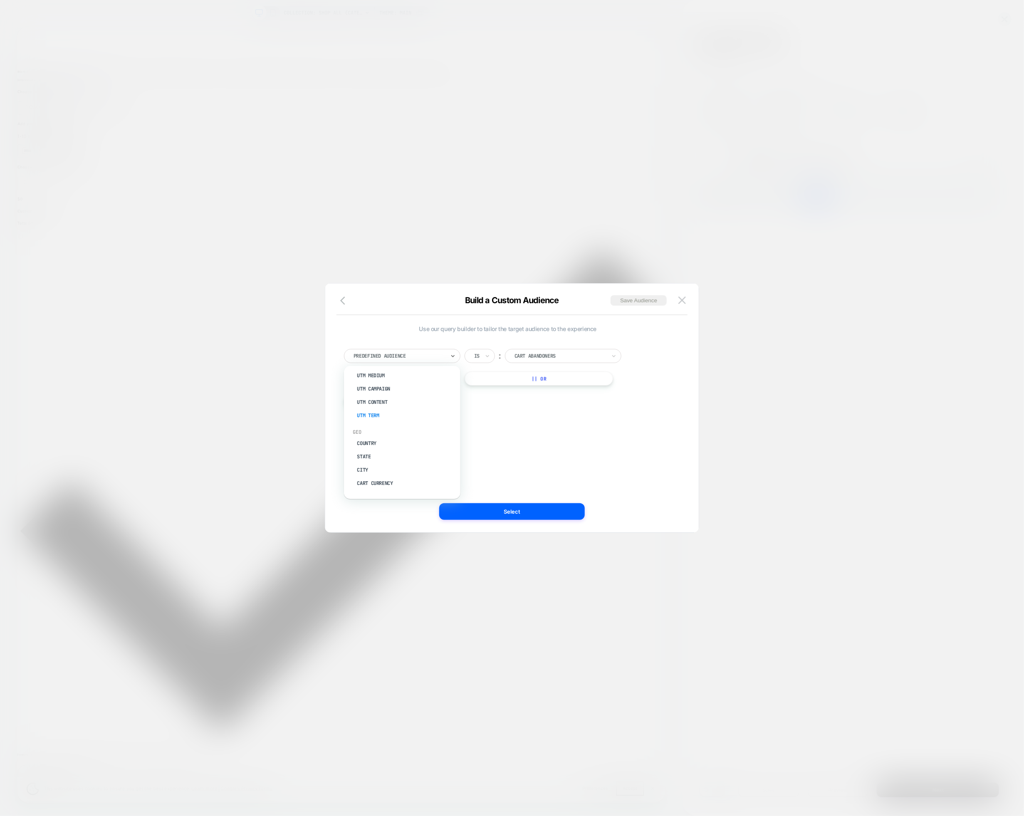
click at [390, 411] on div "UTM Term" at bounding box center [406, 415] width 108 height 13
click at [480, 358] on div at bounding box center [476, 355] width 5 height 7
click at [485, 356] on icon at bounding box center [488, 356] width 6 height 8
drag, startPoint x: 486, startPoint y: 403, endPoint x: 539, endPoint y: 361, distance: 66.9
click at [487, 403] on div "Includes" at bounding box center [500, 404] width 54 height 13
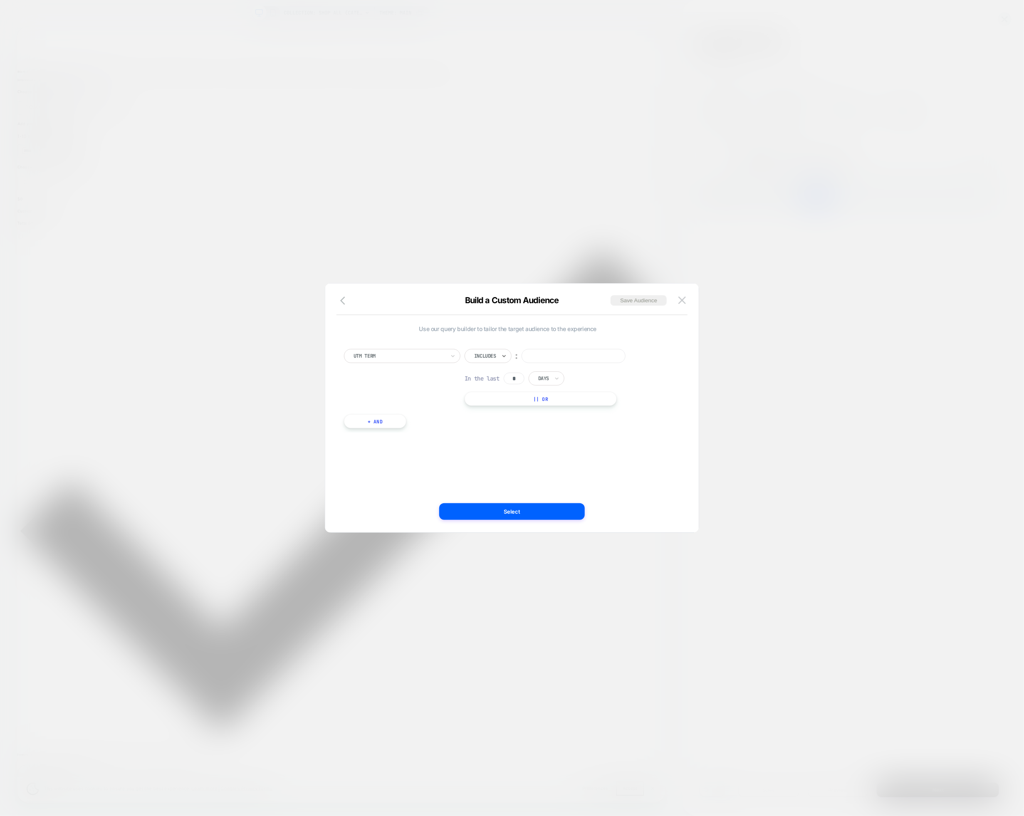
click at [539, 359] on input at bounding box center [574, 356] width 104 height 14
type input "********"
click at [532, 516] on button "Select" at bounding box center [512, 511] width 146 height 17
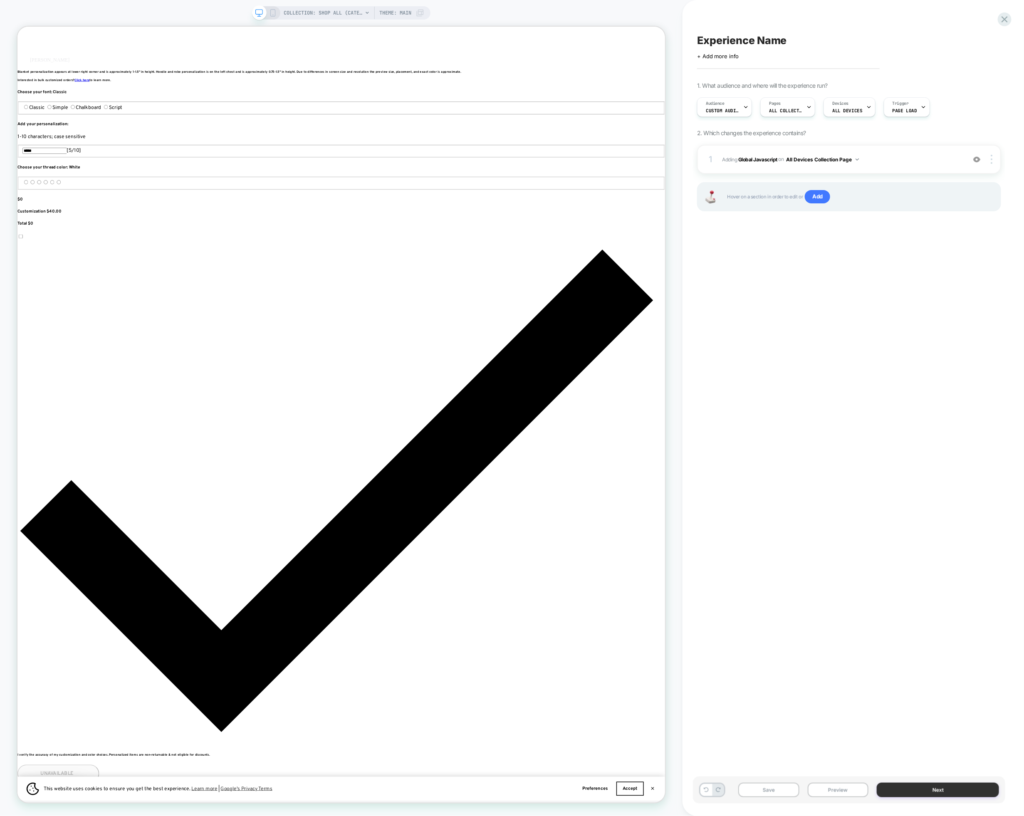
click at [919, 791] on button "Next" at bounding box center [938, 790] width 122 height 15
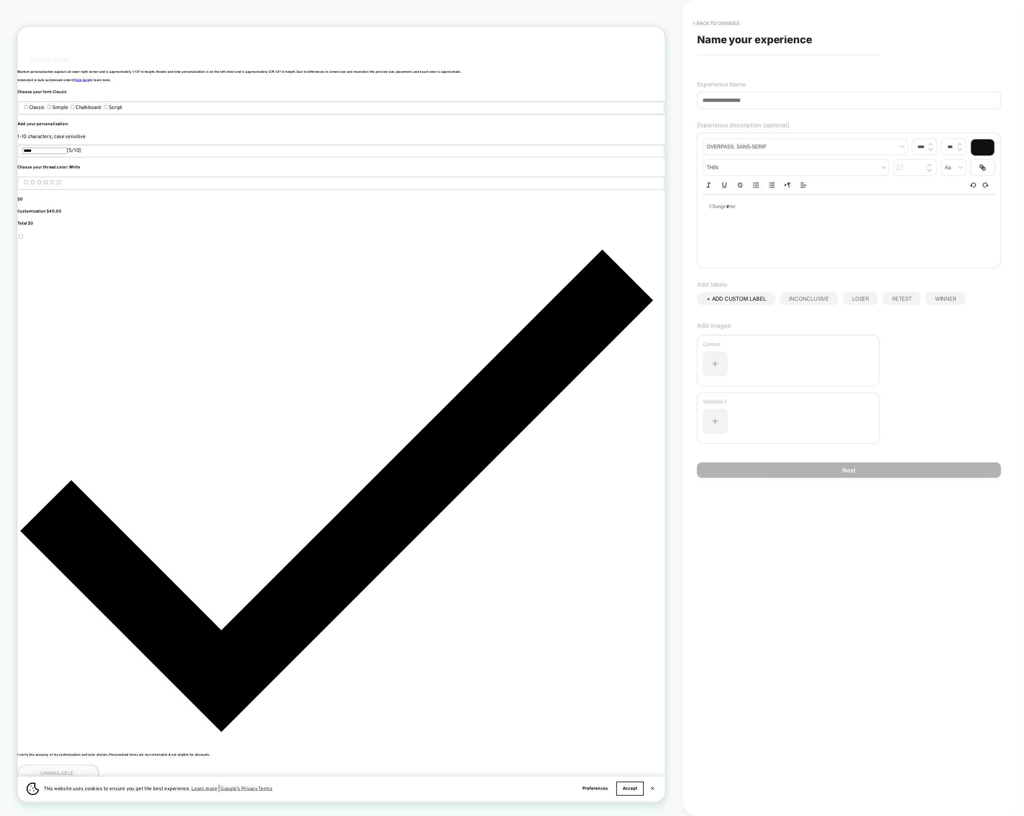
click at [740, 107] on input at bounding box center [849, 100] width 304 height 17
click at [740, 103] on input at bounding box center [849, 100] width 304 height 17
type input "**********"
click at [823, 468] on button "Next" at bounding box center [849, 470] width 304 height 15
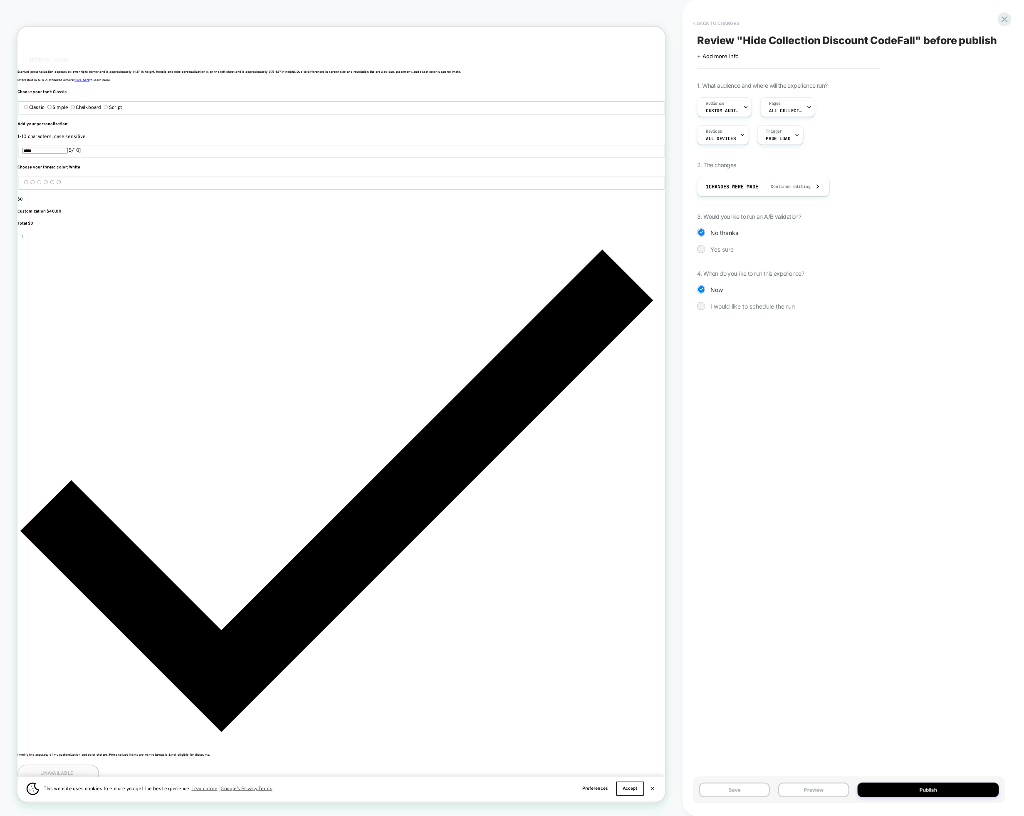
click at [703, 23] on button "< Back to changes" at bounding box center [716, 23] width 55 height 13
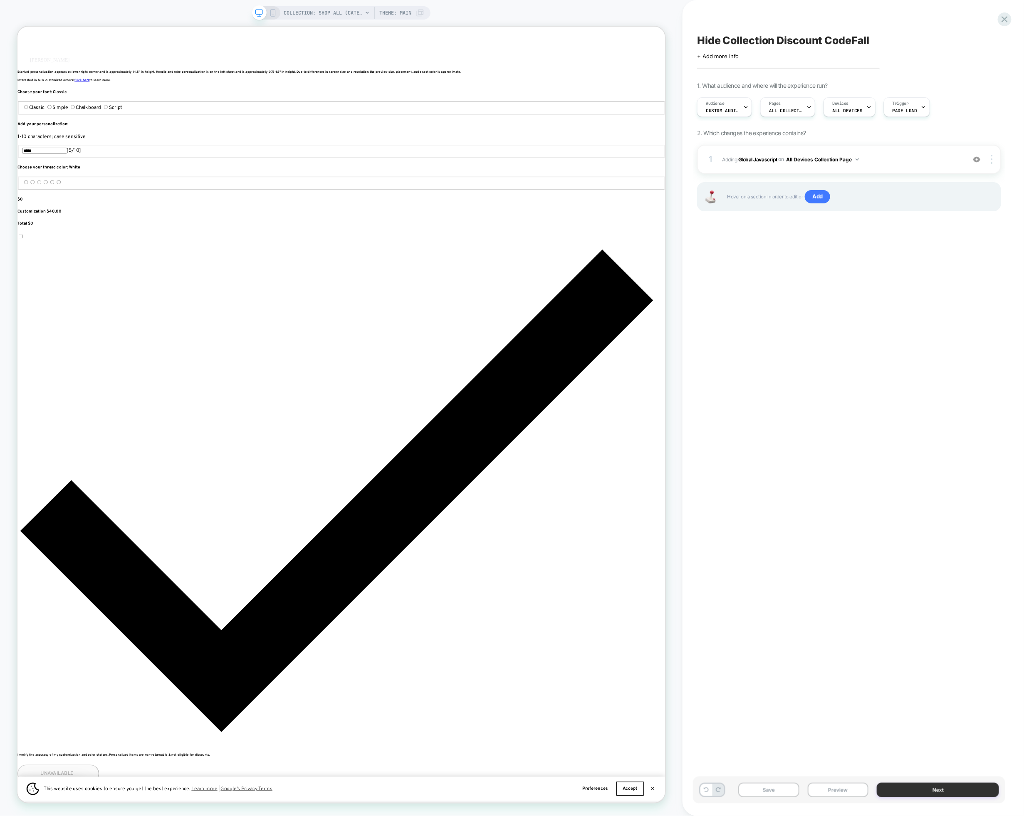
click at [919, 786] on button "Next" at bounding box center [938, 790] width 122 height 15
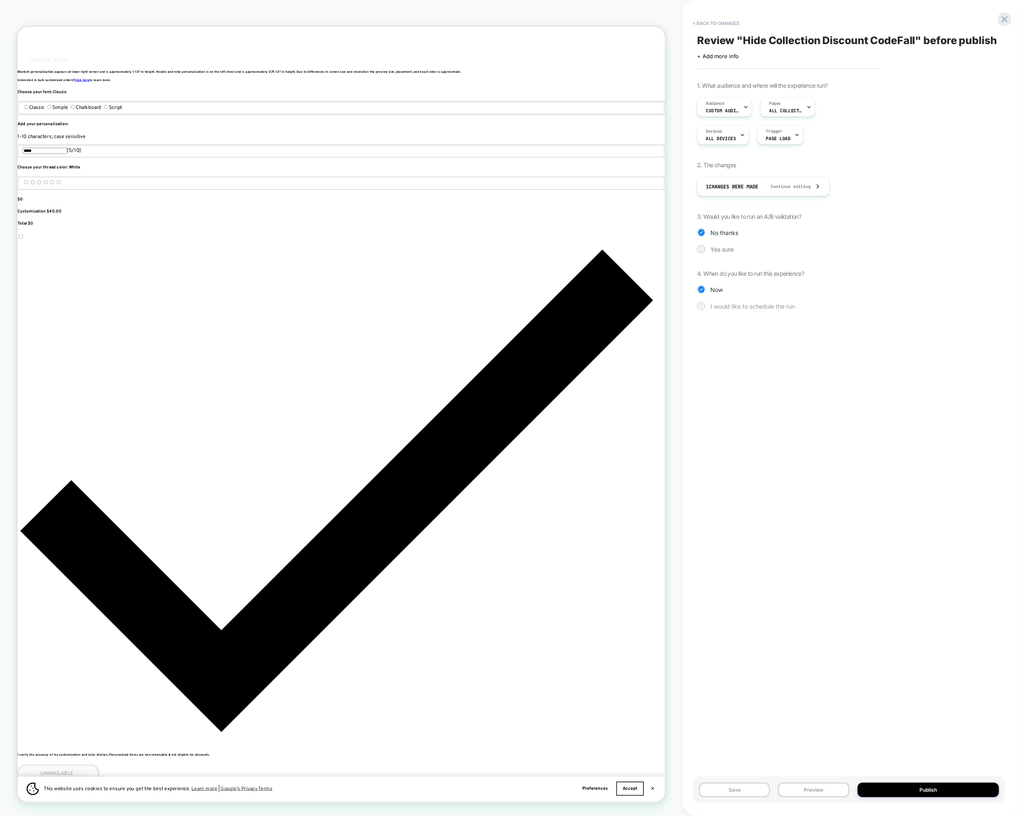
click at [749, 303] on span "I would like to schedule the run" at bounding box center [752, 306] width 84 height 7
click at [844, 392] on input "**********" at bounding box center [848, 391] width 277 height 20
drag, startPoint x: 841, startPoint y: 390, endPoint x: 871, endPoint y: 391, distance: 30.0
click at [871, 391] on input "**********" at bounding box center [848, 391] width 277 height 20
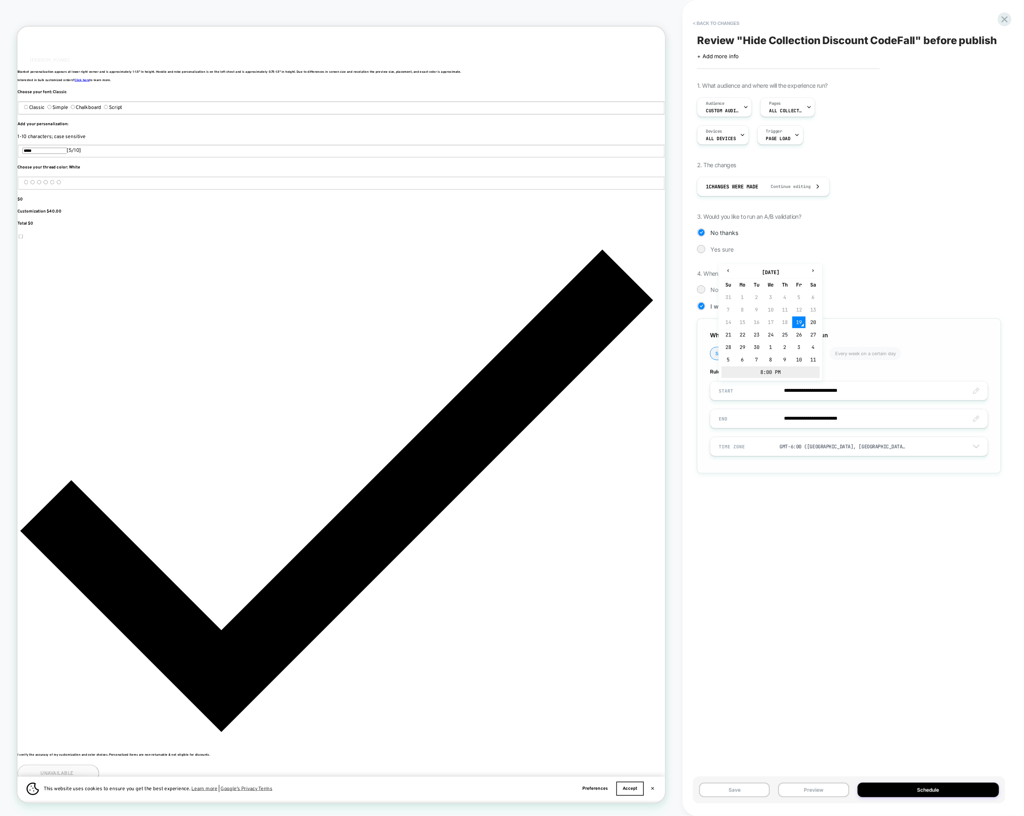
click at [769, 370] on td "8:00 PM" at bounding box center [771, 372] width 98 height 12
click at [756, 343] on span "▲" at bounding box center [753, 342] width 17 height 17
type input "**********"
click at [792, 368] on span "▼" at bounding box center [789, 367] width 17 height 17
click at [817, 537] on div "**********" at bounding box center [849, 407] width 312 height 799
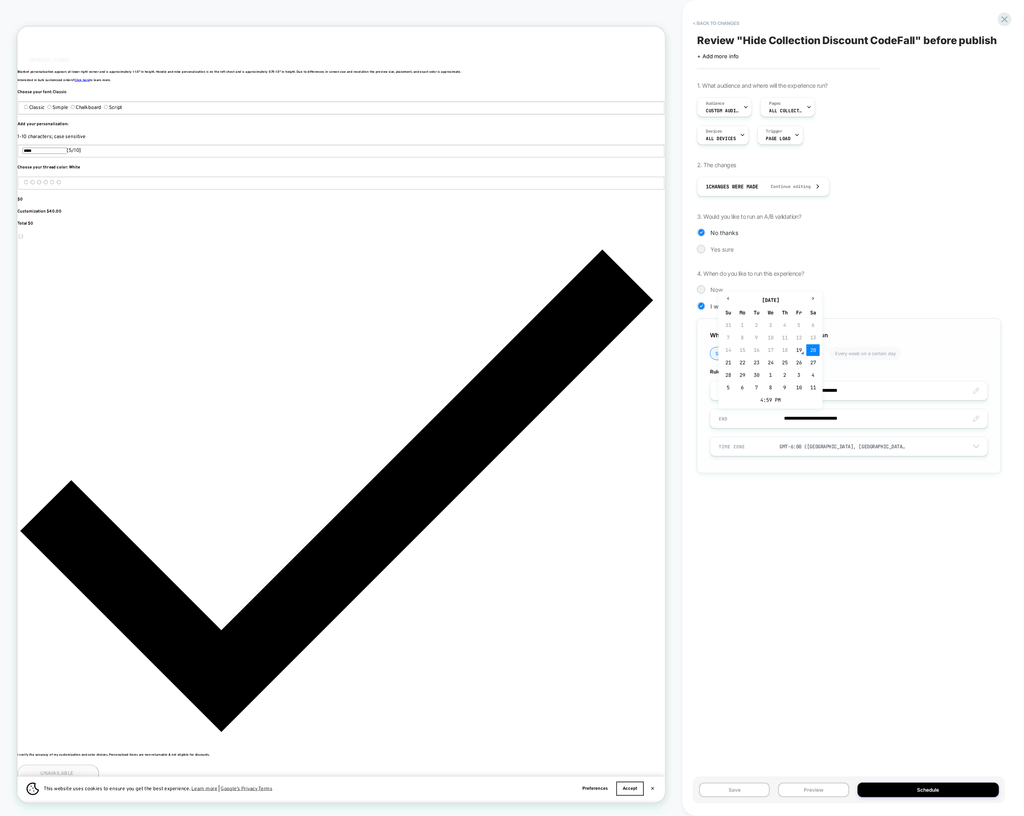
click at [817, 418] on input "**********" at bounding box center [848, 419] width 277 height 20
click at [802, 361] on td "26" at bounding box center [798, 363] width 13 height 12
click at [858, 418] on input "**********" at bounding box center [848, 419] width 277 height 20
click at [765, 399] on td "4:59 PM" at bounding box center [771, 400] width 98 height 12
click at [751, 371] on span "▲" at bounding box center [753, 370] width 17 height 17
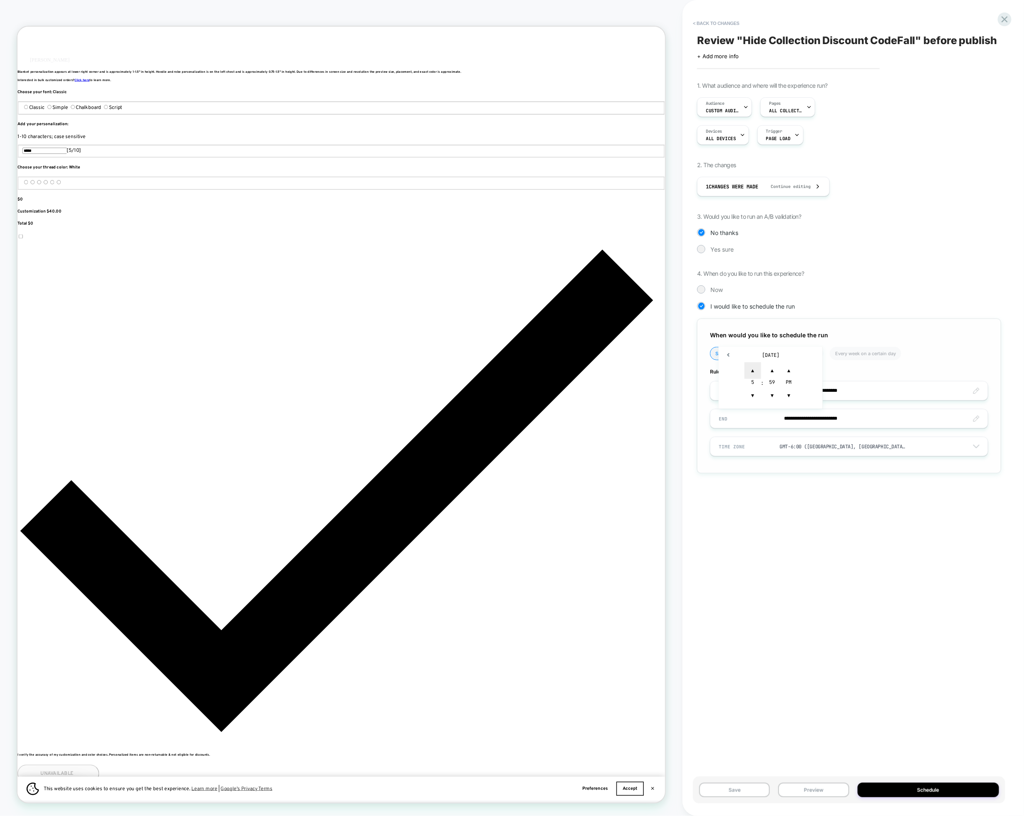
click at [752, 371] on span "▲" at bounding box center [753, 370] width 17 height 17
click at [752, 370] on span "▲" at bounding box center [753, 370] width 17 height 17
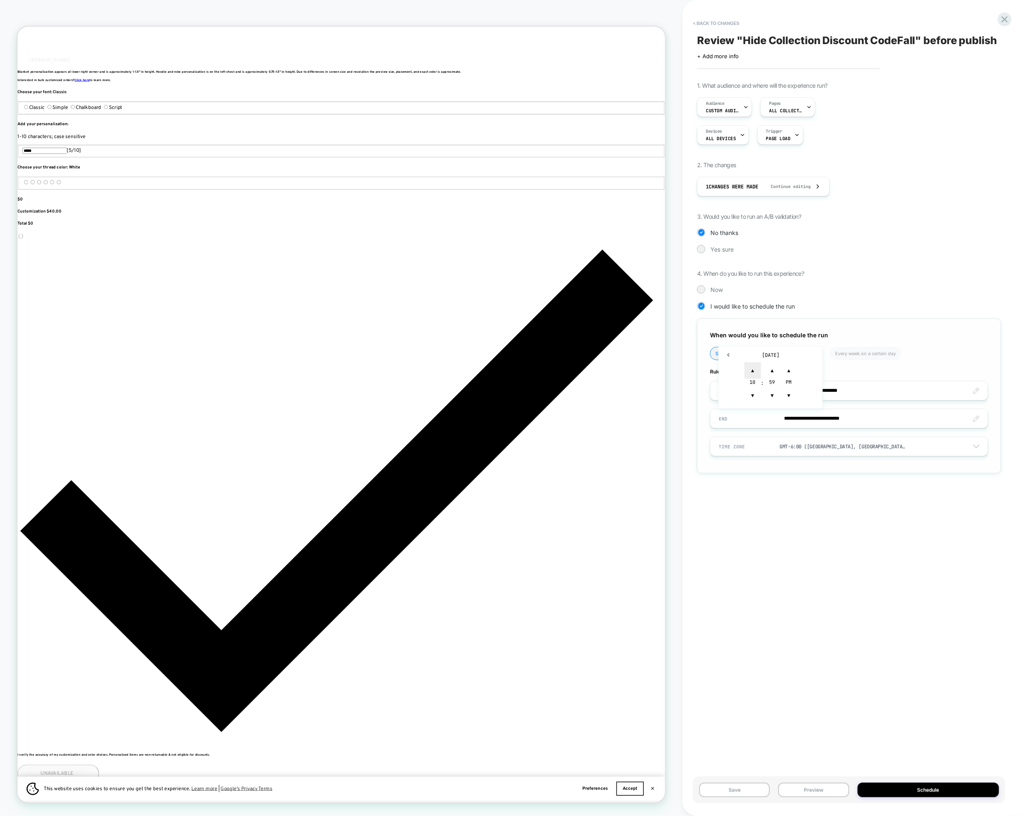
click at [752, 370] on span "▲" at bounding box center [753, 370] width 17 height 17
click at [813, 562] on div "**********" at bounding box center [849, 407] width 312 height 799
click at [804, 414] on input "**********" at bounding box center [848, 419] width 277 height 20
click at [771, 358] on td "September 26, 2025" at bounding box center [771, 355] width 98 height 12
click at [813, 363] on td "27" at bounding box center [813, 363] width 13 height 12
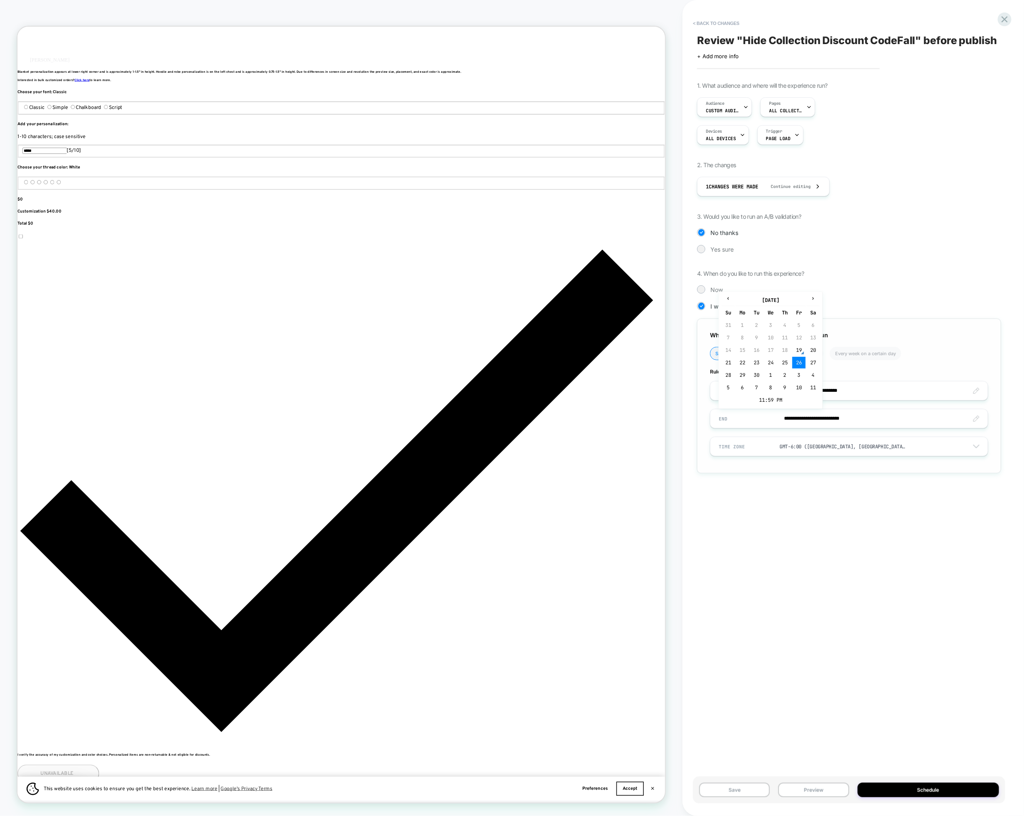
type input "**********"
drag, startPoint x: 844, startPoint y: 630, endPoint x: 925, endPoint y: 741, distance: 137.5
click at [845, 630] on div "**********" at bounding box center [849, 407] width 312 height 799
click at [919, 787] on button "Schedule" at bounding box center [928, 790] width 141 height 15
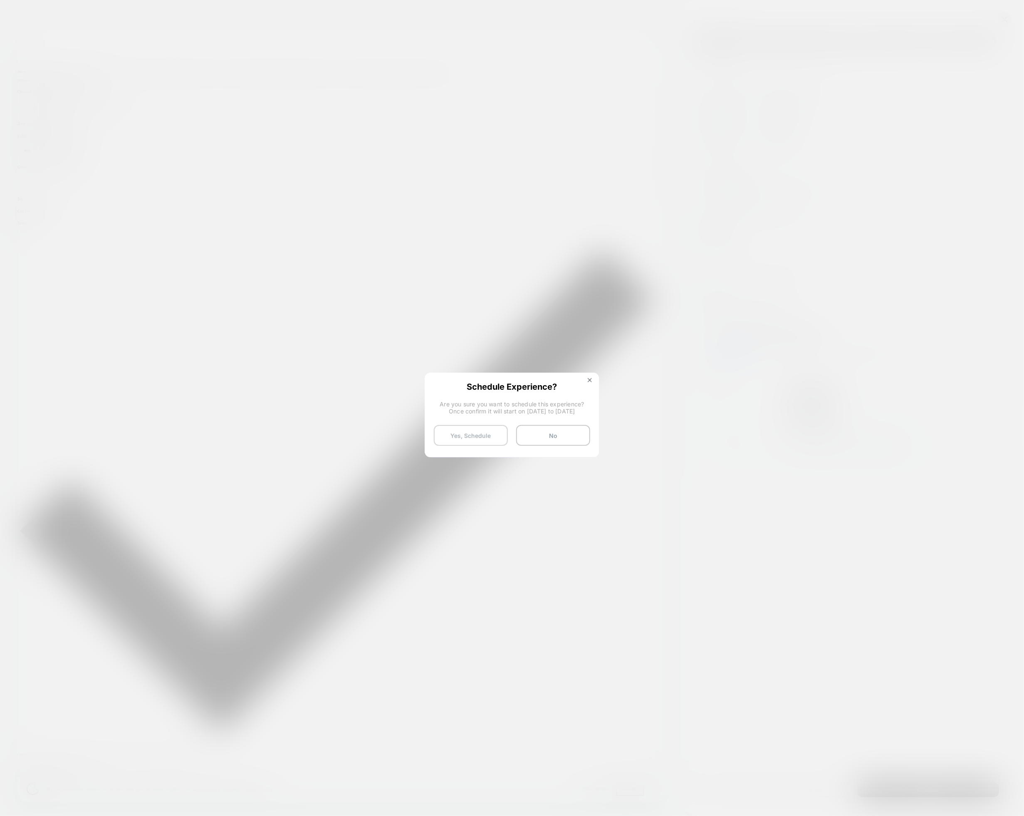
click at [474, 430] on button "Yes, Schedule" at bounding box center [471, 435] width 74 height 21
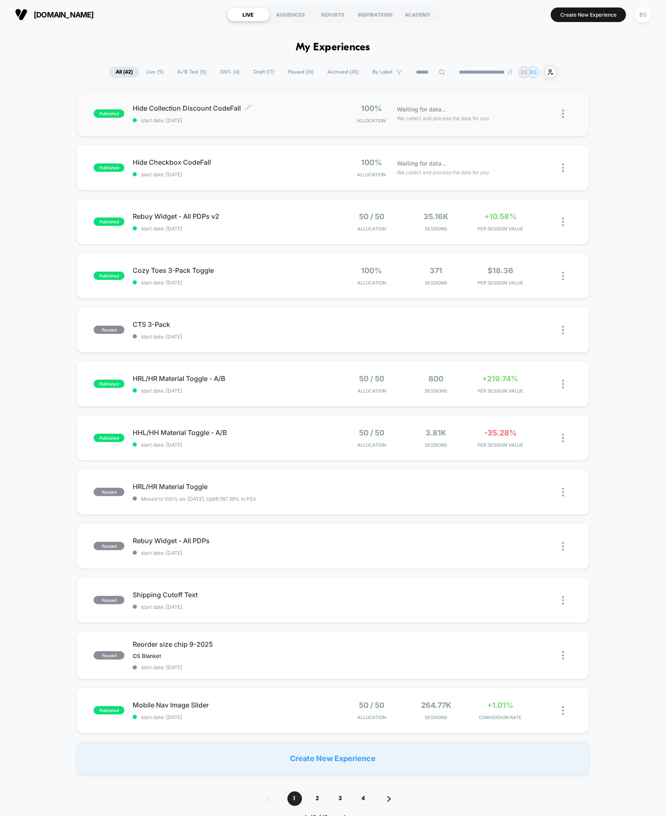
click at [191, 108] on span "Hide Collection Discount CodeFall Click to edit experience details" at bounding box center [233, 108] width 200 height 8
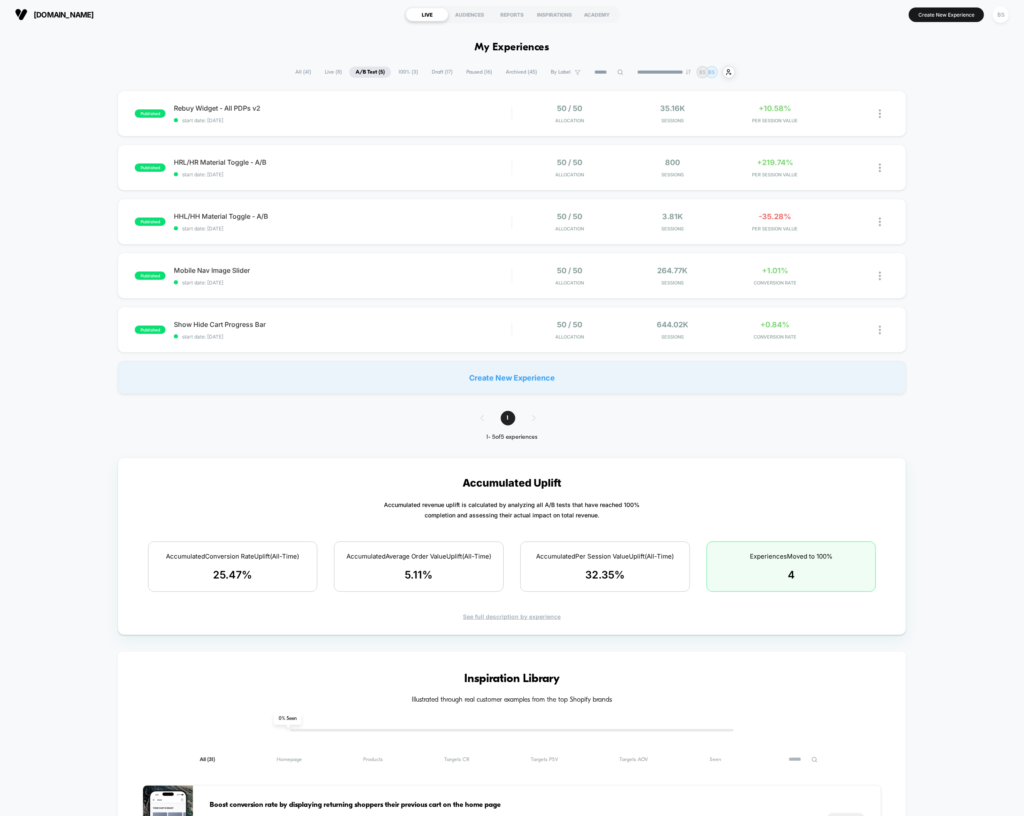
click at [336, 75] on span "Live ( 8 )" at bounding box center [334, 72] width 30 height 11
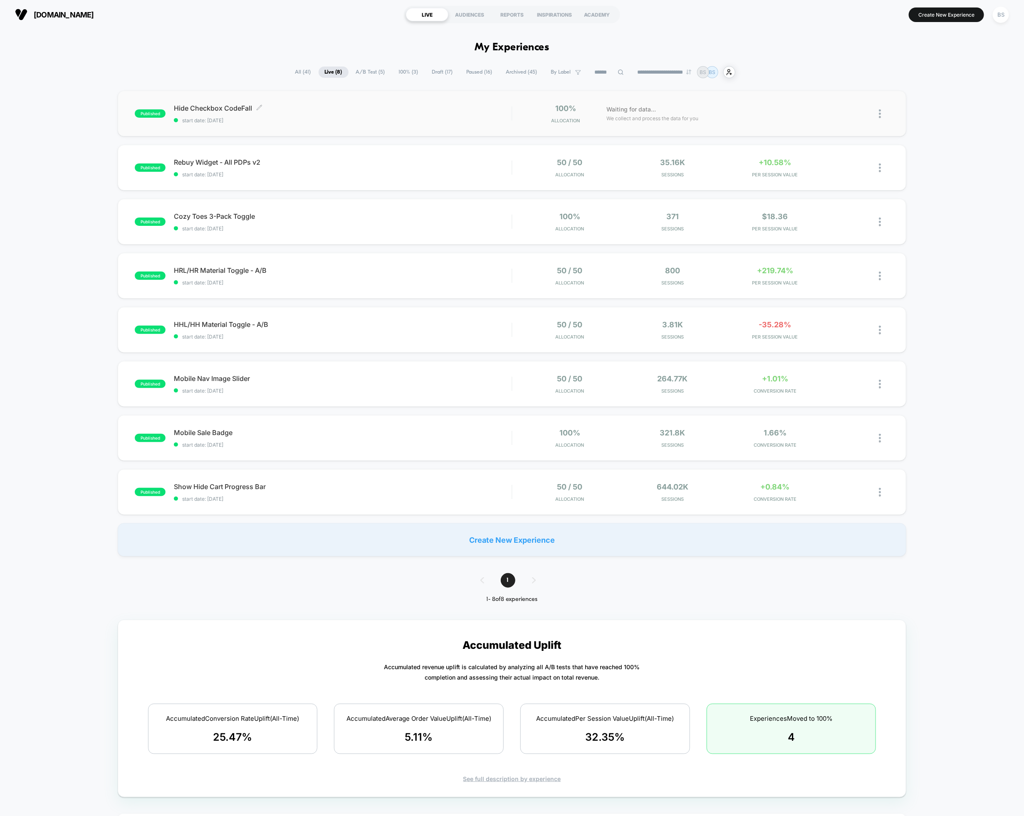
click at [372, 117] on span "start date: [DATE]" at bounding box center [343, 120] width 338 height 6
